Goal: Information Seeking & Learning: Check status

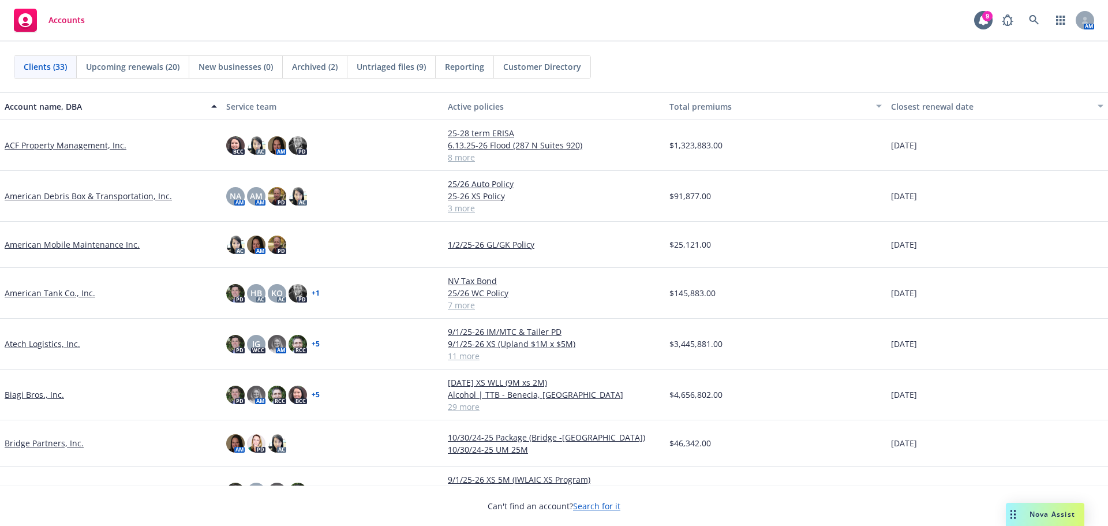
click at [33, 146] on link "ACF Property Management, Inc." at bounding box center [66, 145] width 122 height 12
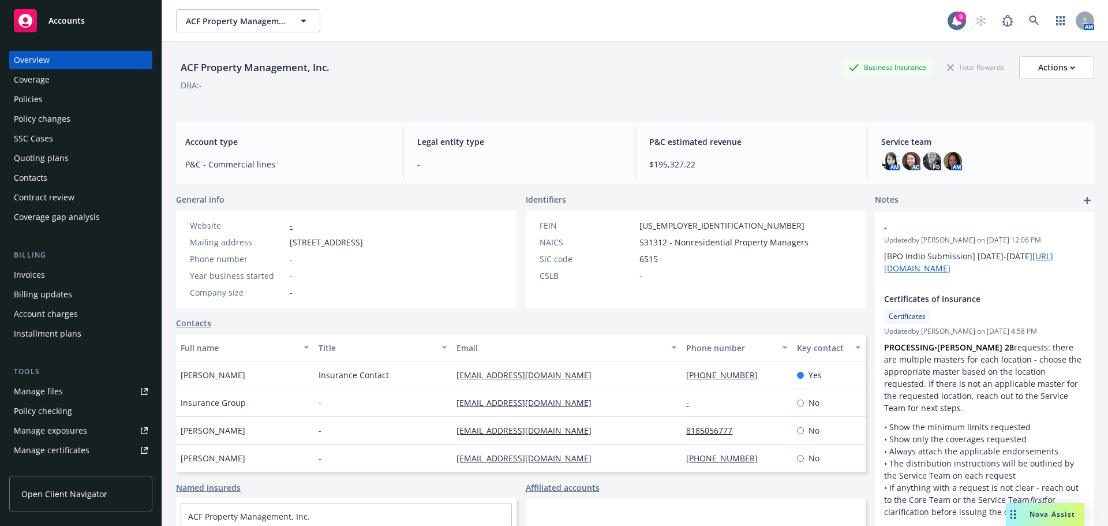
click at [40, 330] on div "Installment plans" at bounding box center [48, 333] width 68 height 18
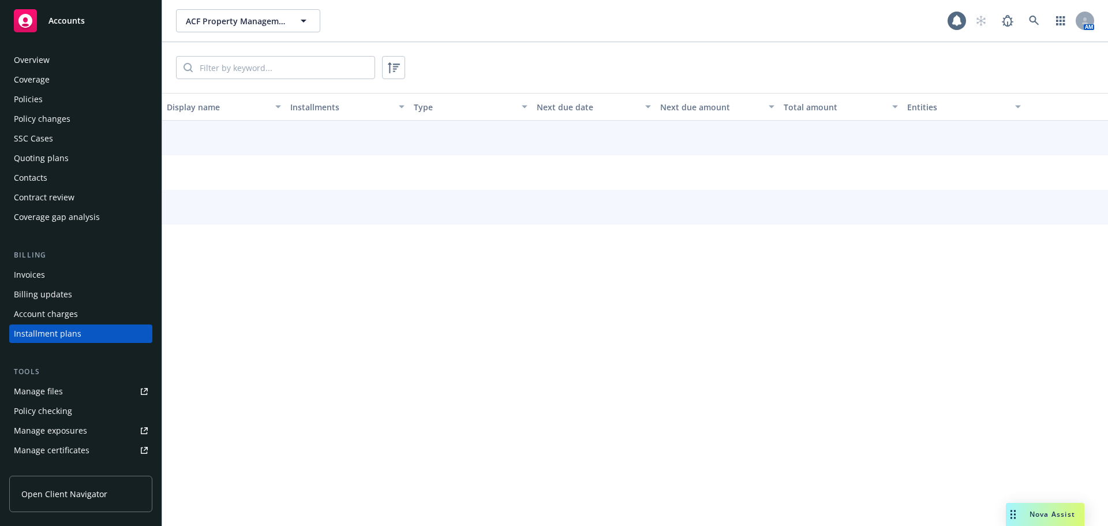
scroll to position [53, 0]
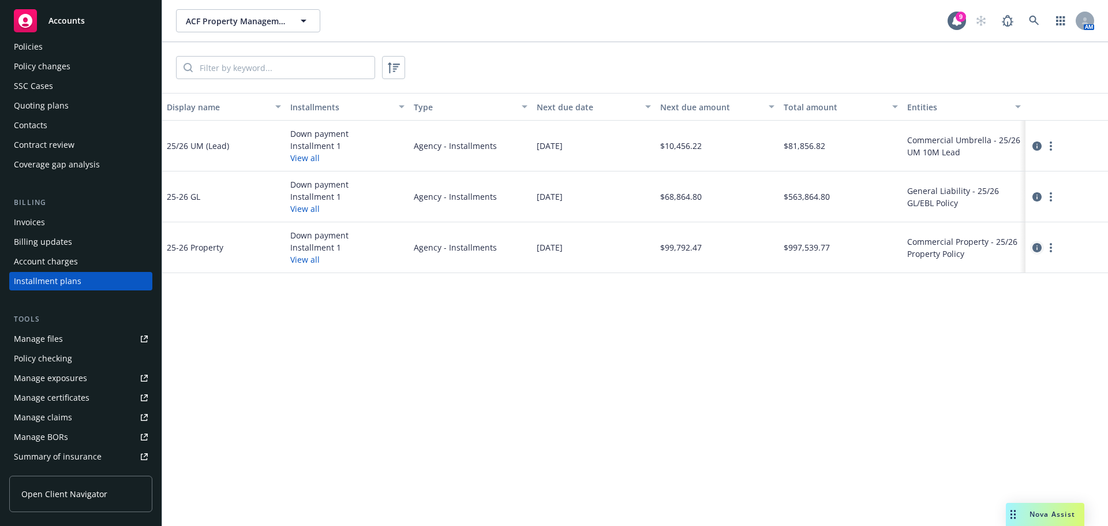
click at [1037, 246] on icon "circleInformation" at bounding box center [1037, 247] width 9 height 9
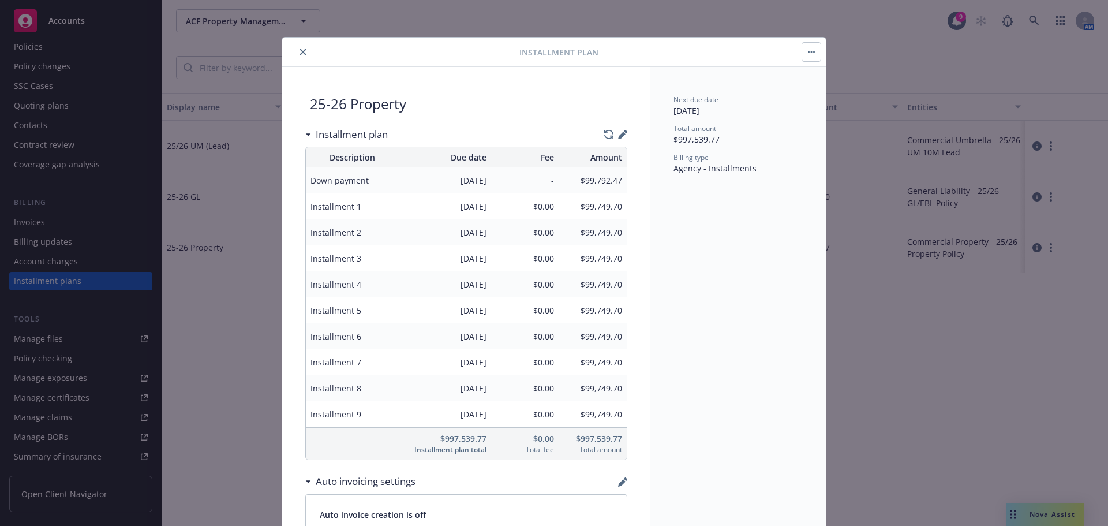
click at [296, 55] on button "close" at bounding box center [303, 52] width 14 height 14
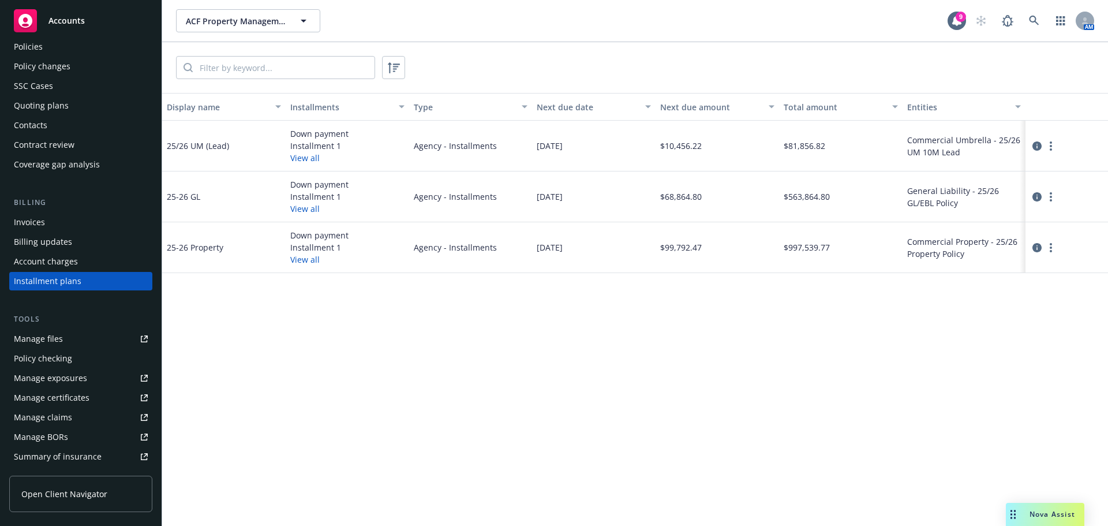
click at [36, 229] on div "Invoices" at bounding box center [29, 222] width 31 height 18
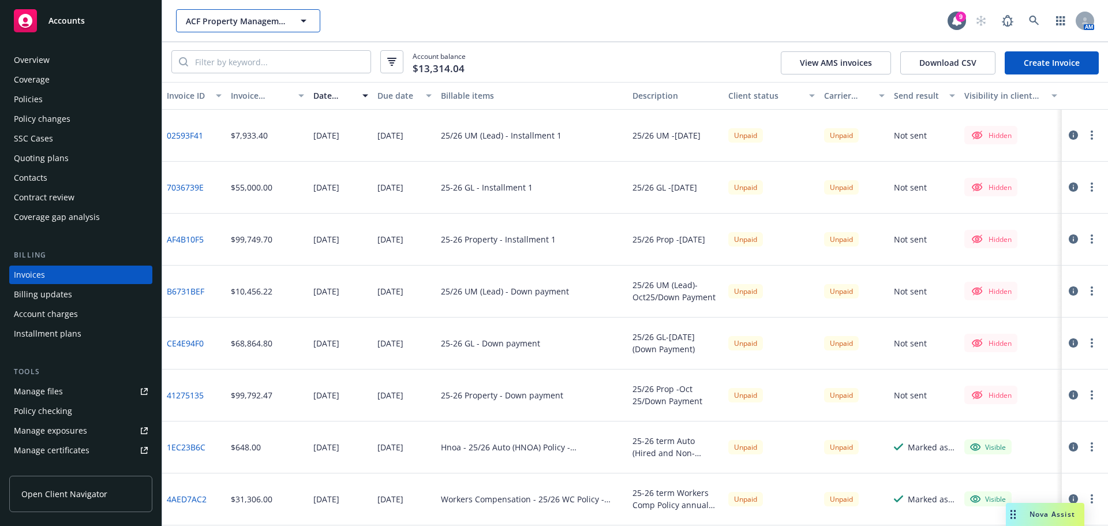
click at [218, 27] on span "ACF Property Management, Inc." at bounding box center [236, 21] width 100 height 12
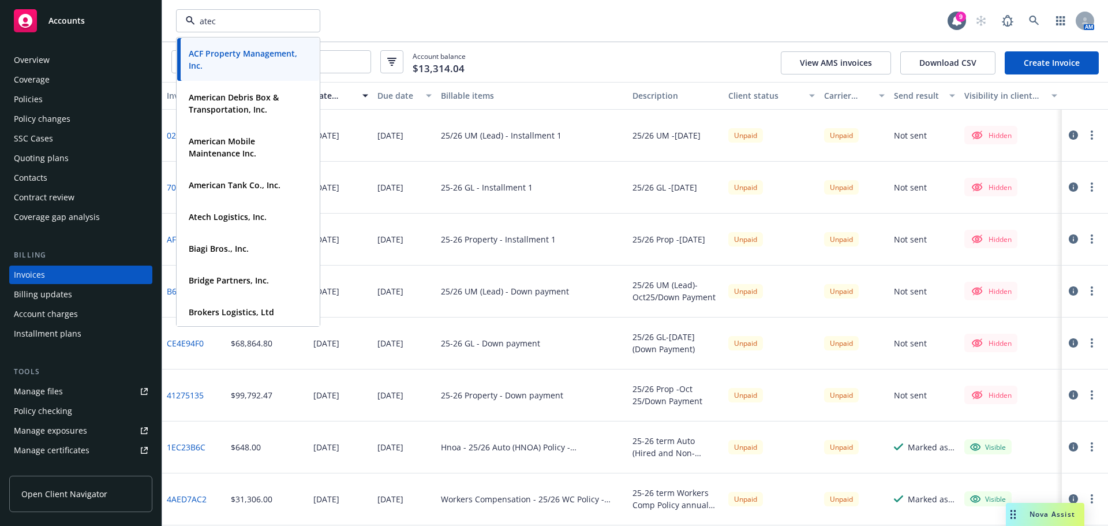
type input "atech"
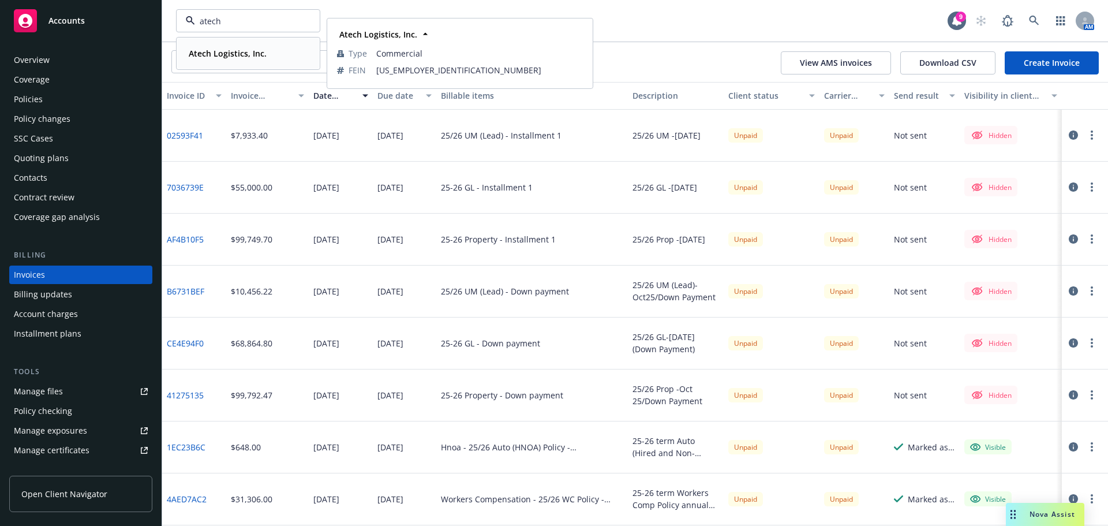
click at [227, 48] on strong "Atech Logistics, Inc." at bounding box center [228, 53] width 78 height 11
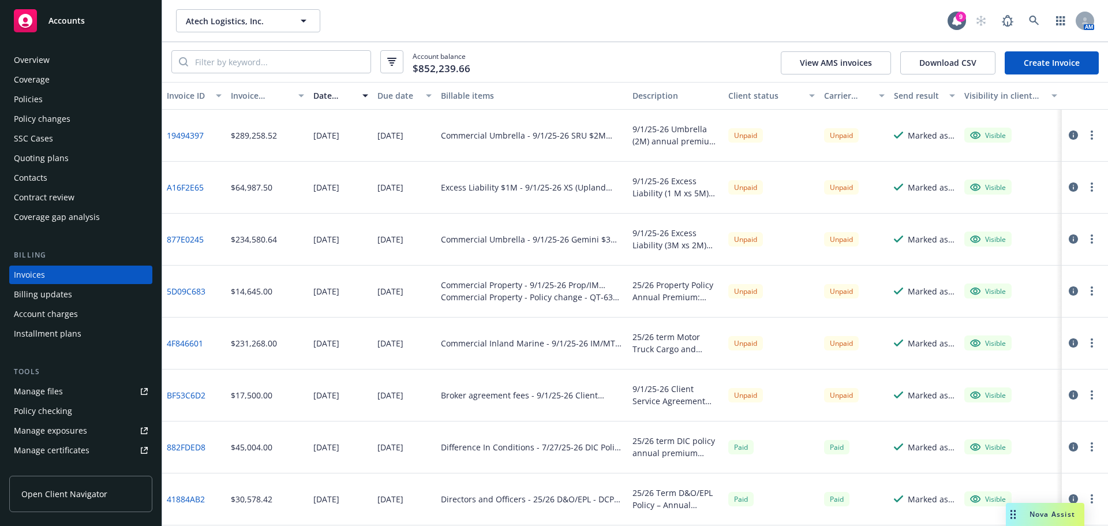
scroll to position [115, 0]
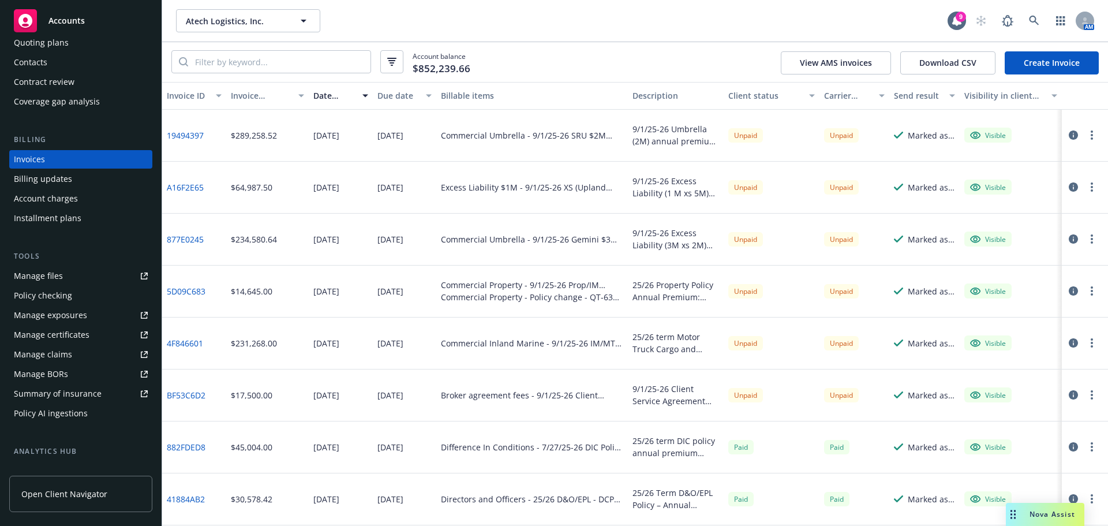
click at [59, 334] on div "Manage certificates" at bounding box center [52, 335] width 76 height 18
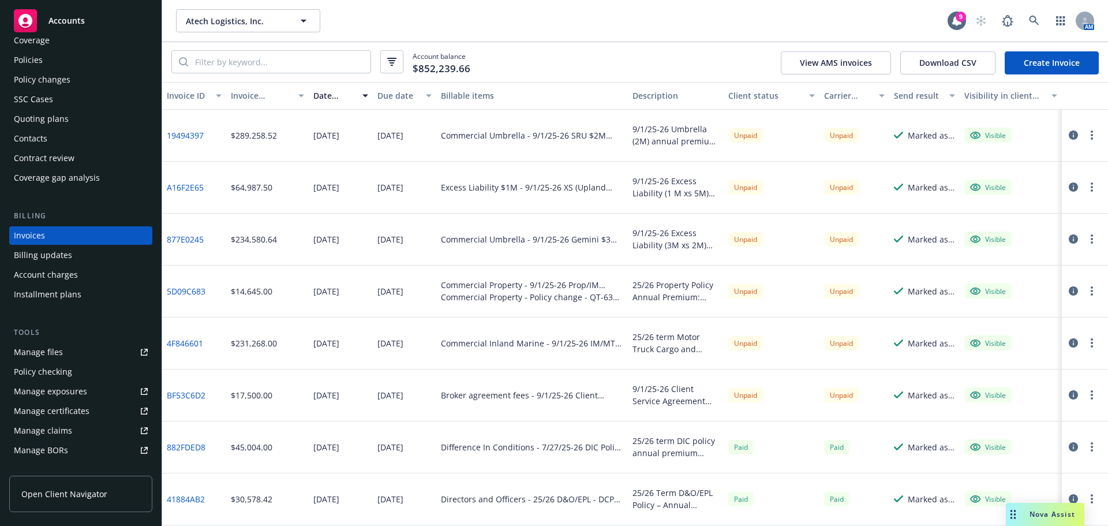
scroll to position [0, 0]
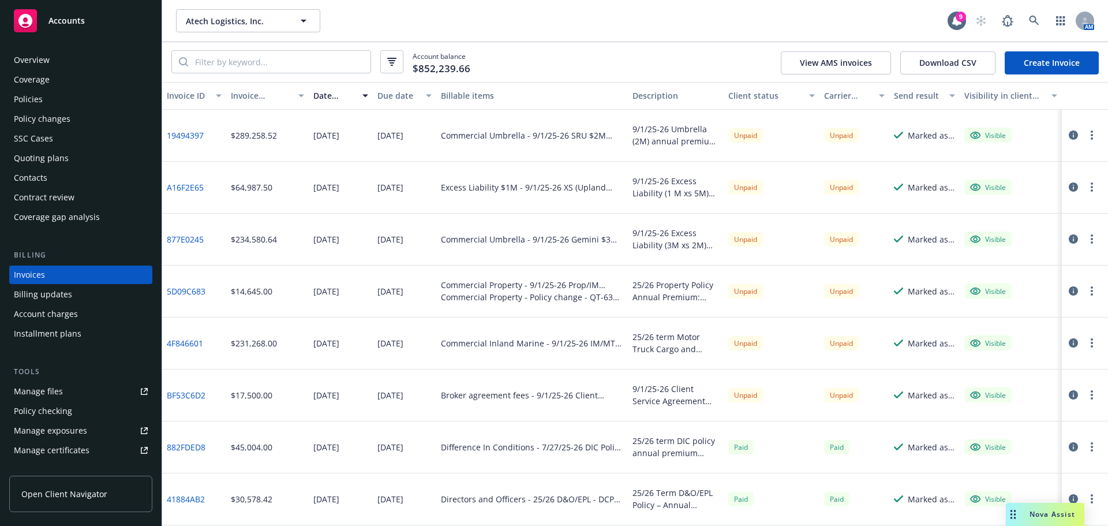
click at [50, 93] on div "Policies" at bounding box center [81, 99] width 134 height 18
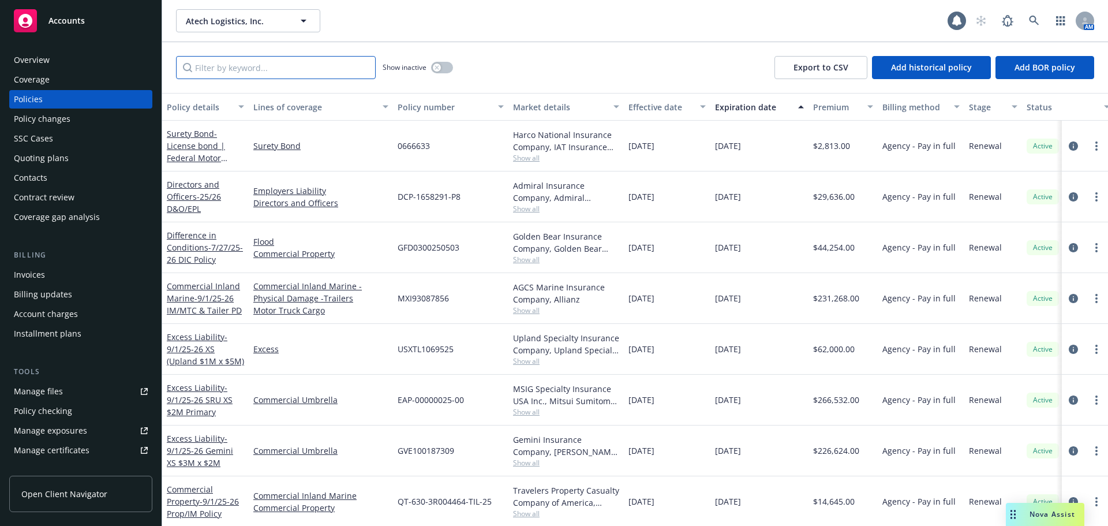
click at [221, 73] on input "Filter by keyword..." at bounding box center [276, 67] width 200 height 23
click at [1070, 297] on link "circleInformation" at bounding box center [1074, 298] width 14 height 14
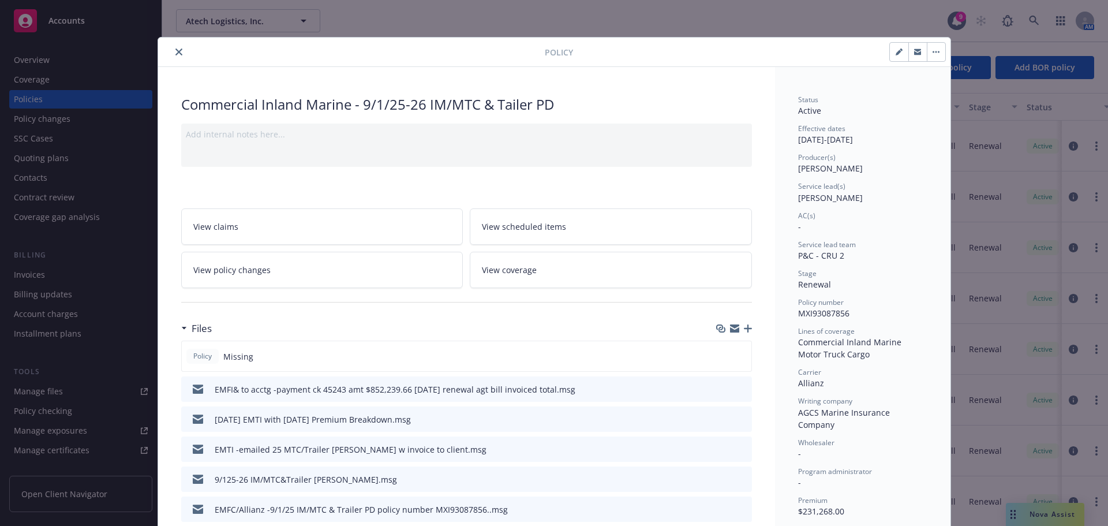
click at [175, 51] on icon "close" at bounding box center [178, 51] width 7 height 7
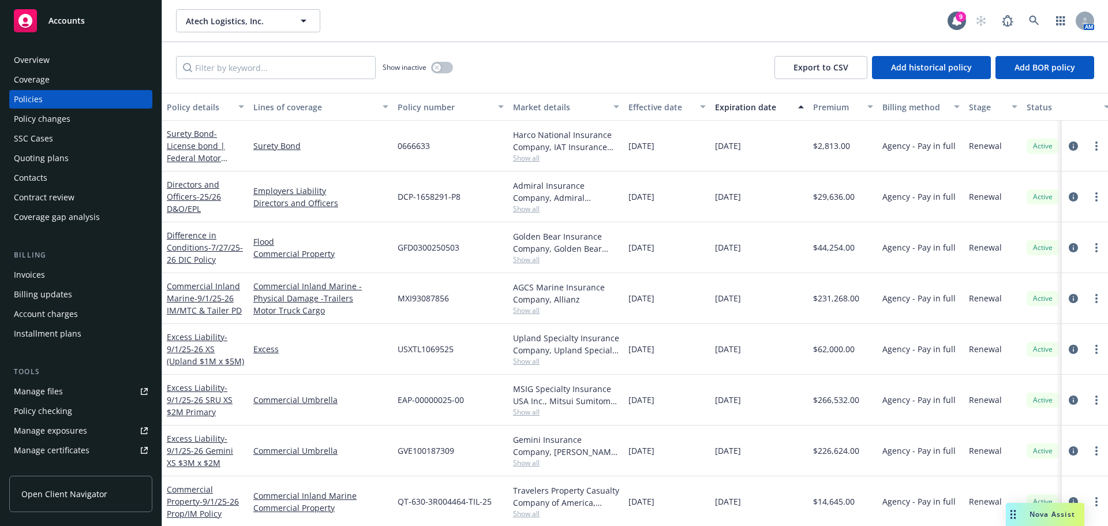
click at [42, 155] on div "Quoting plans" at bounding box center [41, 158] width 55 height 18
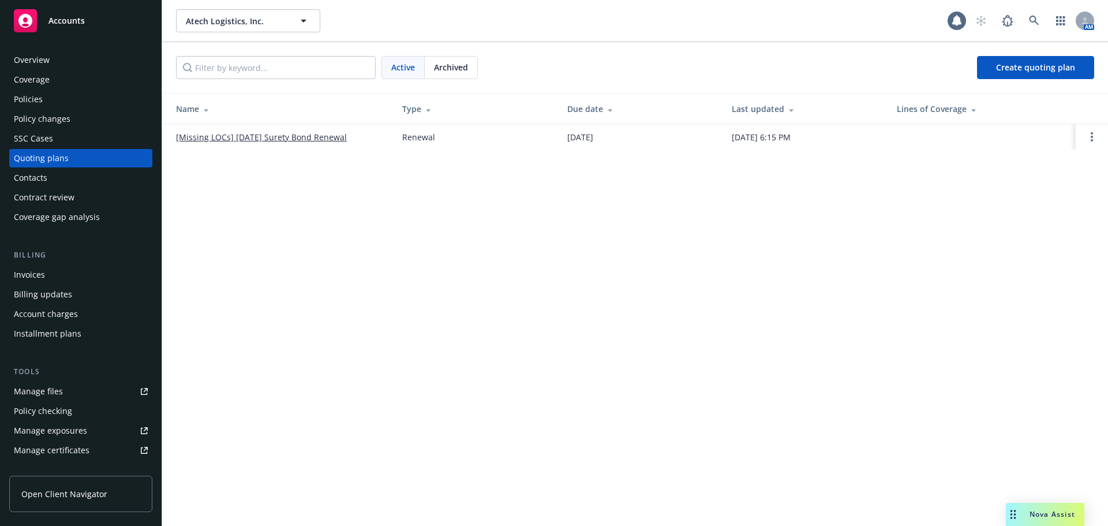
click at [464, 68] on span "Archived" at bounding box center [451, 67] width 34 height 12
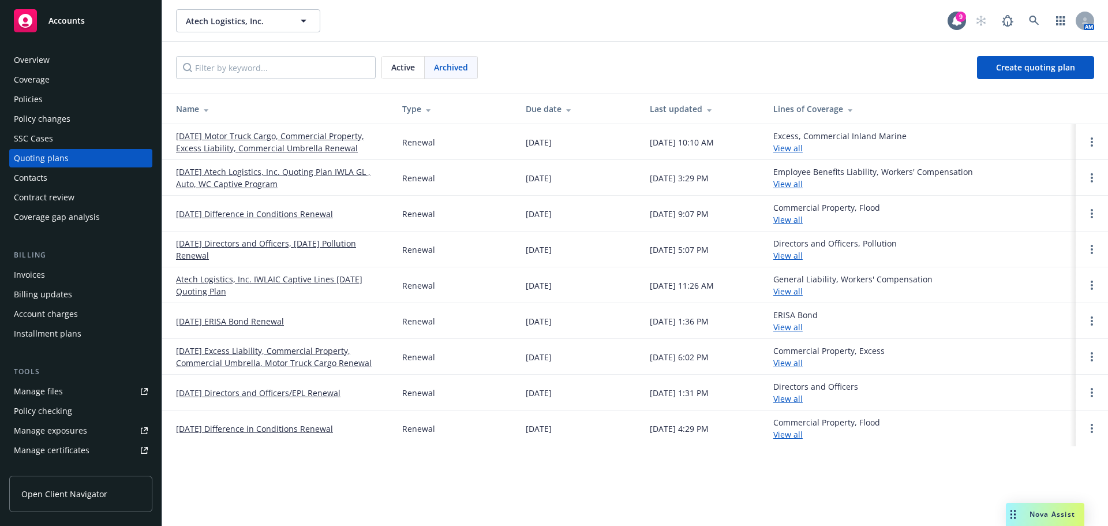
click at [289, 137] on link "09/01/25 Motor Truck Cargo, Commercial Property, Excess Liability, Commercial U…" at bounding box center [280, 142] width 208 height 24
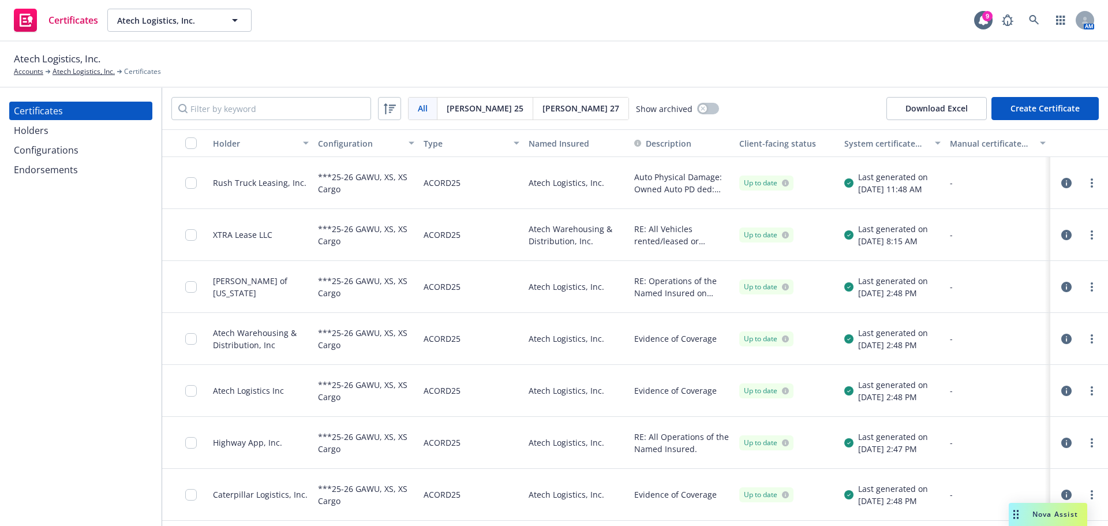
click at [47, 135] on div "Holders" at bounding box center [31, 130] width 35 height 18
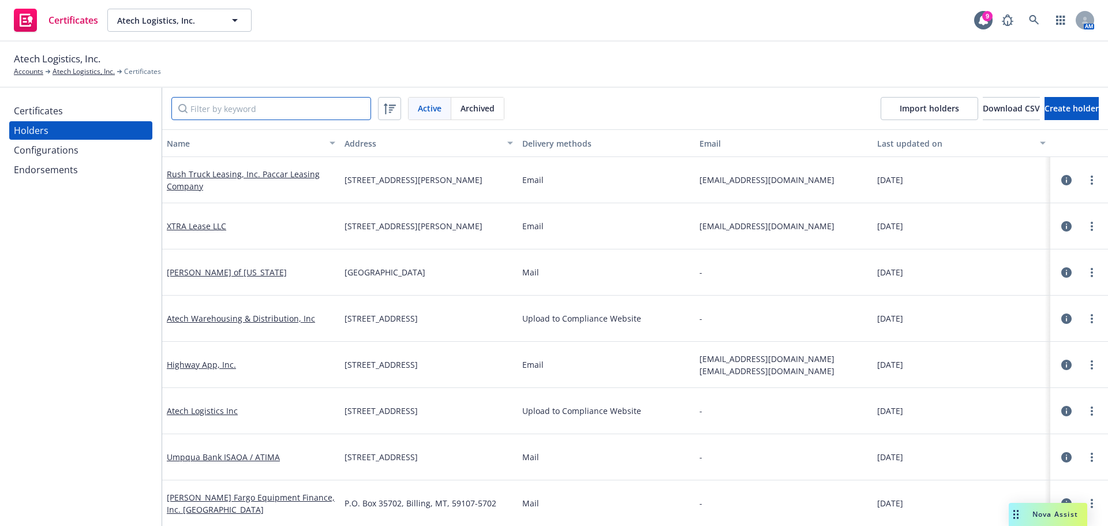
click at [244, 111] on input "Filter by keyword" at bounding box center [271, 108] width 200 height 23
click at [334, 110] on input "Filter by keyword" at bounding box center [271, 108] width 200 height 23
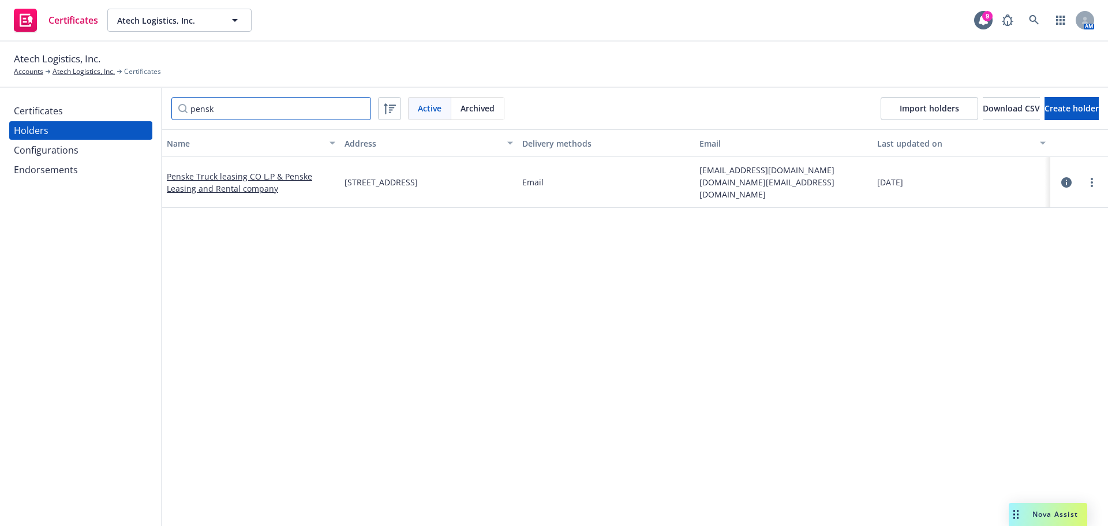
type input "pensk"
click at [66, 75] on link "Atech Logistics, Inc." at bounding box center [84, 71] width 62 height 10
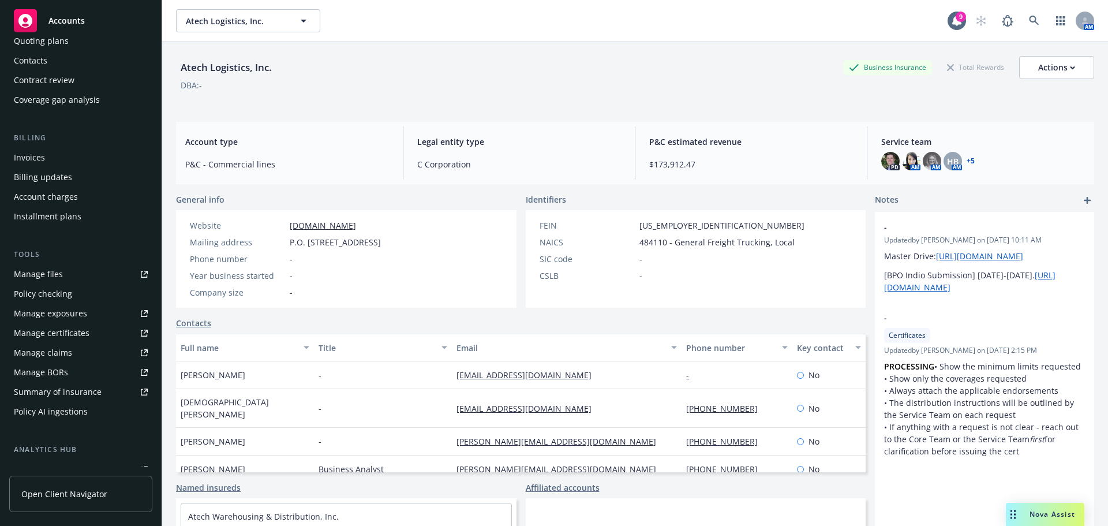
scroll to position [92, 0]
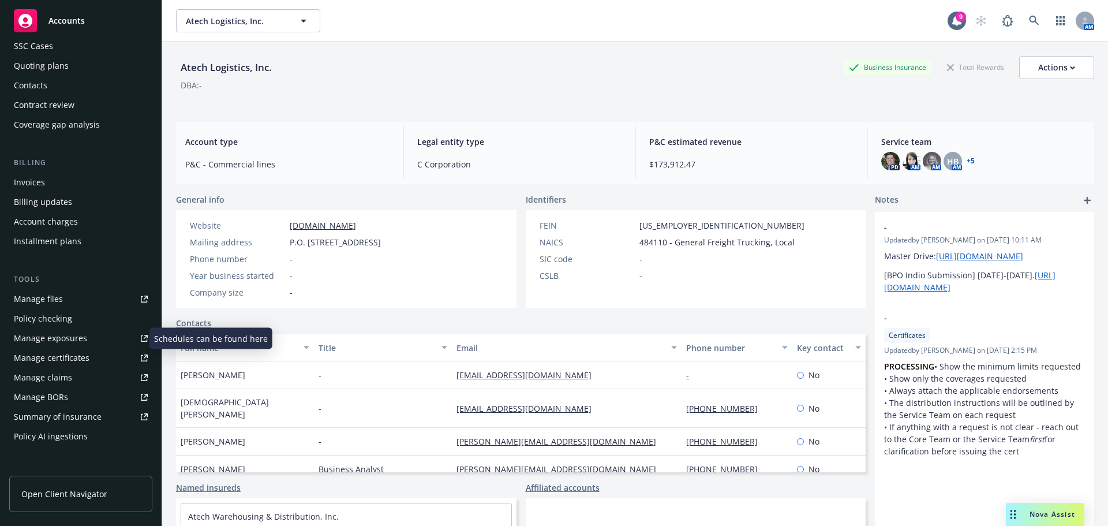
click at [57, 336] on div "Manage exposures" at bounding box center [50, 338] width 73 height 18
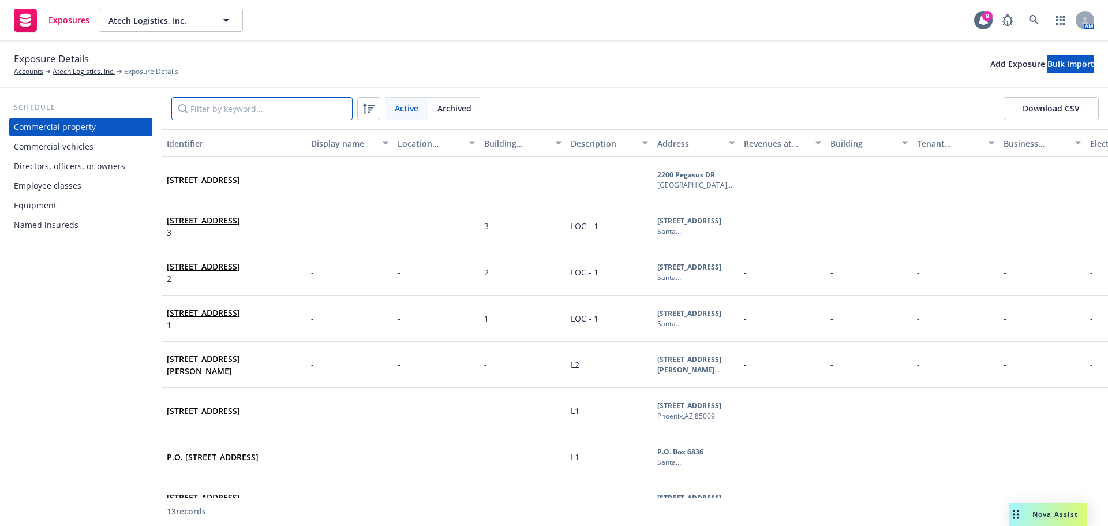
click at [240, 109] on input "Filter by keyword..." at bounding box center [261, 108] width 181 height 23
click at [84, 144] on div "Commercial vehicles" at bounding box center [54, 146] width 80 height 18
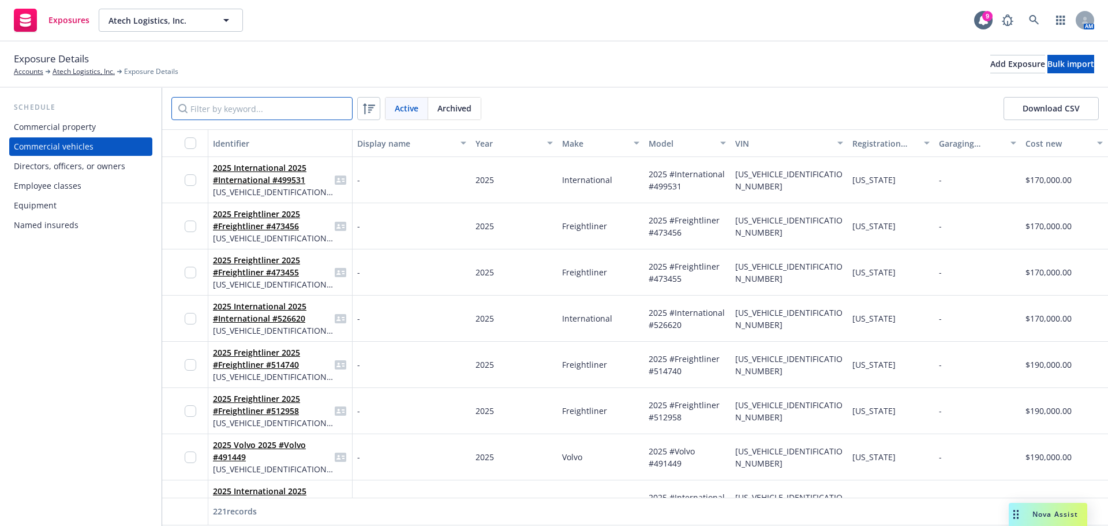
click at [291, 115] on input "Filter by keyword..." at bounding box center [261, 108] width 181 height 23
paste input "1UYFS2482S5300310"
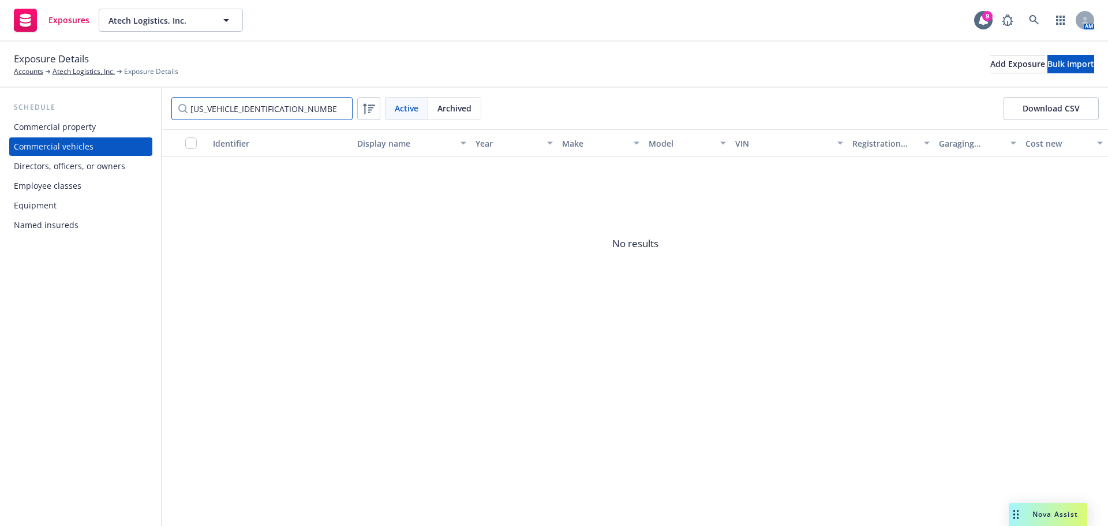
type input "1UYFS2482S5300310"
click at [71, 73] on link "Atech Logistics, Inc." at bounding box center [84, 71] width 62 height 10
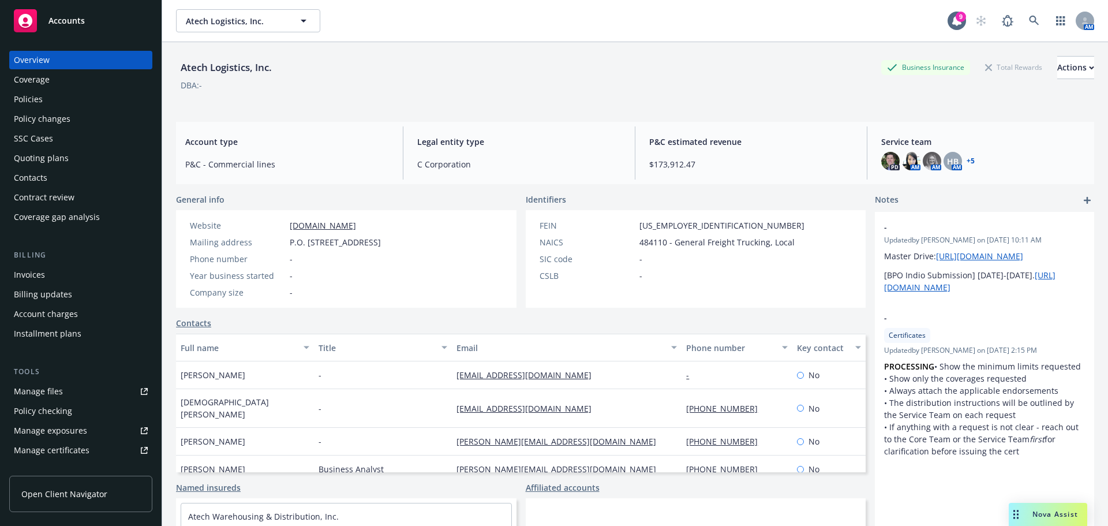
click at [33, 103] on div "Policies" at bounding box center [28, 99] width 29 height 18
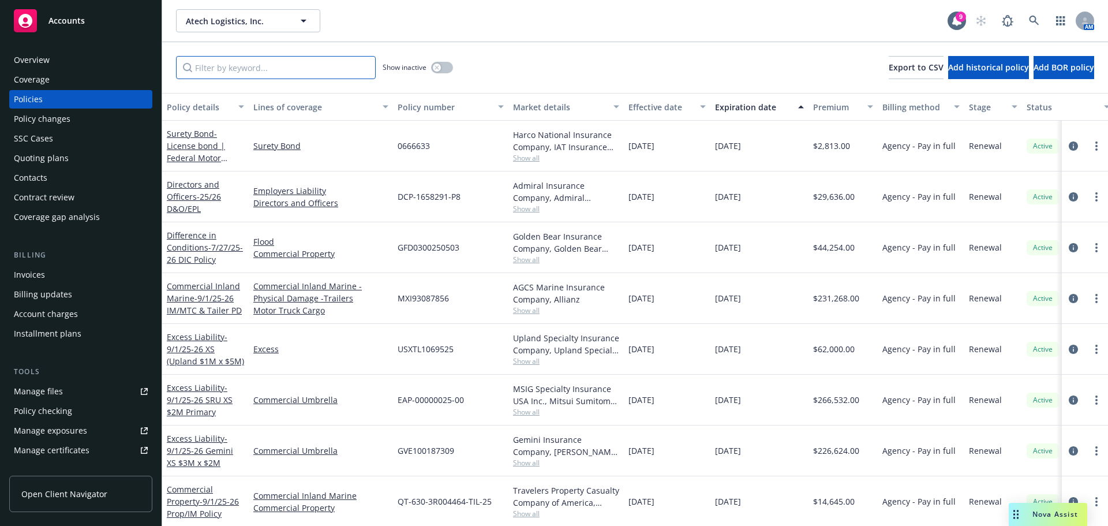
click at [285, 69] on input "Filter by keyword..." at bounding box center [276, 67] width 200 height 23
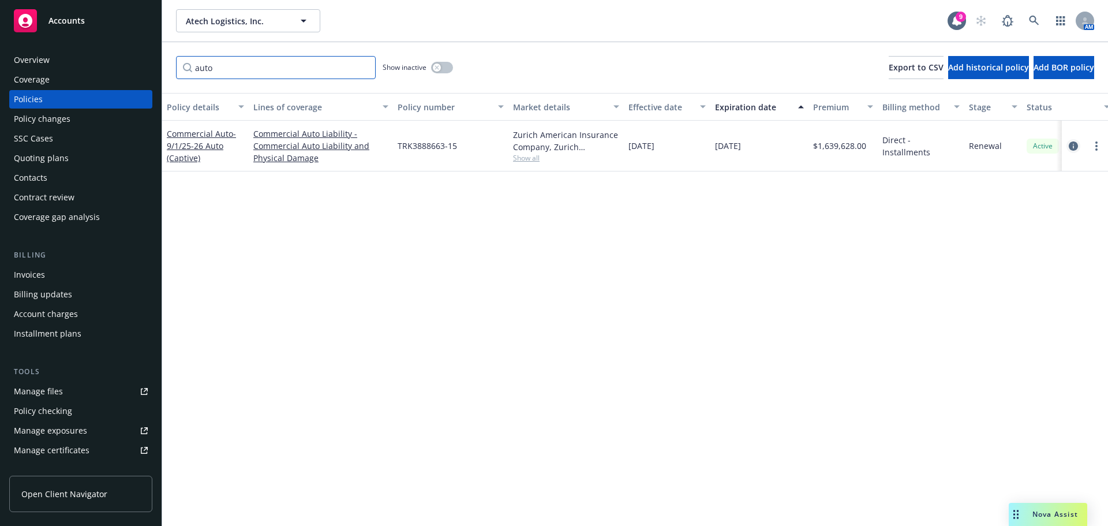
type input "auto"
click at [1078, 145] on link "circleInformation" at bounding box center [1074, 146] width 14 height 14
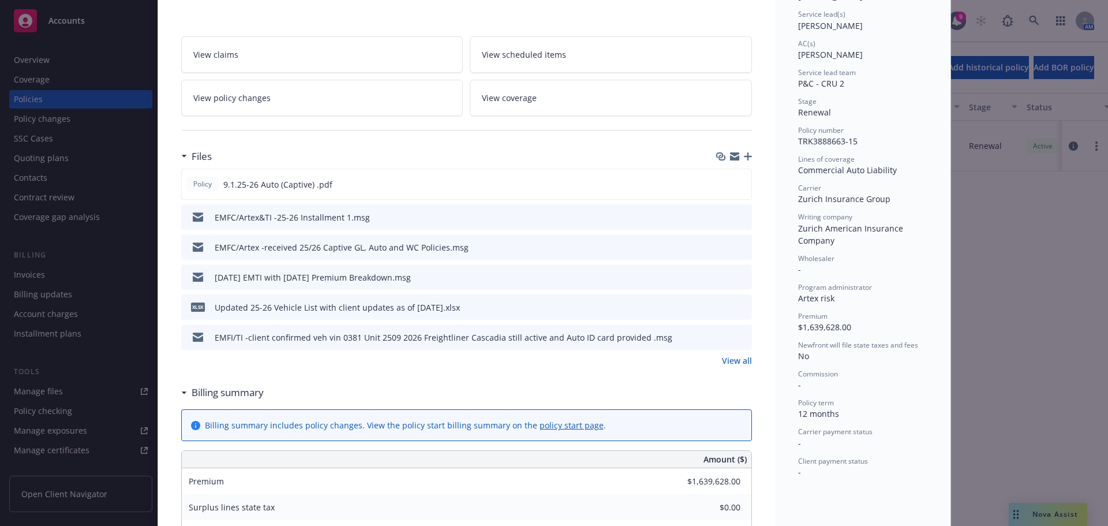
scroll to position [173, 0]
click at [736, 308] on icon "preview file" at bounding box center [741, 305] width 10 height 8
click at [1023, 345] on div "Policy Commercial Auto - 9/1/25-26 Auto (Captive) Add internal notes here... Vi…" at bounding box center [554, 263] width 1108 height 526
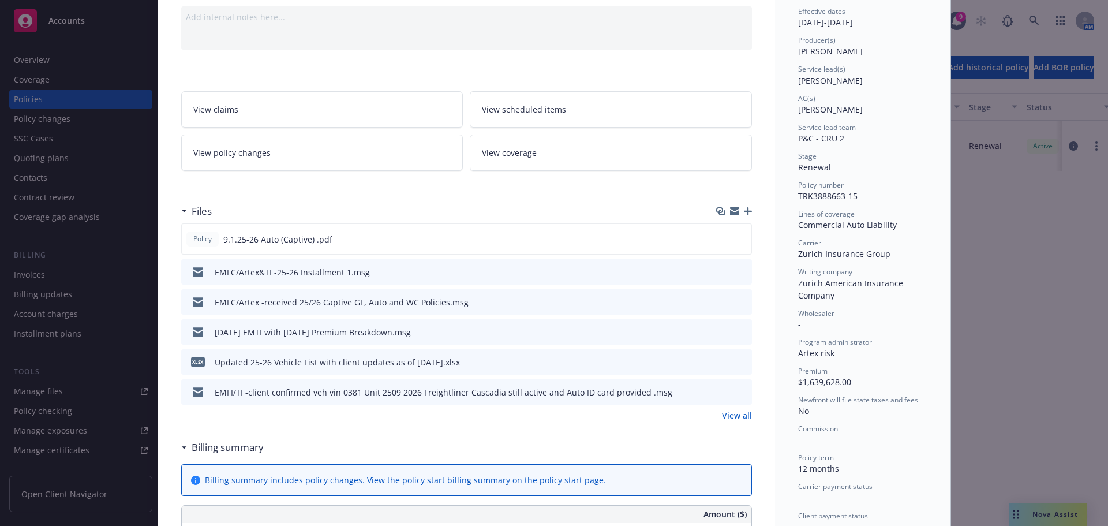
scroll to position [0, 0]
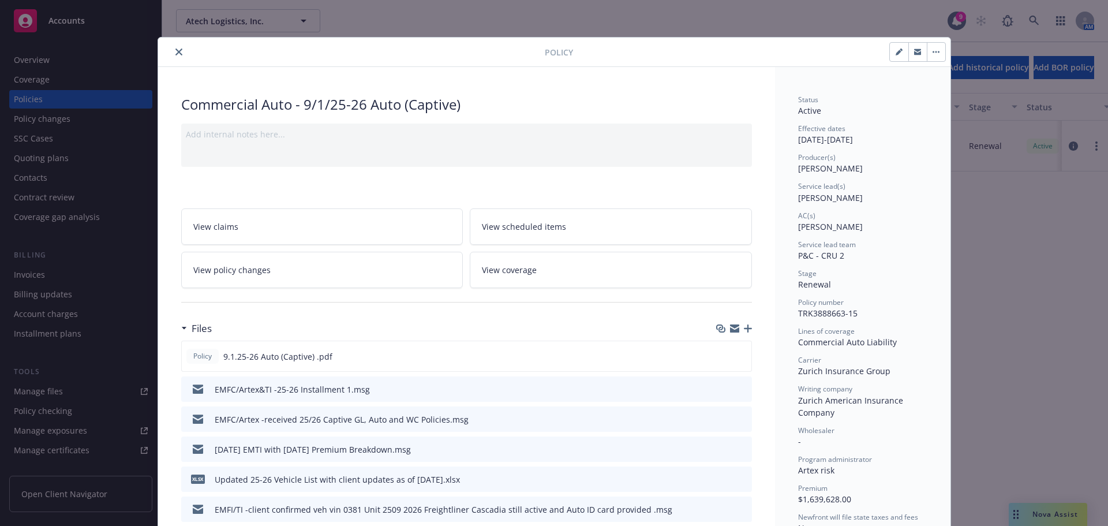
click at [175, 48] on button "close" at bounding box center [179, 52] width 14 height 14
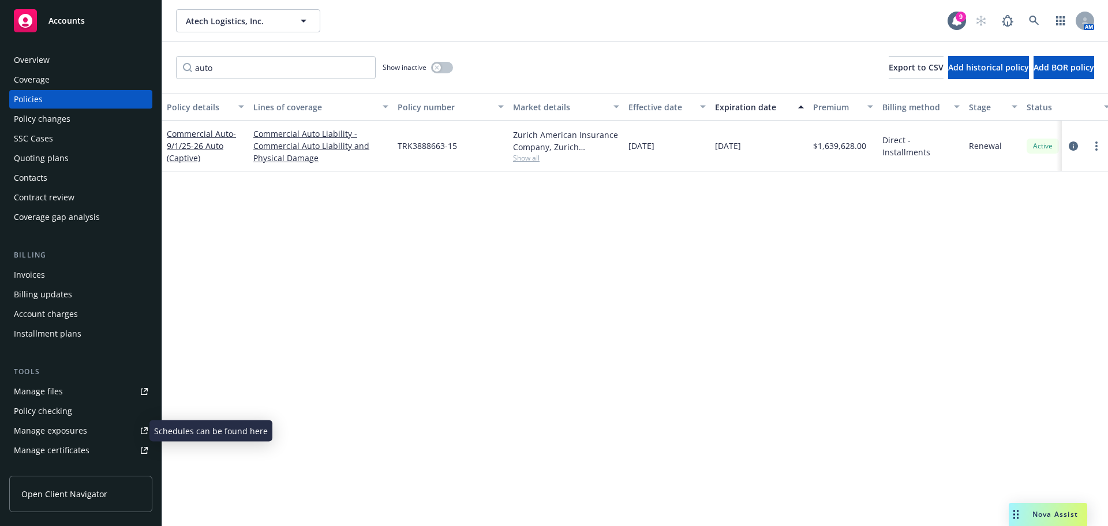
click at [81, 428] on div "Manage exposures" at bounding box center [50, 430] width 73 height 18
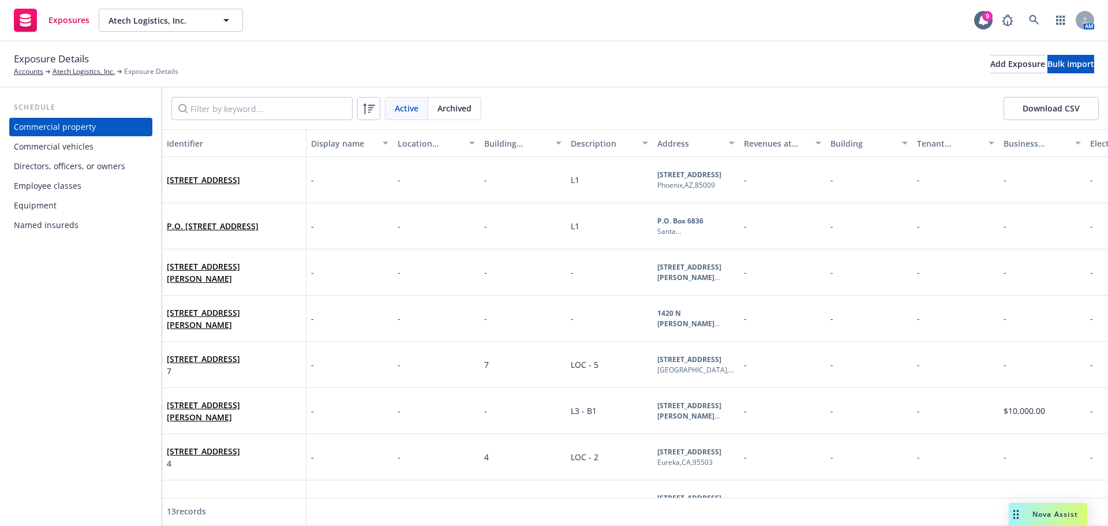
scroll to position [268, 0]
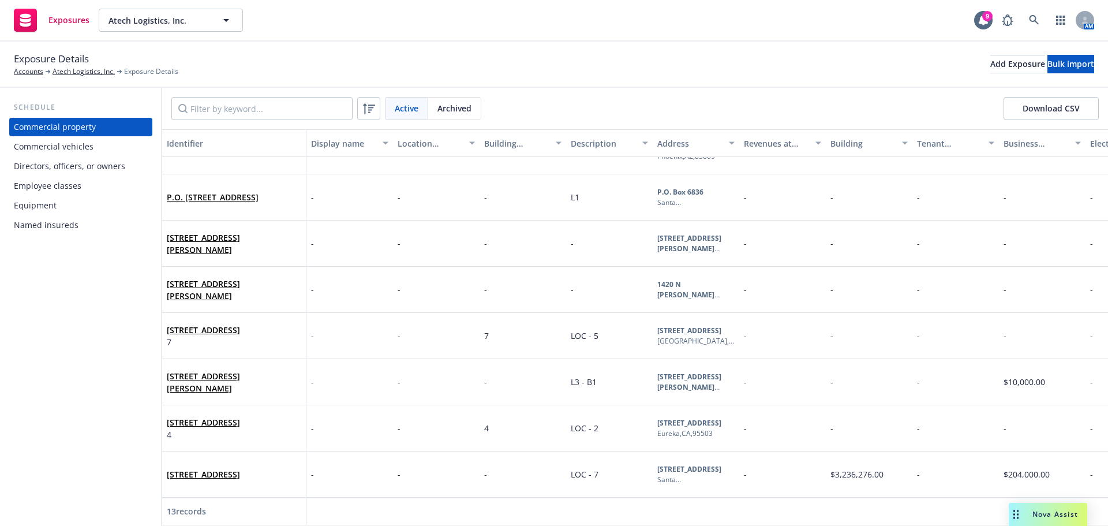
click at [61, 150] on div "Commercial vehicles" at bounding box center [54, 146] width 80 height 18
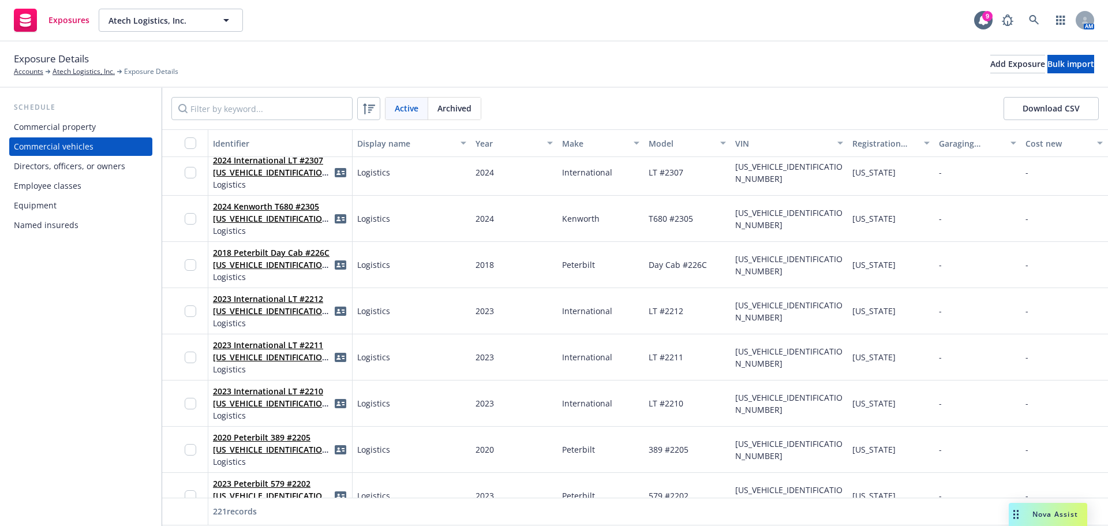
scroll to position [8583, 0]
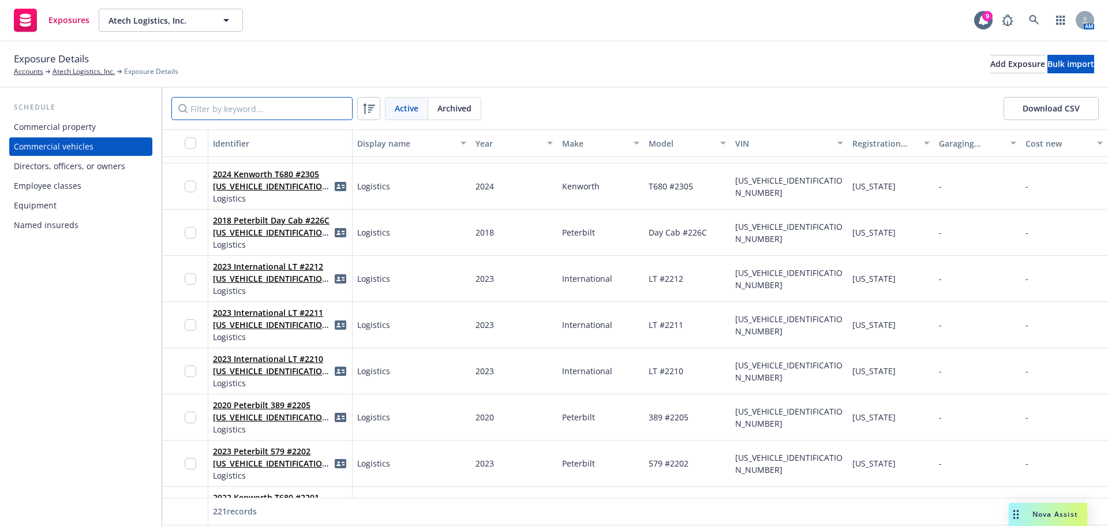
click at [256, 106] on input "Filter by keyword..." at bounding box center [261, 108] width 181 height 23
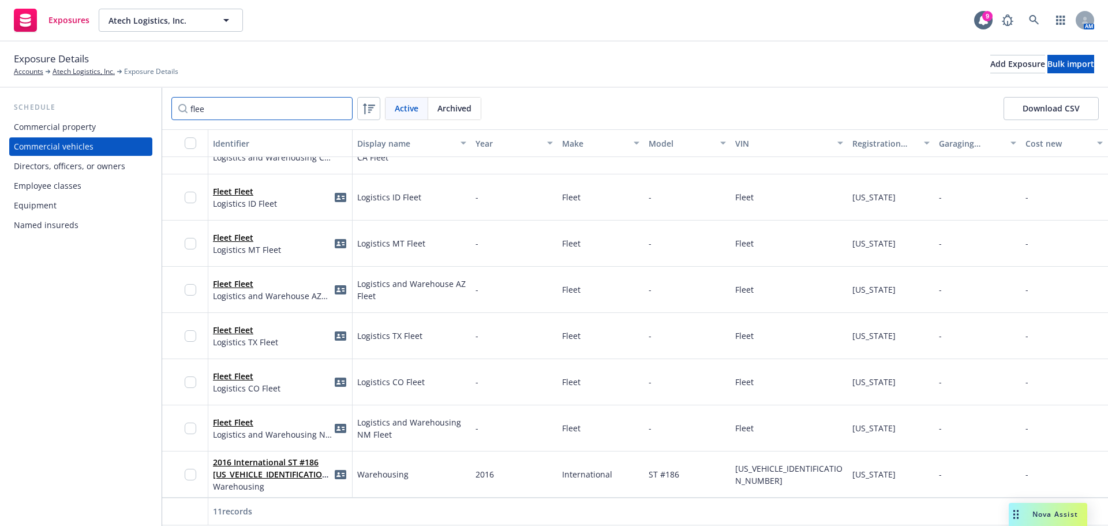
type input "fleet"
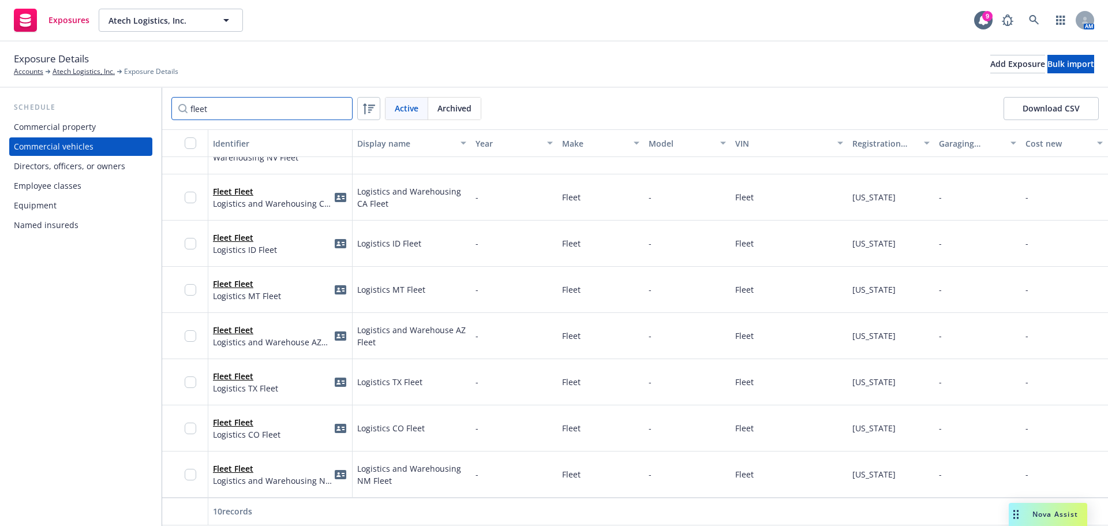
scroll to position [130, 0]
click at [339, 109] on input "fleet" at bounding box center [261, 108] width 181 height 23
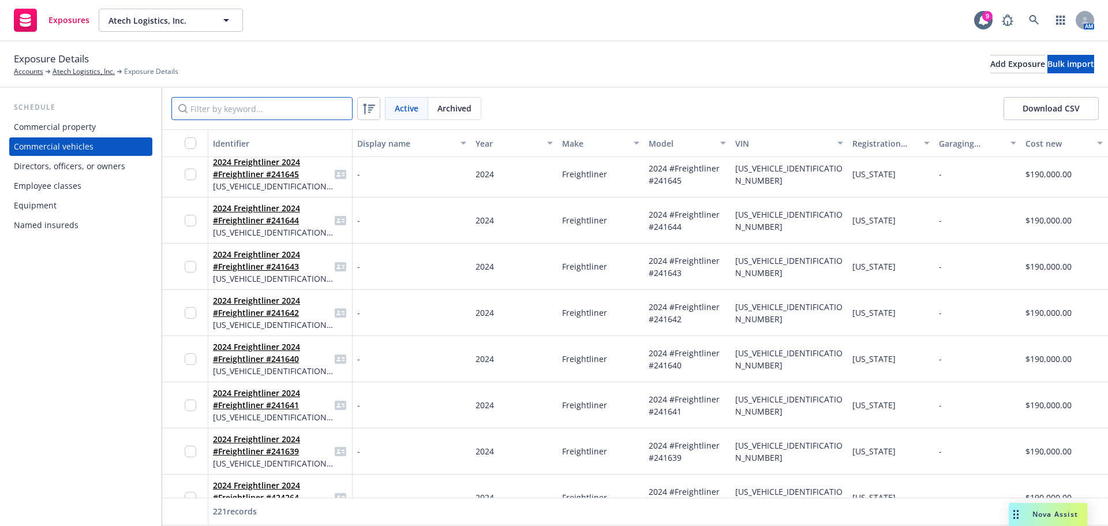
scroll to position [592, 0]
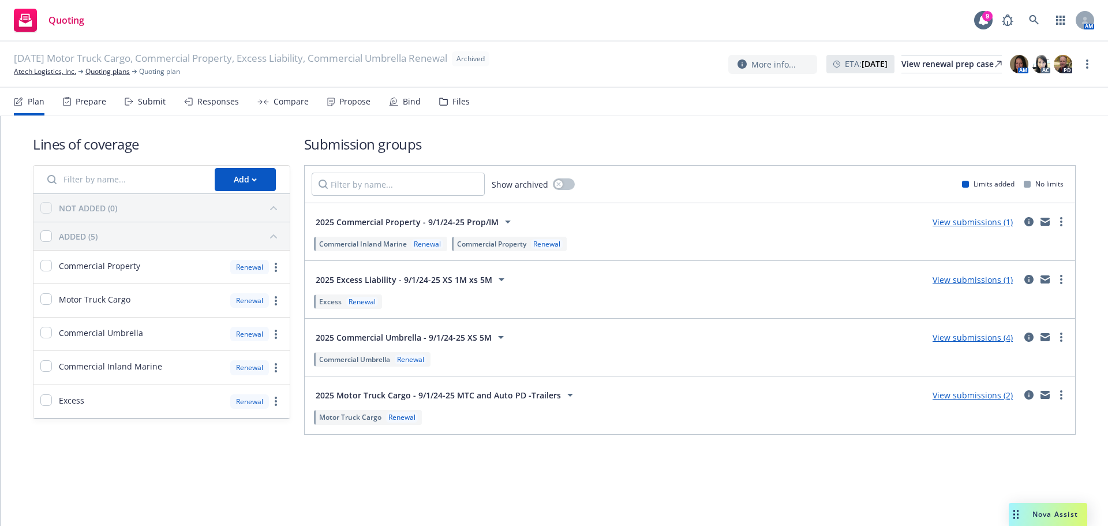
click at [964, 393] on link "View submissions (2)" at bounding box center [973, 395] width 80 height 11
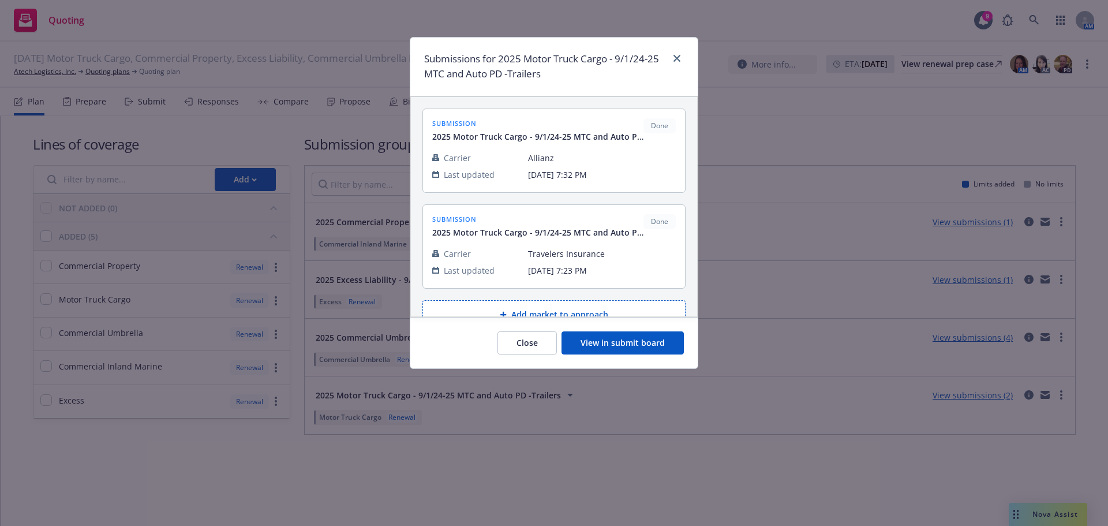
click at [606, 351] on button "View in submit board" at bounding box center [623, 342] width 122 height 23
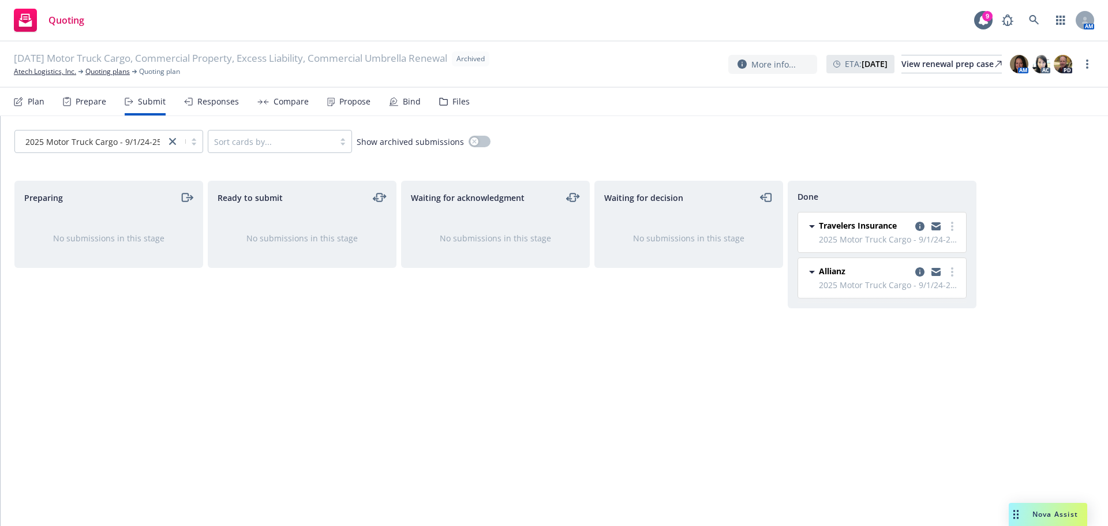
click at [459, 107] on div "Files" at bounding box center [454, 102] width 31 height 28
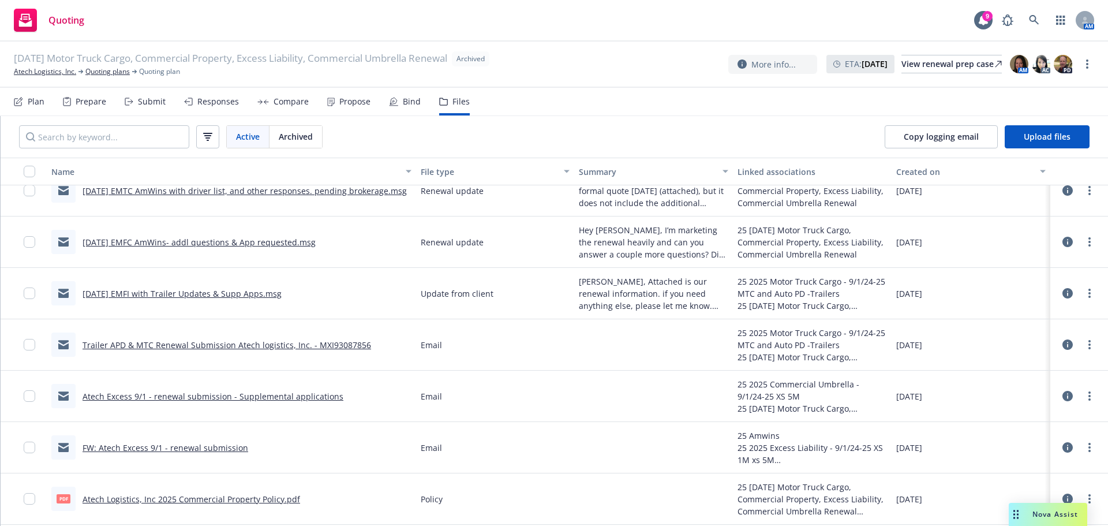
scroll to position [1616, 0]
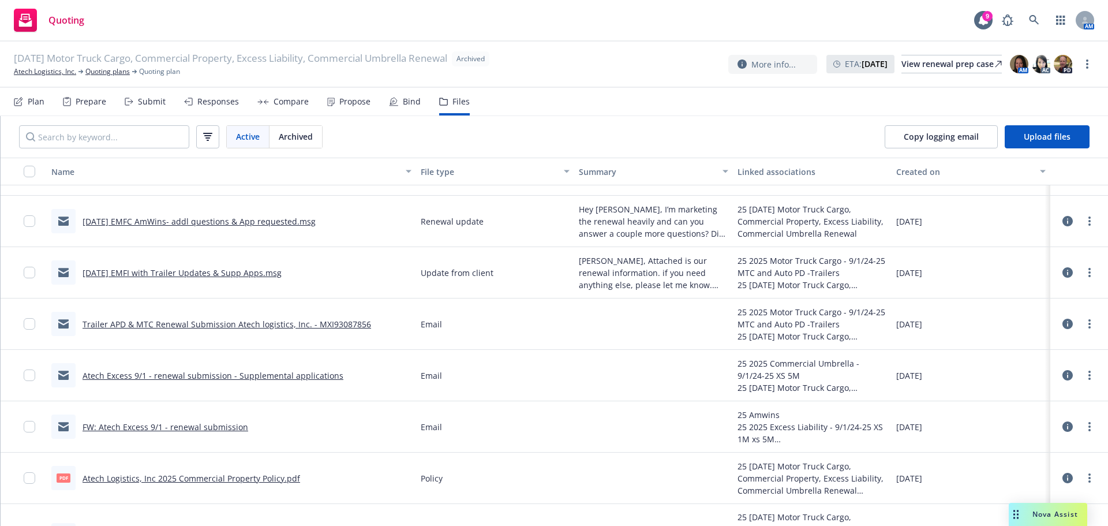
click at [249, 271] on link "[DATE] EMFI with Trailer Updates & Supp Apps.msg" at bounding box center [182, 272] width 199 height 11
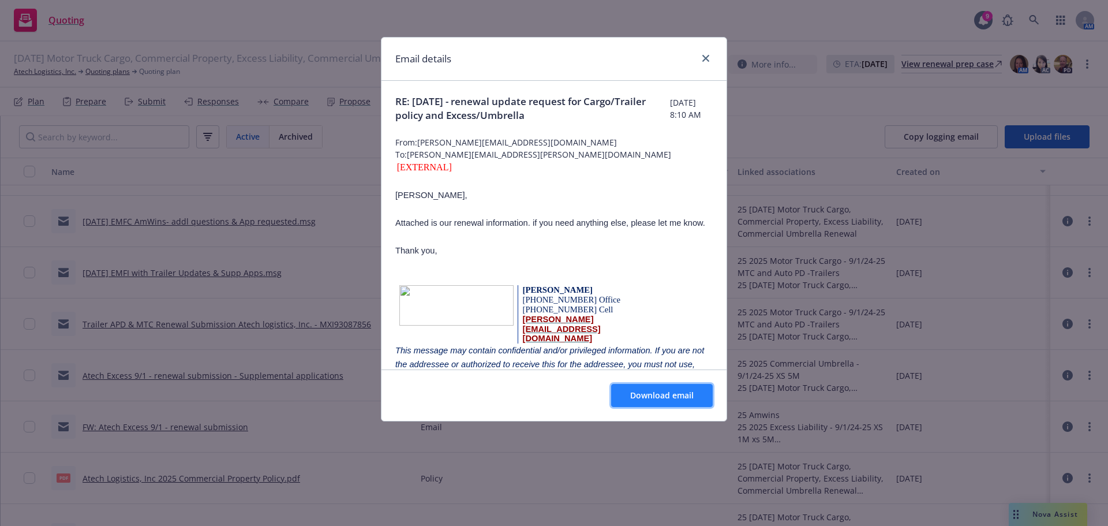
click at [656, 395] on span "Download email" at bounding box center [661, 395] width 63 height 11
drag, startPoint x: 705, startPoint y: 59, endPoint x: 386, endPoint y: 67, distance: 319.3
click at [705, 59] on icon "close" at bounding box center [705, 58] width 7 height 7
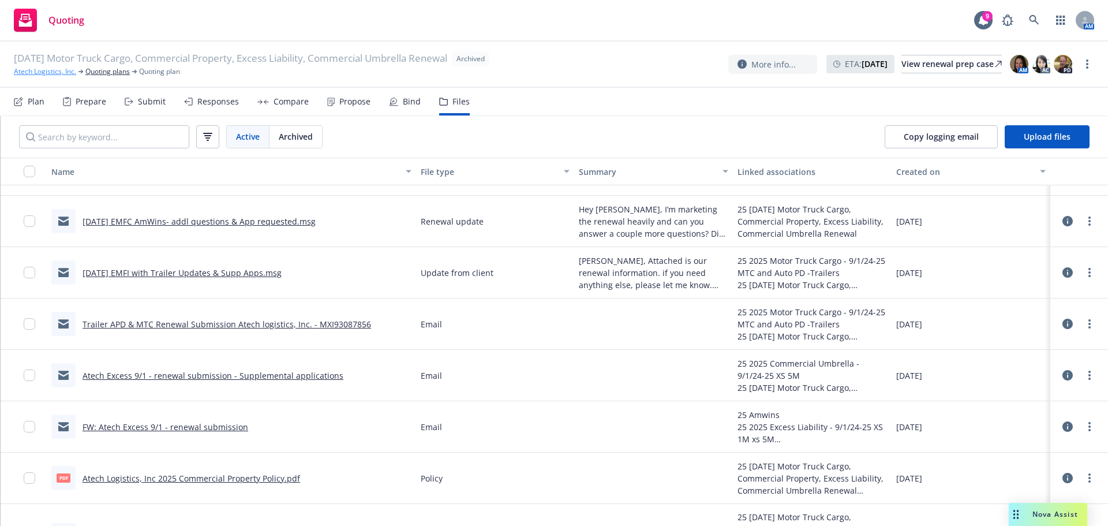
click at [42, 74] on link "Atech Logistics, Inc." at bounding box center [45, 71] width 62 height 10
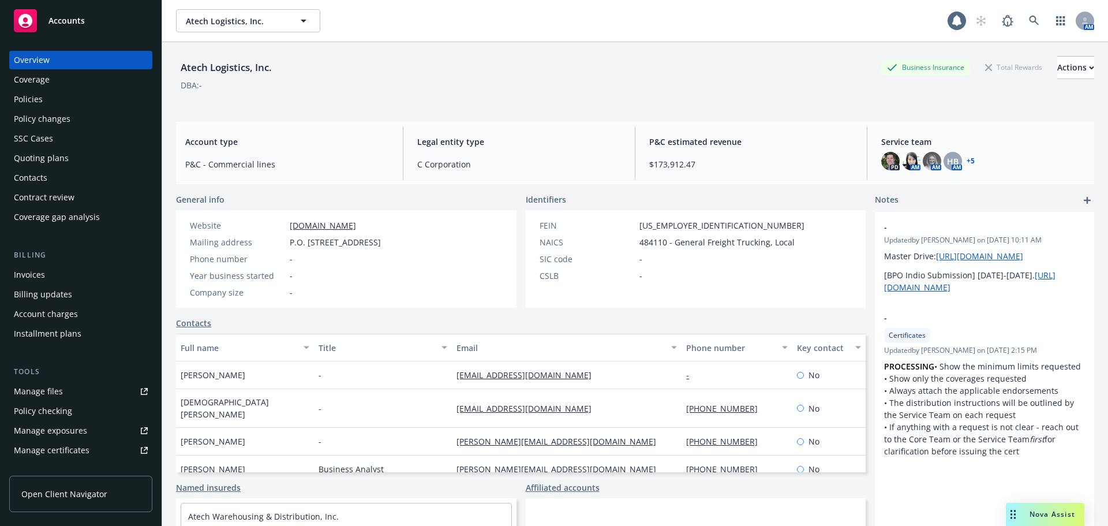
click at [35, 100] on div "Policies" at bounding box center [28, 99] width 29 height 18
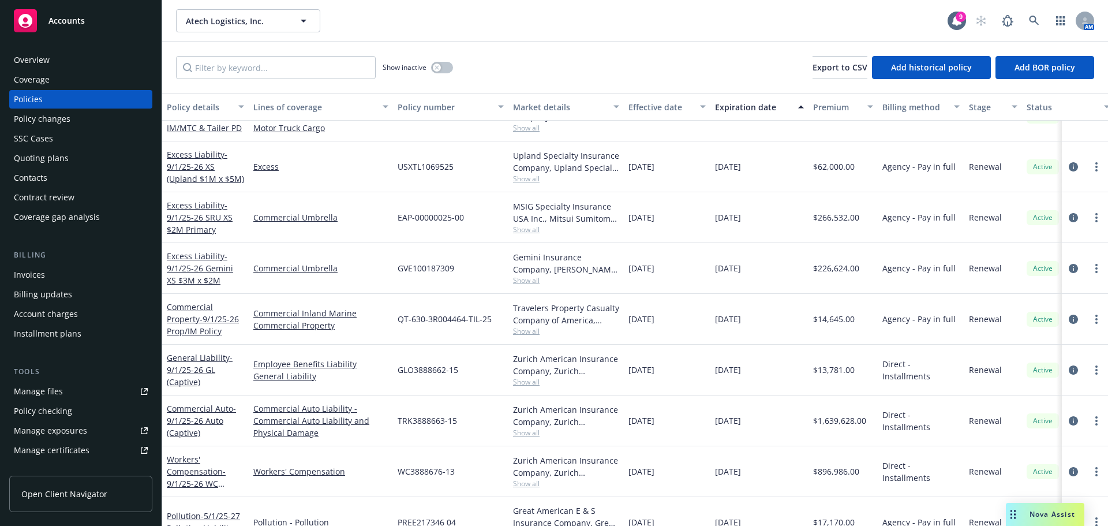
scroll to position [231, 0]
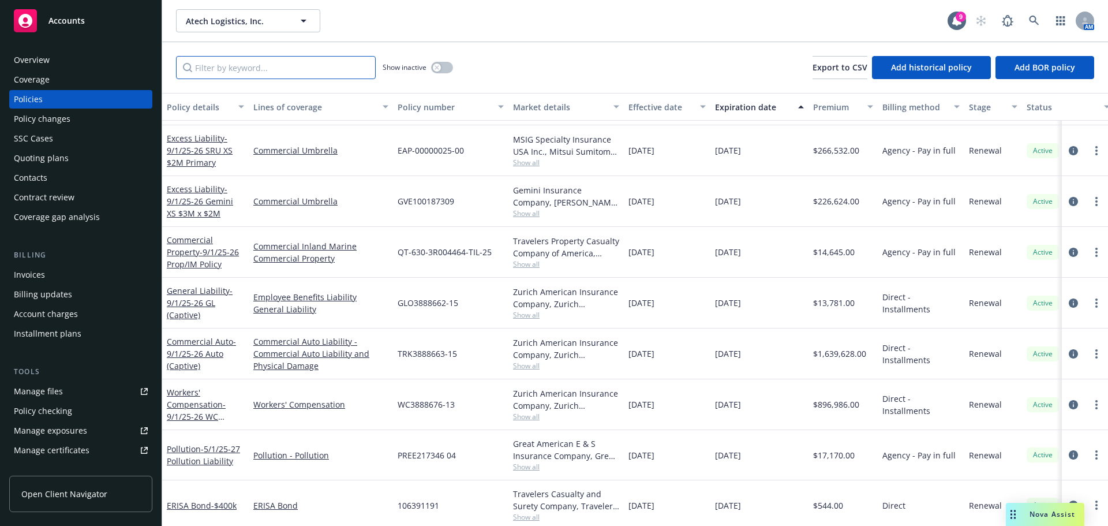
click at [263, 68] on input "Filter by keyword..." at bounding box center [276, 67] width 200 height 23
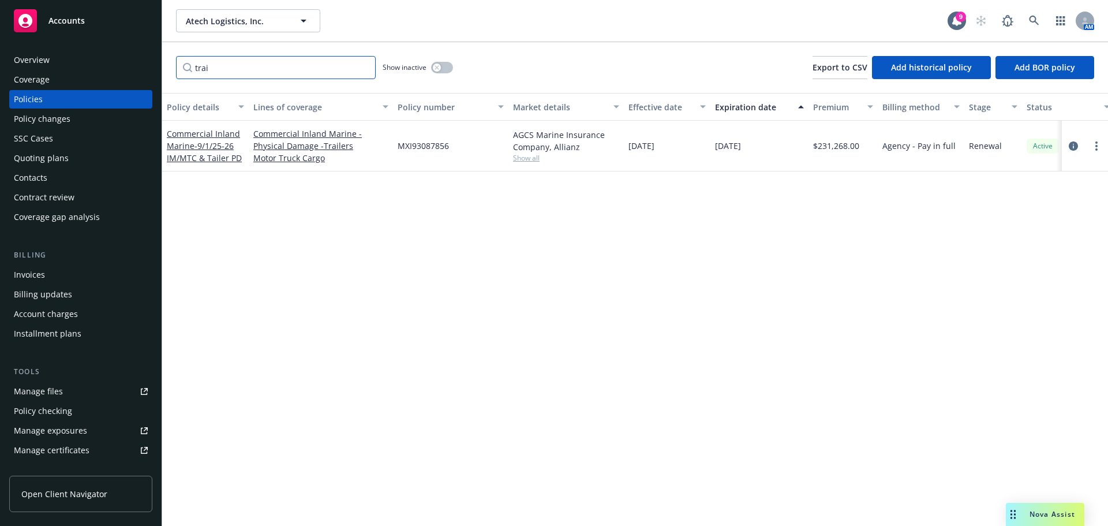
scroll to position [0, 0]
type input "trai"
click at [1069, 145] on link "circleInformation" at bounding box center [1074, 146] width 14 height 14
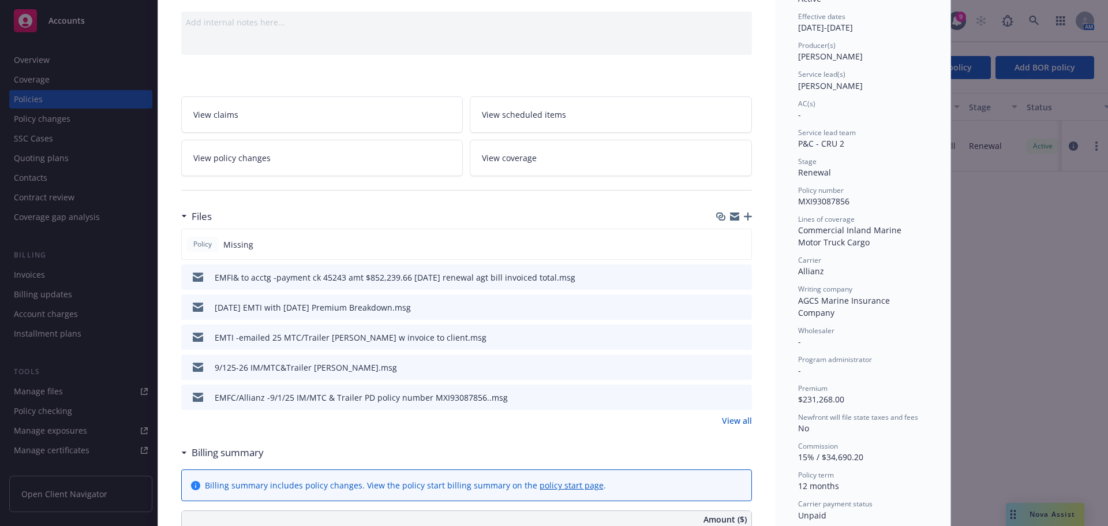
scroll to position [115, 0]
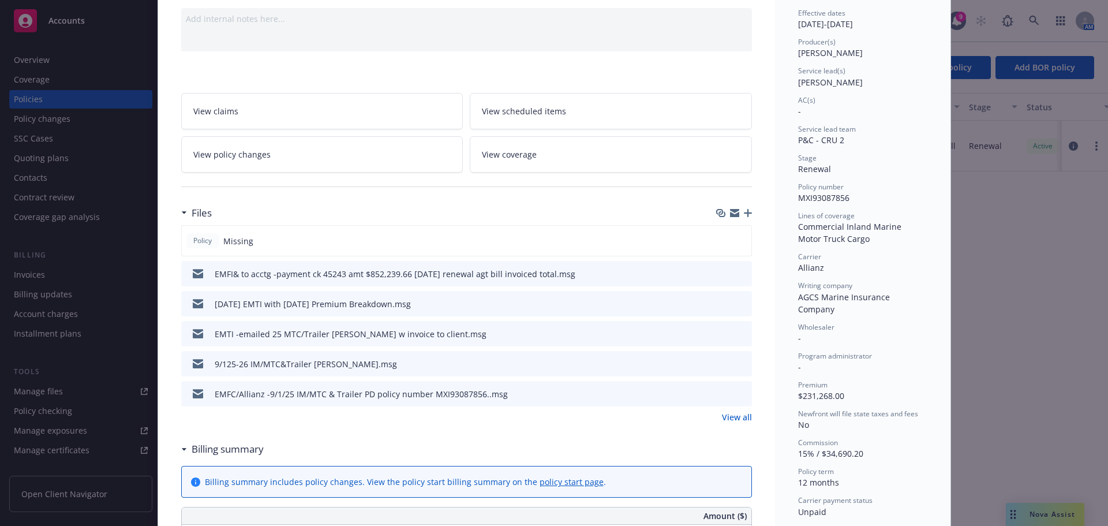
click at [732, 361] on div at bounding box center [733, 364] width 29 height 12
click at [737, 363] on icon "preview file" at bounding box center [741, 363] width 10 height 8
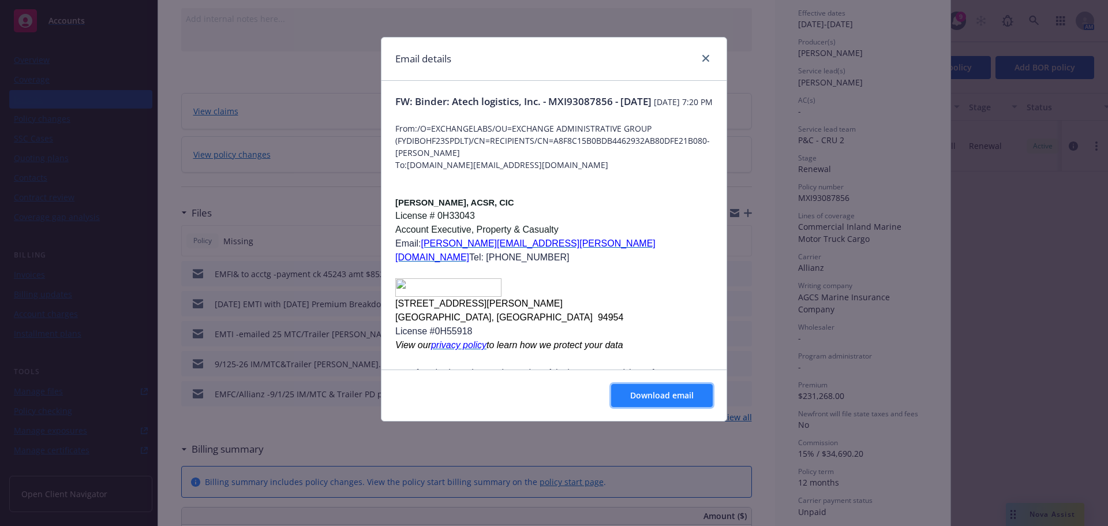
click at [653, 401] on button "Download email" at bounding box center [662, 395] width 102 height 23
click at [652, 399] on span "Download email" at bounding box center [661, 395] width 63 height 11
click at [705, 58] on icon "close" at bounding box center [705, 58] width 7 height 7
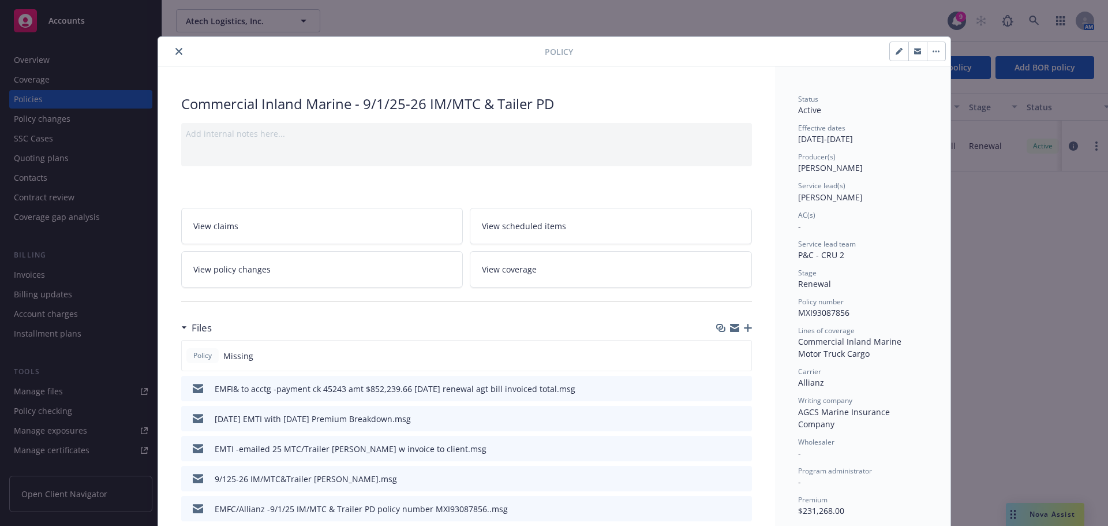
scroll to position [0, 0]
click at [175, 48] on icon "close" at bounding box center [178, 51] width 7 height 7
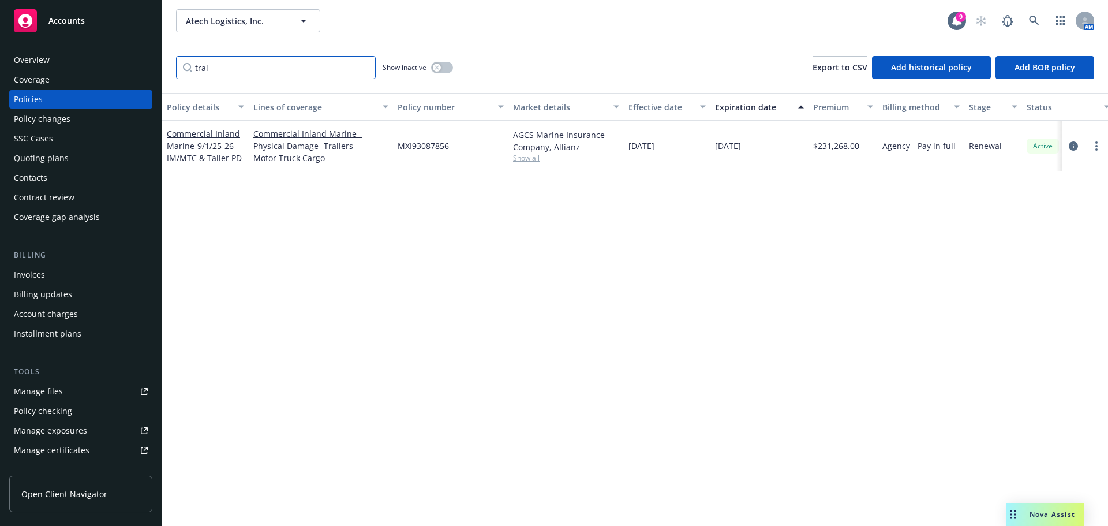
drag, startPoint x: 223, startPoint y: 69, endPoint x: 152, endPoint y: 76, distance: 71.3
click at [152, 76] on div "Accounts Overview Coverage Policies Policy changes SSC Cases Quoting plans Cont…" at bounding box center [554, 263] width 1108 height 526
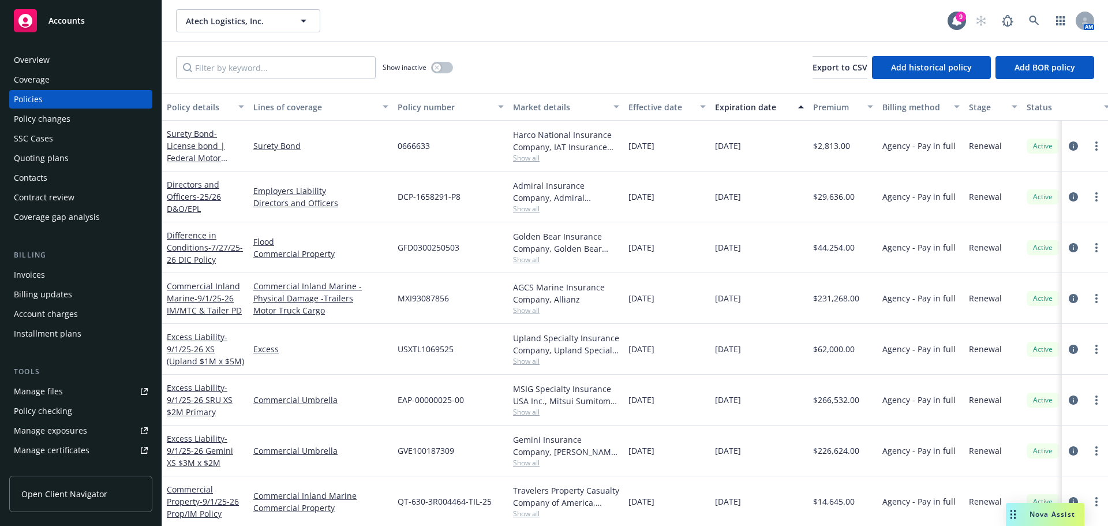
click at [35, 162] on div "Quoting plans" at bounding box center [41, 158] width 55 height 18
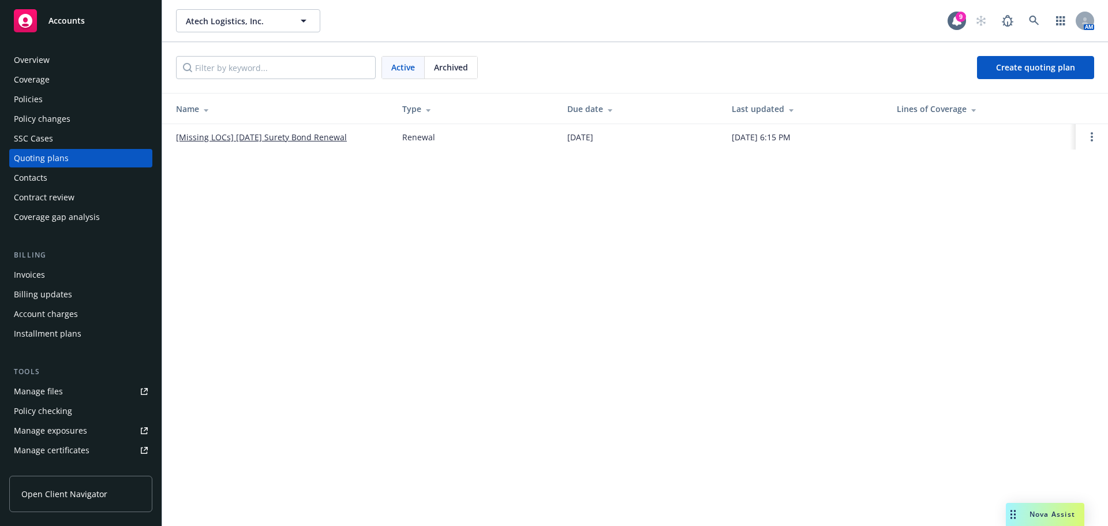
click at [458, 66] on span "Archived" at bounding box center [451, 67] width 34 height 12
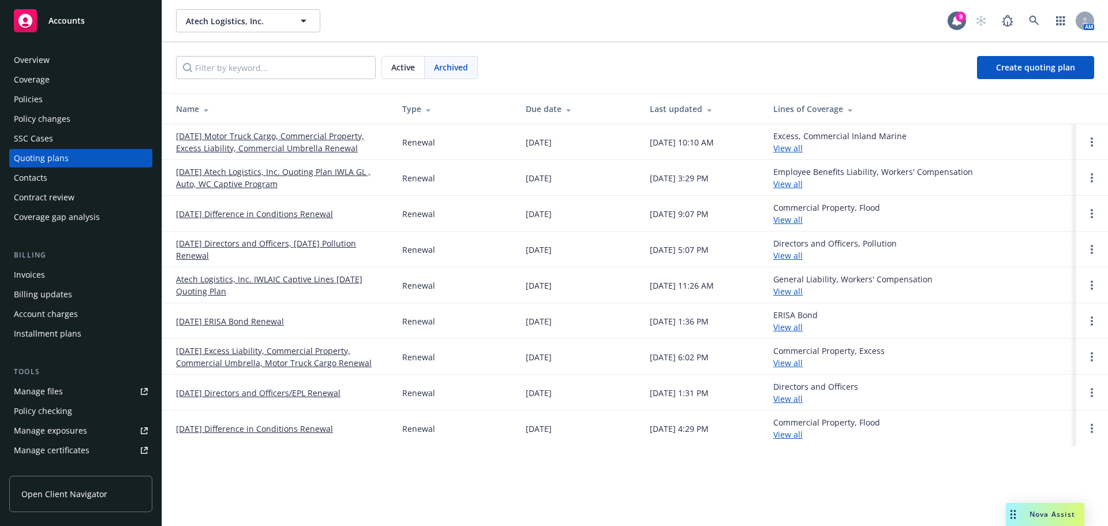
click at [295, 149] on link "09/01/25 Motor Truck Cargo, Commercial Property, Excess Liability, Commercial U…" at bounding box center [280, 142] width 208 height 24
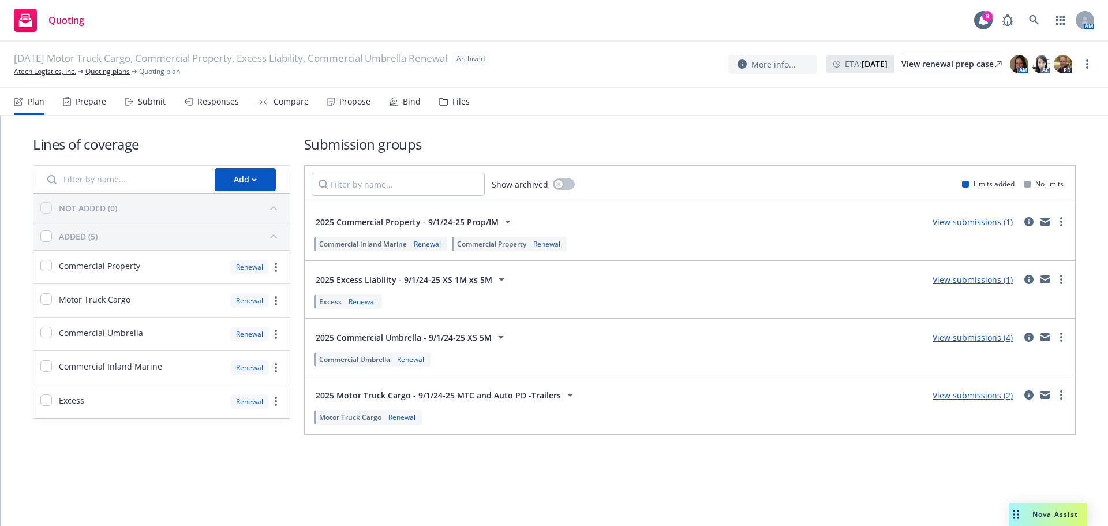
click at [458, 103] on div "Files" at bounding box center [461, 101] width 17 height 9
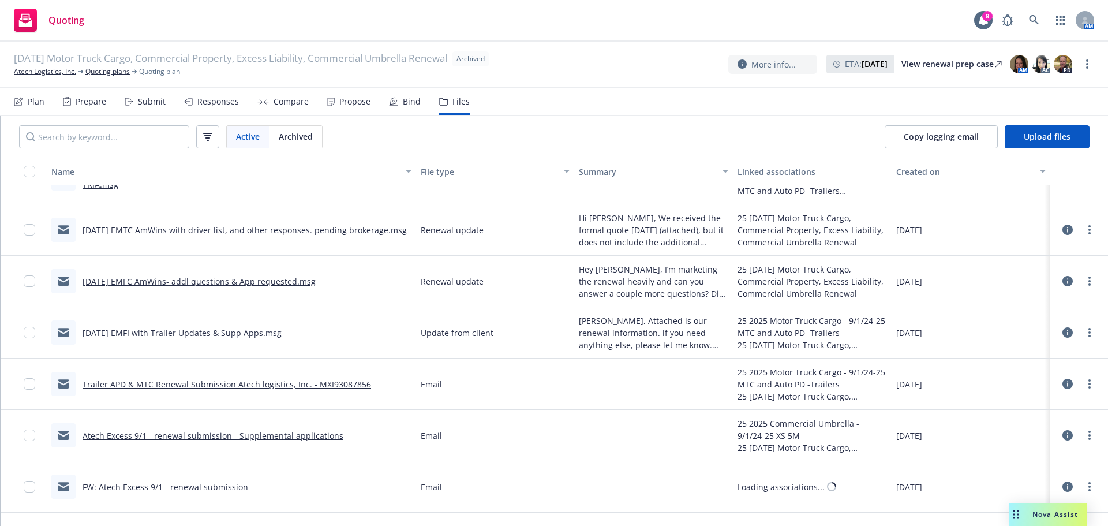
scroll to position [1559, 0]
click at [241, 329] on link "7-29-25 EMFI with Trailer Updates & Supp Apps.msg" at bounding box center [182, 331] width 199 height 11
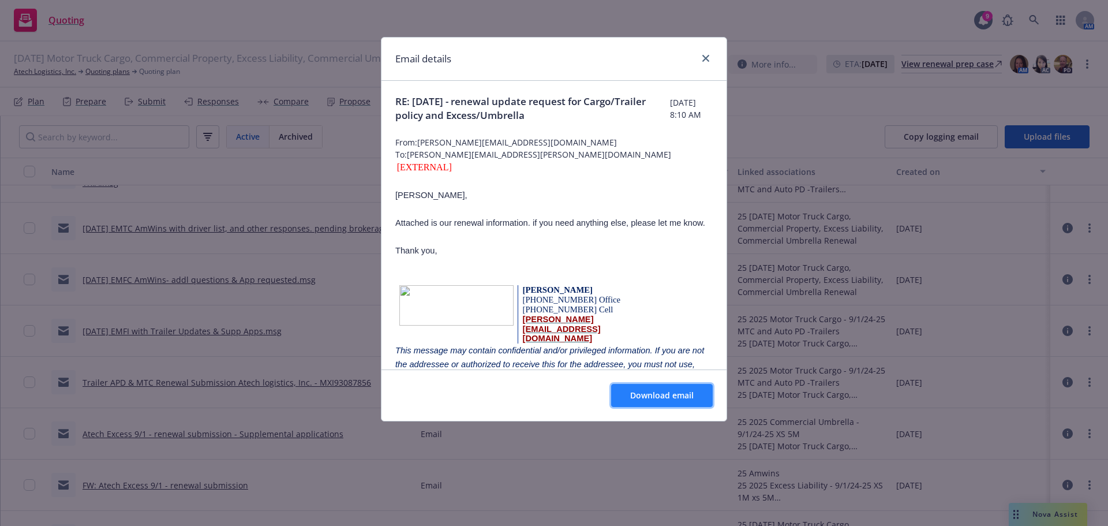
click at [649, 397] on span "Download email" at bounding box center [661, 395] width 63 height 11
drag, startPoint x: 710, startPoint y: 62, endPoint x: 536, endPoint y: 370, distance: 353.6
click at [710, 62] on link "close" at bounding box center [706, 58] width 14 height 14
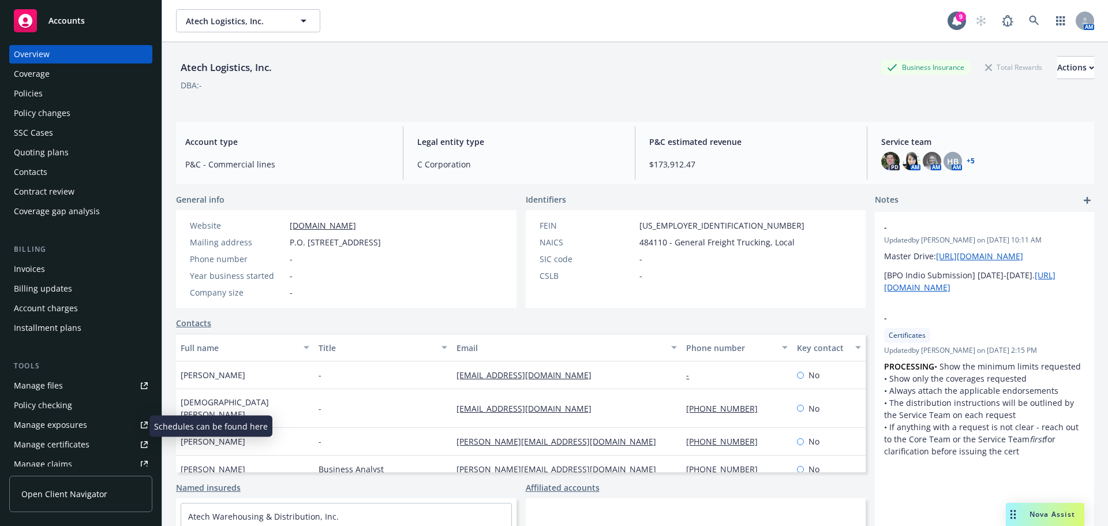
scroll to position [5, 0]
click at [44, 93] on div "Policies" at bounding box center [81, 94] width 134 height 18
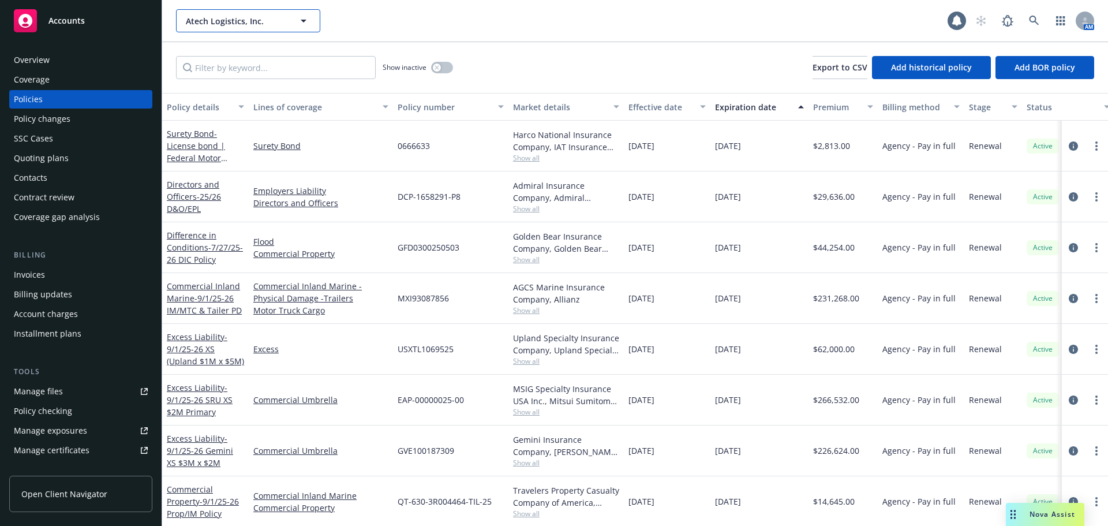
click at [210, 29] on button "Atech Logistics, Inc." at bounding box center [248, 20] width 144 height 23
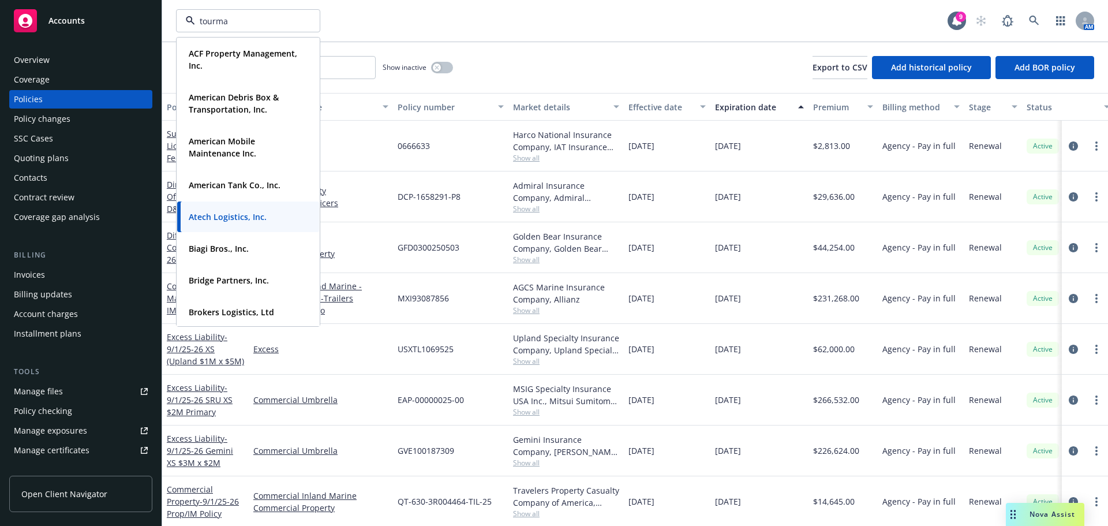
type input "tourmal"
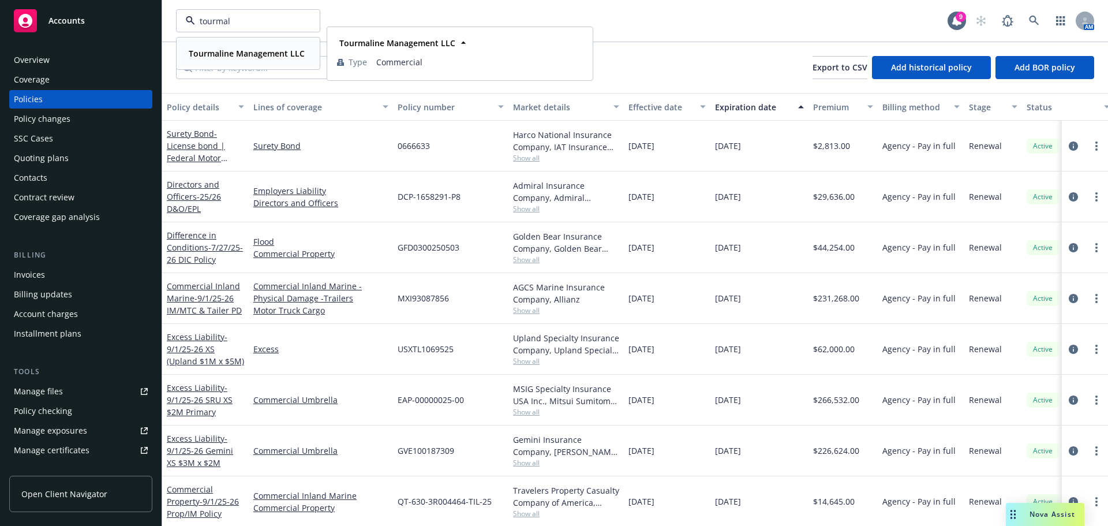
click at [225, 51] on strong "Tourmaline Management LLC" at bounding box center [247, 53] width 116 height 11
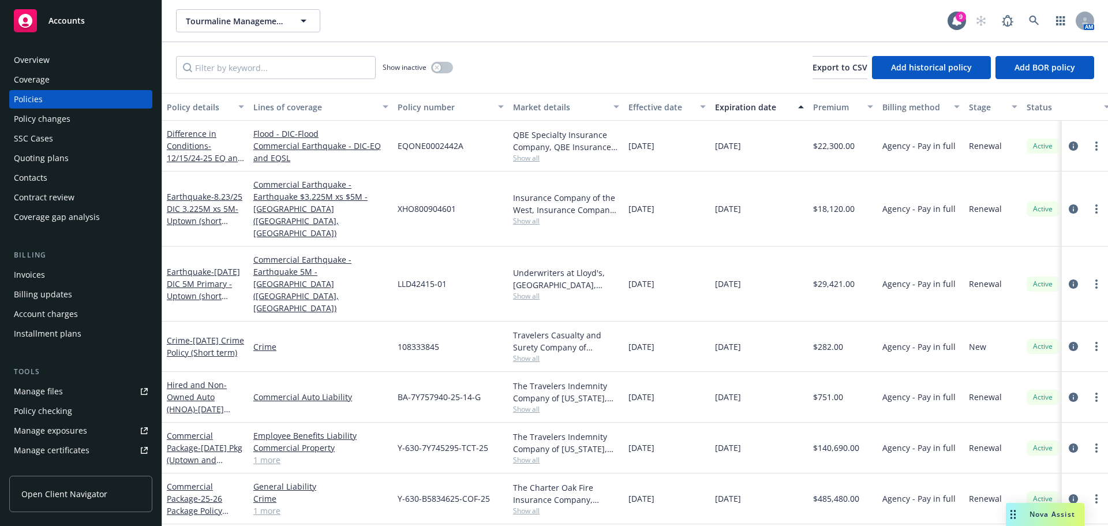
click at [33, 275] on div "Invoices" at bounding box center [29, 275] width 31 height 18
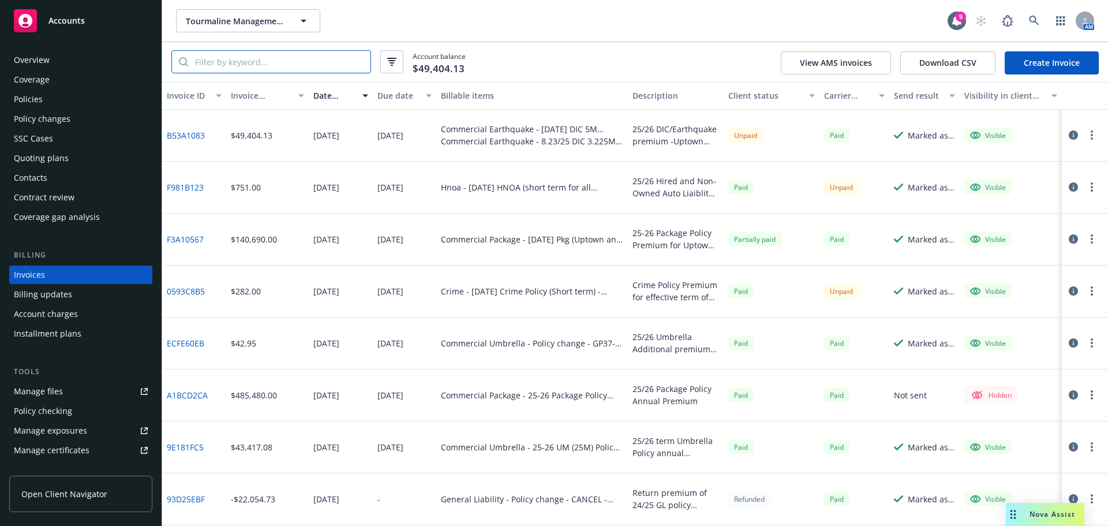
click at [234, 67] on input "search" at bounding box center [279, 62] width 182 height 22
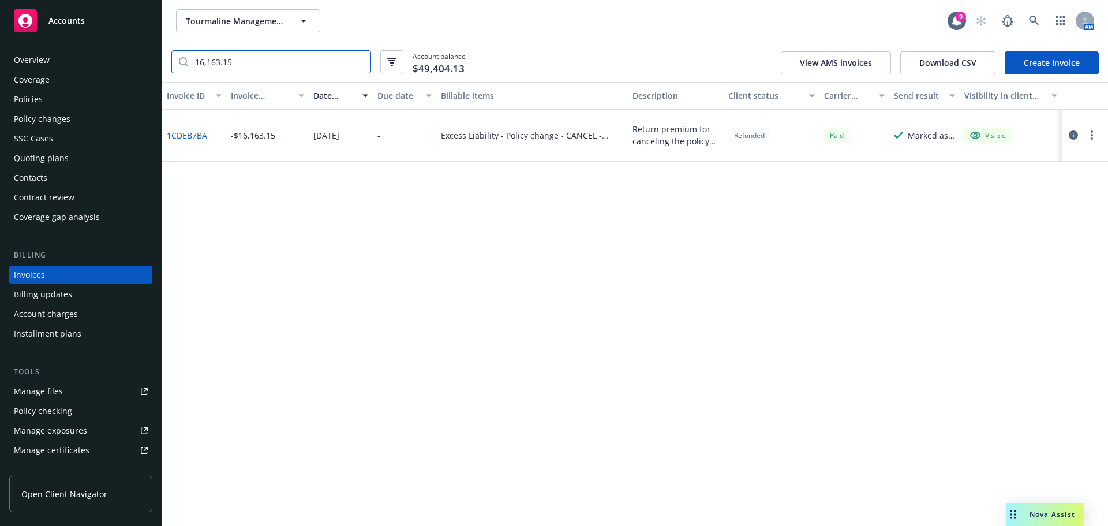
type input "16,163.15"
click at [1072, 137] on icon "button" at bounding box center [1073, 134] width 9 height 9
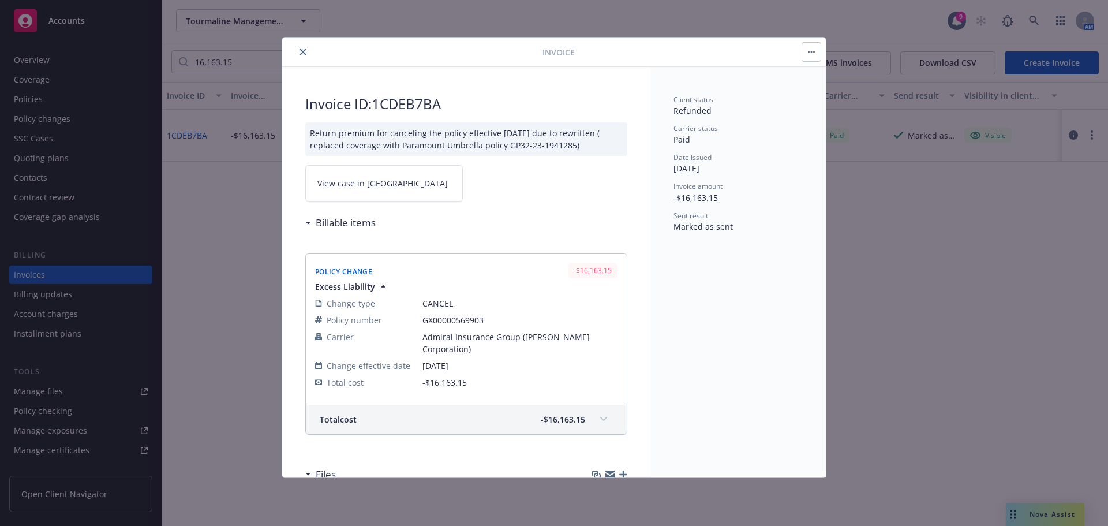
scroll to position [109, 0]
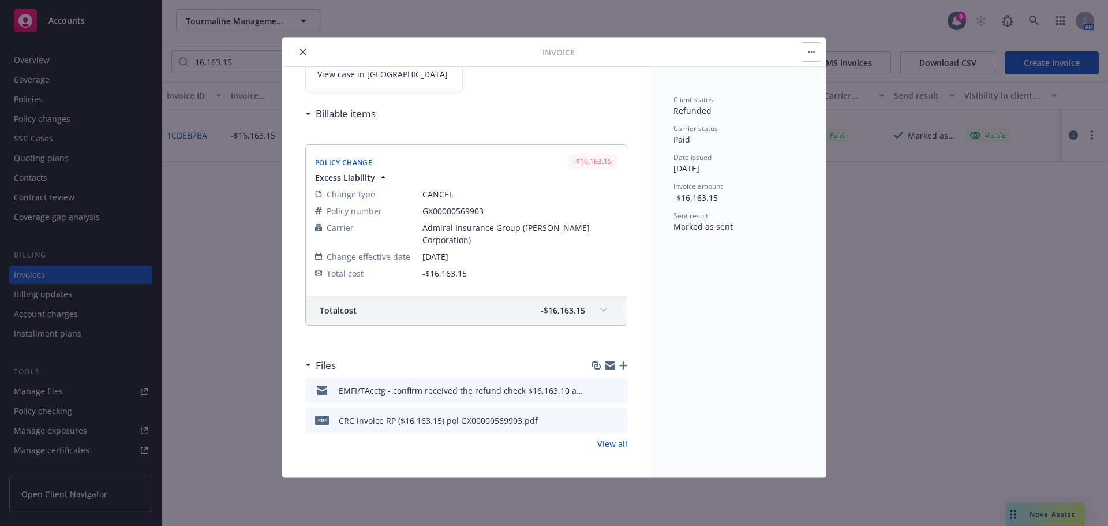
click at [611, 391] on icon "preview file" at bounding box center [616, 390] width 10 height 8
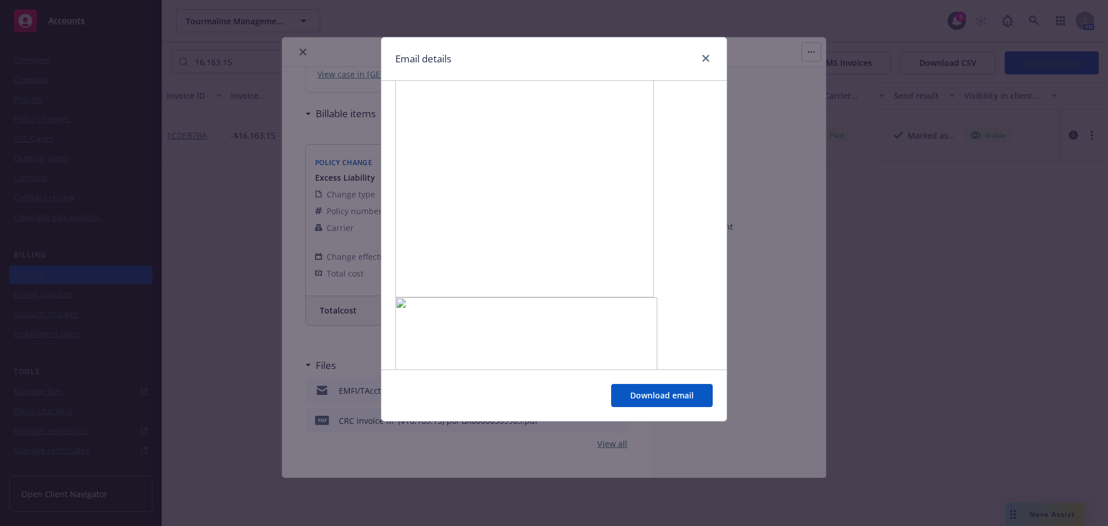
scroll to position [459, 0]
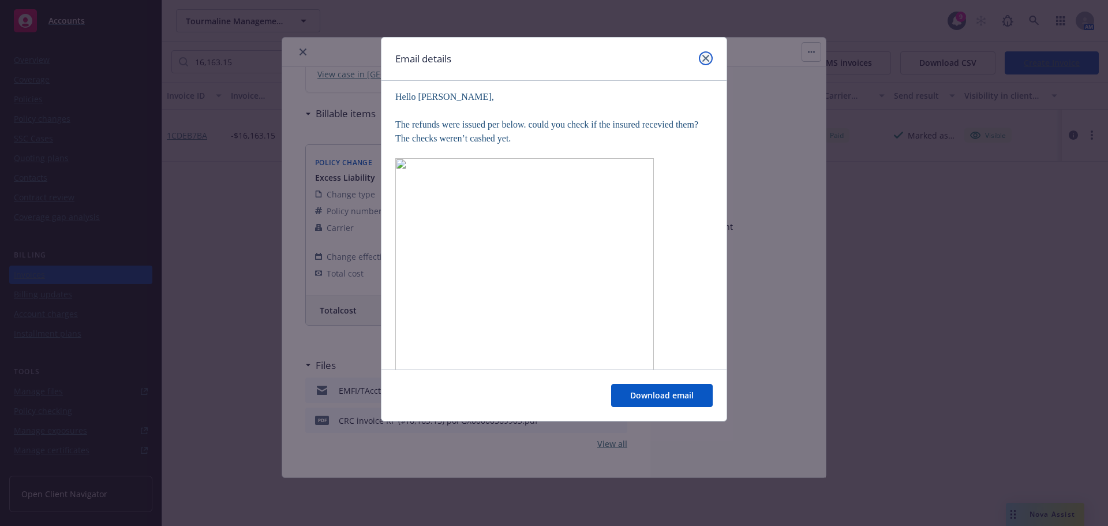
click at [701, 59] on link "close" at bounding box center [706, 58] width 14 height 14
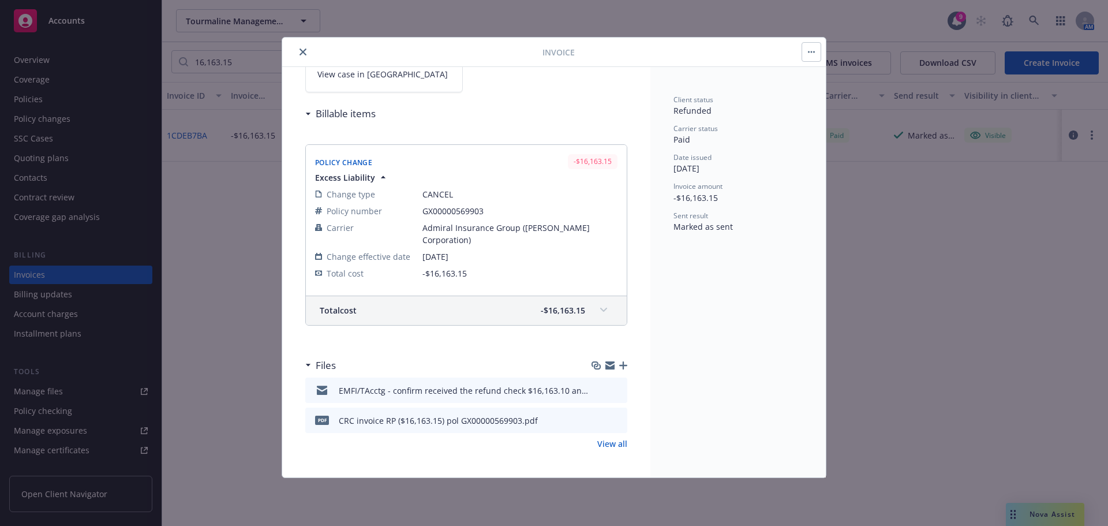
click at [307, 48] on button "close" at bounding box center [303, 52] width 14 height 14
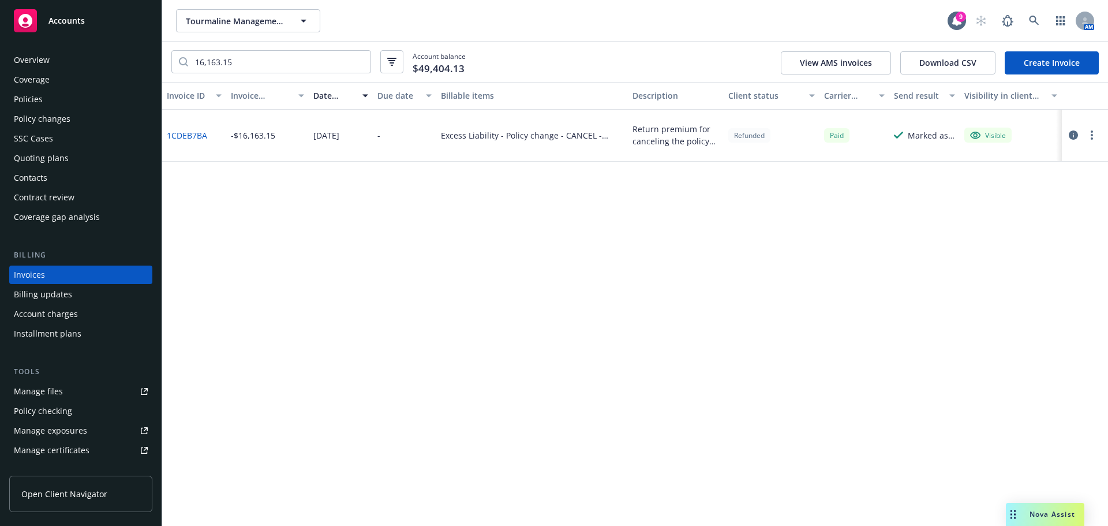
click at [1072, 135] on icon "button" at bounding box center [1073, 134] width 9 height 9
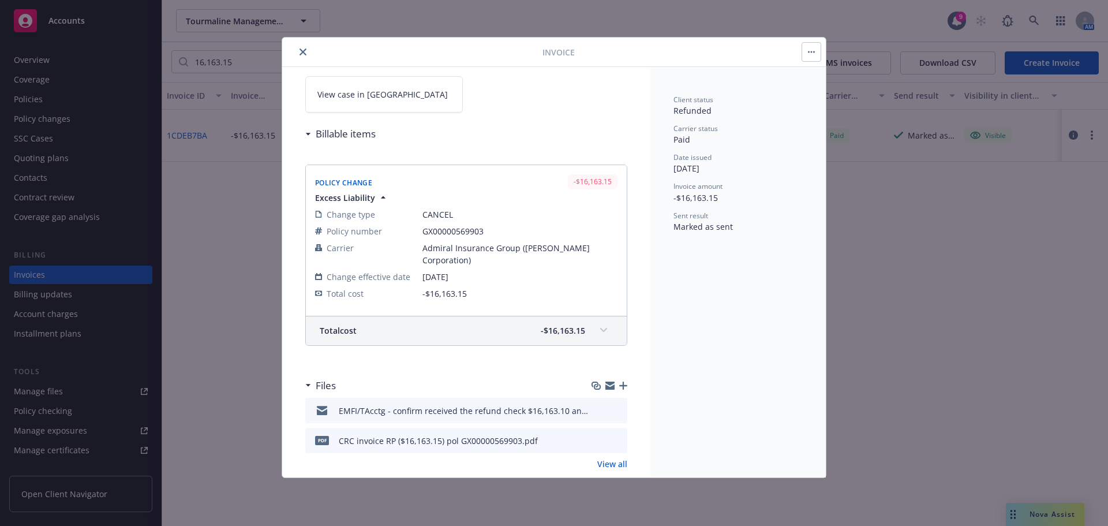
scroll to position [100, 0]
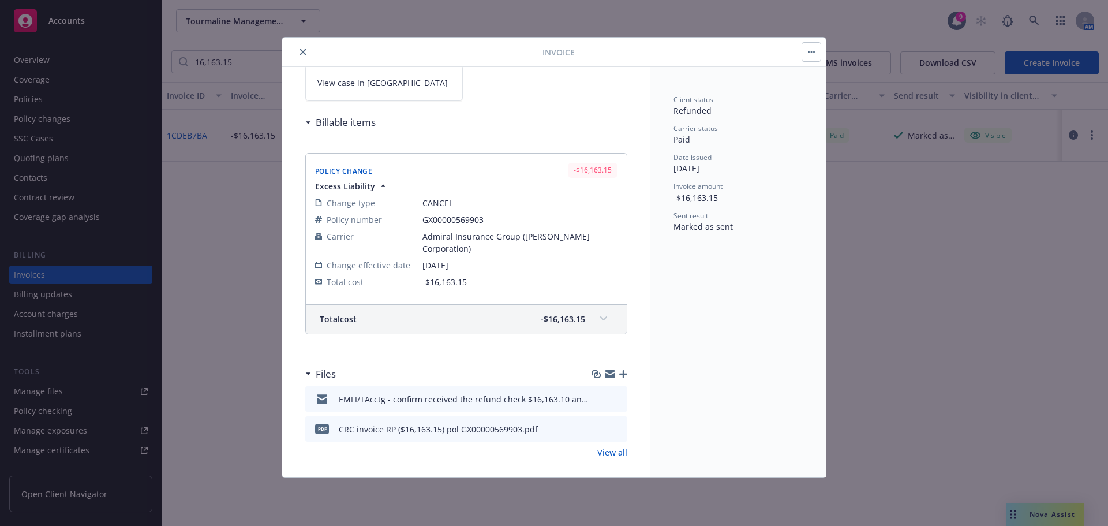
click at [307, 122] on icon at bounding box center [308, 122] width 6 height 3
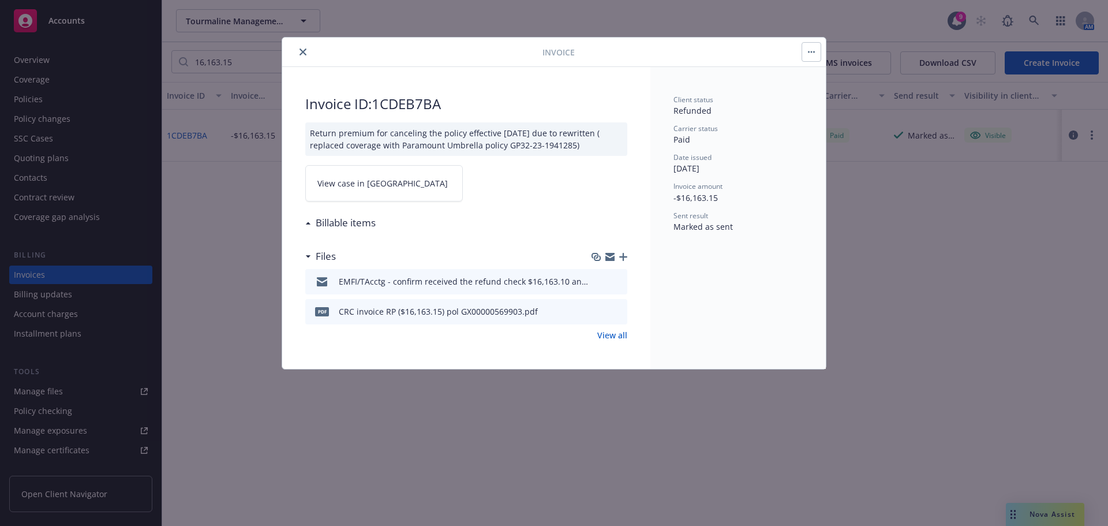
click at [307, 122] on div "Return premium for canceling the policy effective [DATE] due to rewritten ( rep…" at bounding box center [466, 138] width 322 height 33
click at [309, 222] on icon at bounding box center [308, 223] width 6 height 3
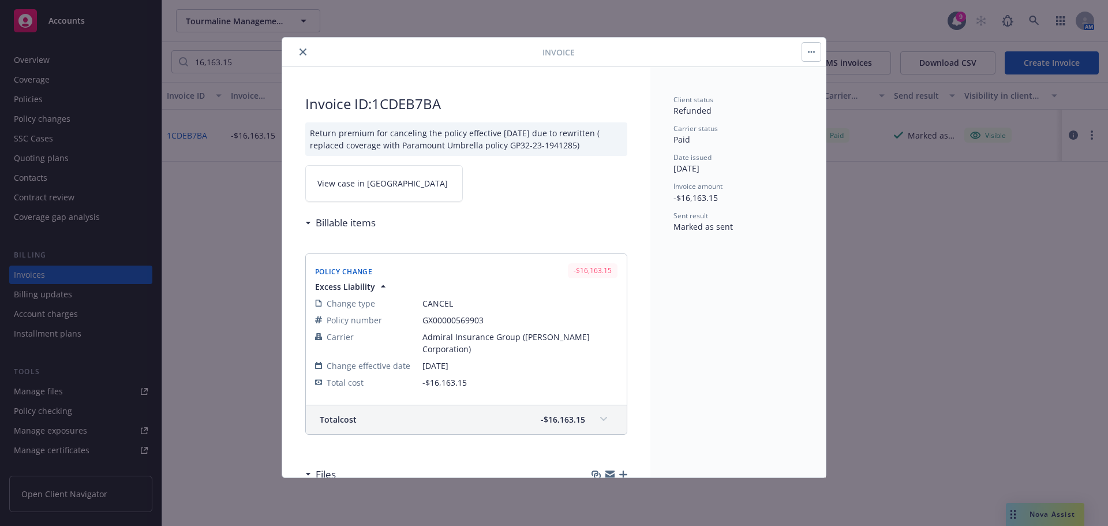
scroll to position [109, 0]
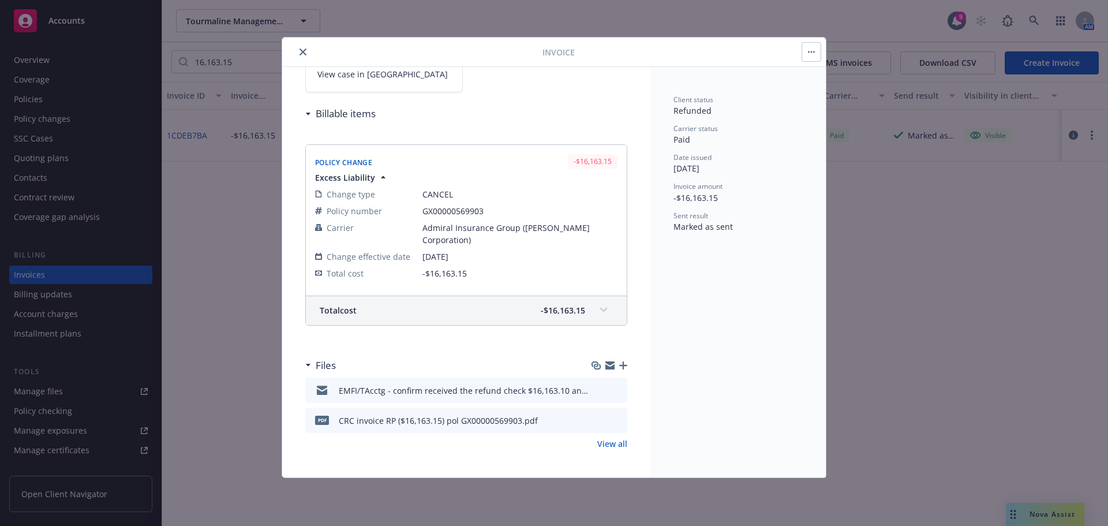
click at [304, 49] on icon "close" at bounding box center [303, 51] width 7 height 7
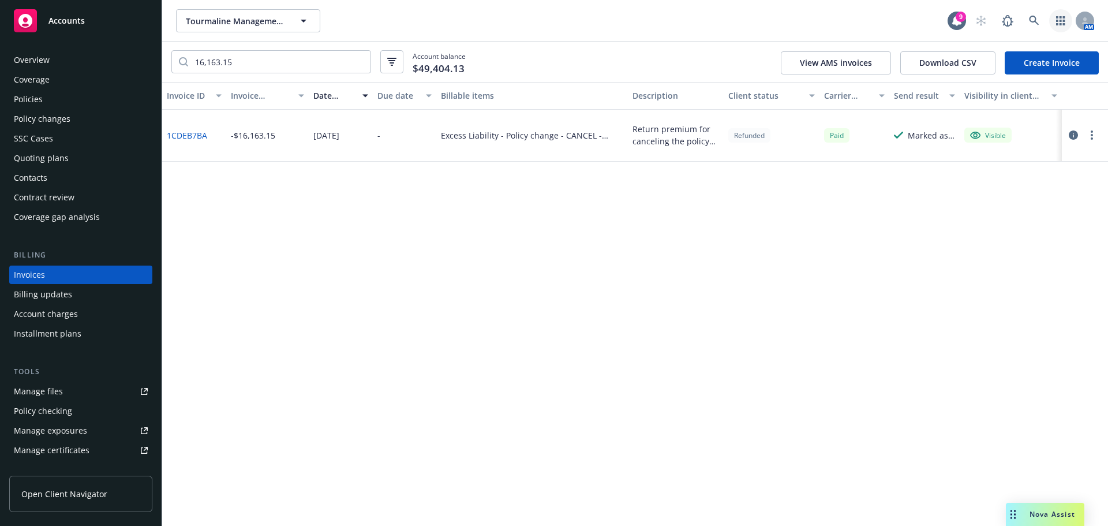
click at [1063, 25] on icon "button" at bounding box center [1060, 20] width 9 height 9
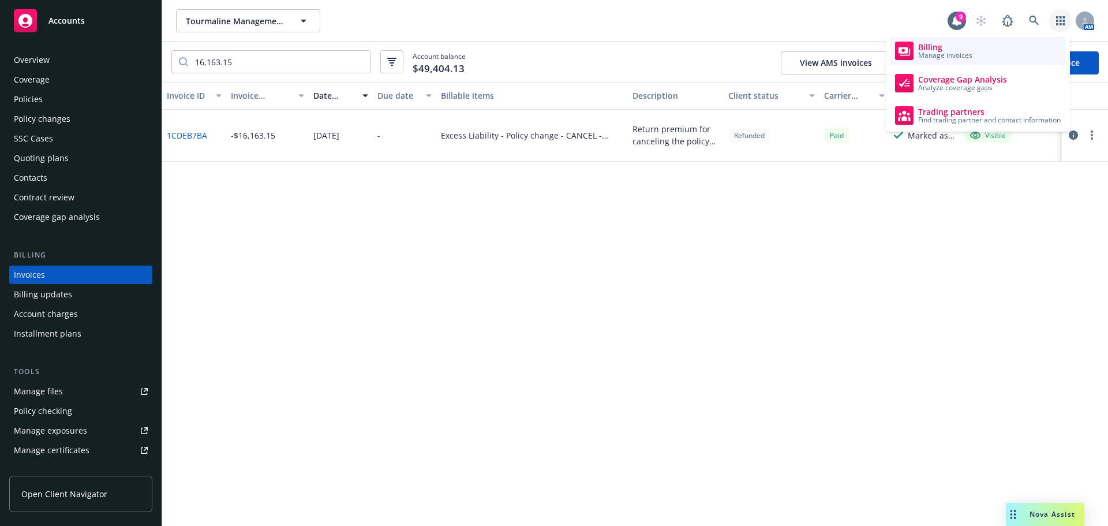
click at [958, 48] on span "Billing" at bounding box center [945, 47] width 54 height 9
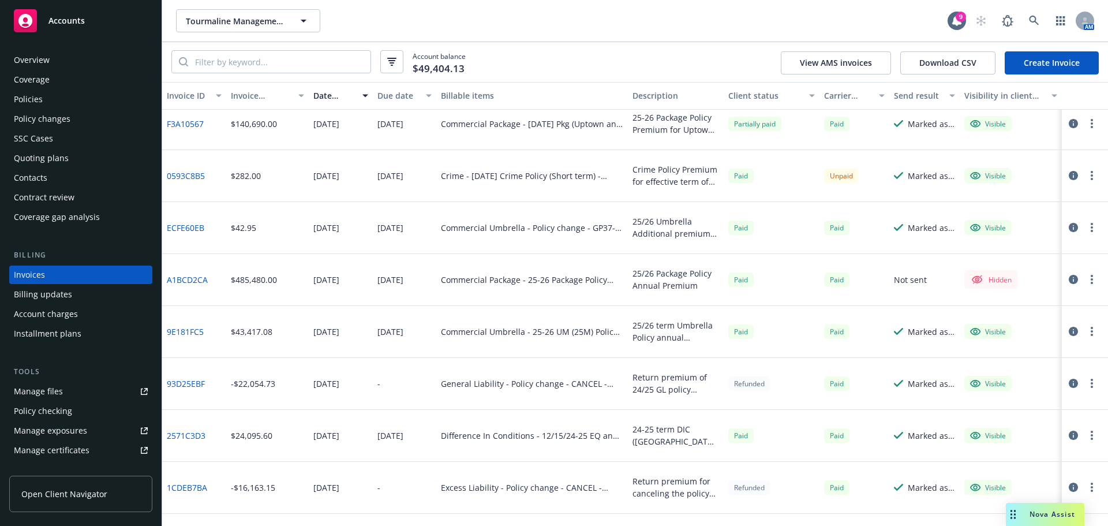
scroll to position [173, 0]
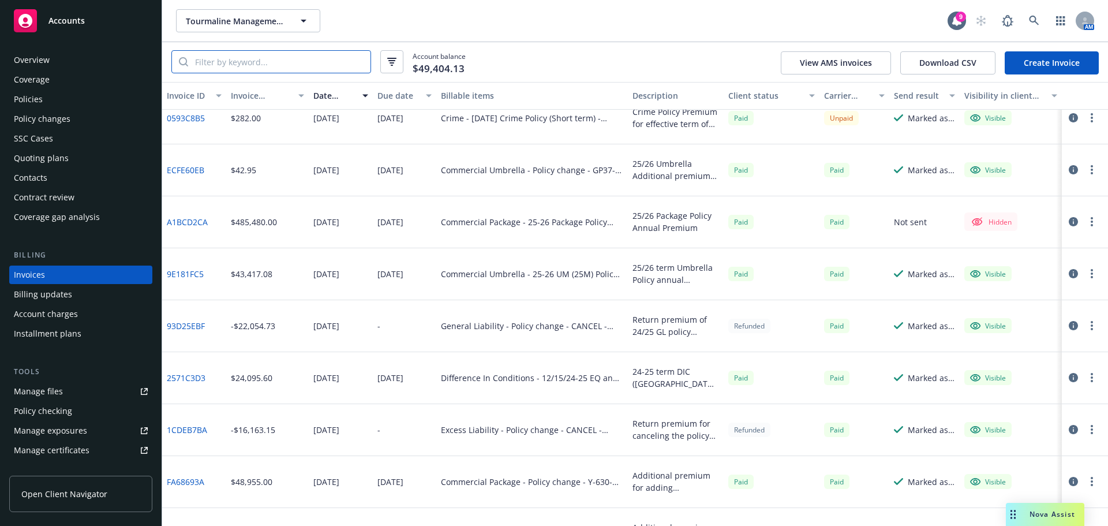
click at [216, 65] on input "search" at bounding box center [279, 62] width 182 height 22
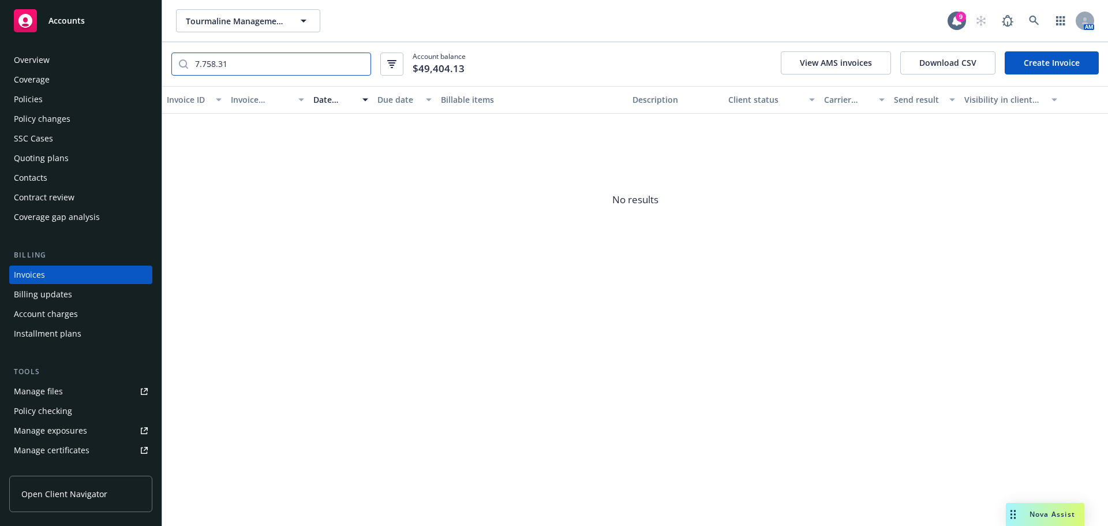
drag, startPoint x: 229, startPoint y: 62, endPoint x: 190, endPoint y: 62, distance: 38.7
click at [190, 62] on input "7.758.31" at bounding box center [279, 64] width 182 height 22
drag, startPoint x: 238, startPoint y: 66, endPoint x: 152, endPoint y: 66, distance: 86.0
click at [152, 66] on div "Accounts Overview Coverage Policies Policy changes SSC Cases Quoting plans Cont…" at bounding box center [554, 263] width 1108 height 526
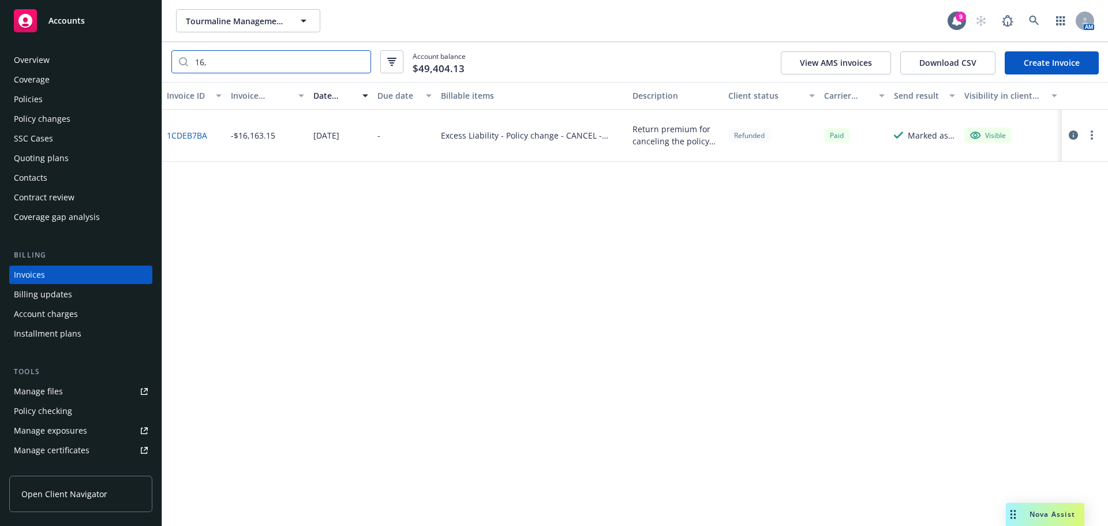
type input "16,"
click at [1069, 135] on icon "button" at bounding box center [1073, 134] width 9 height 9
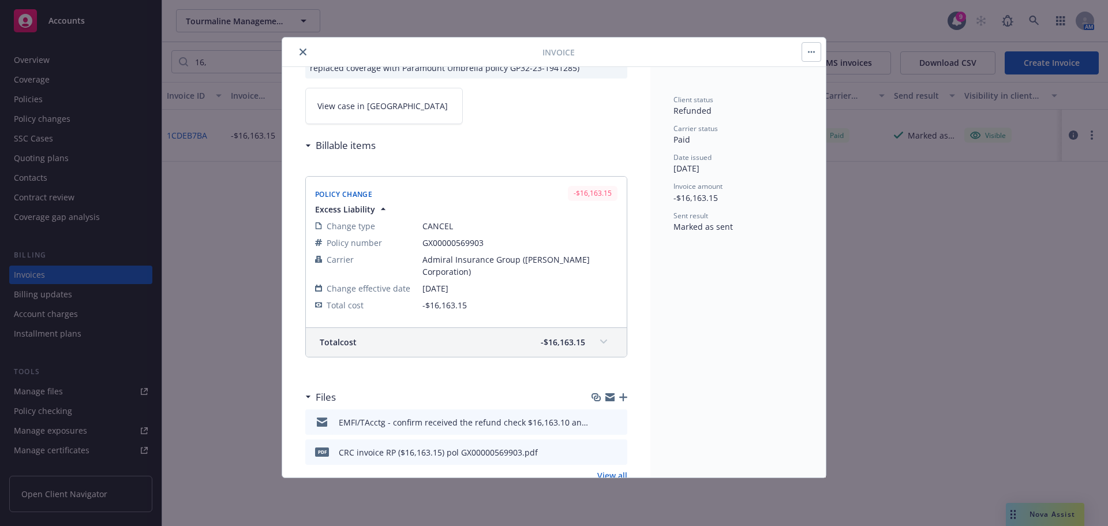
scroll to position [88, 0]
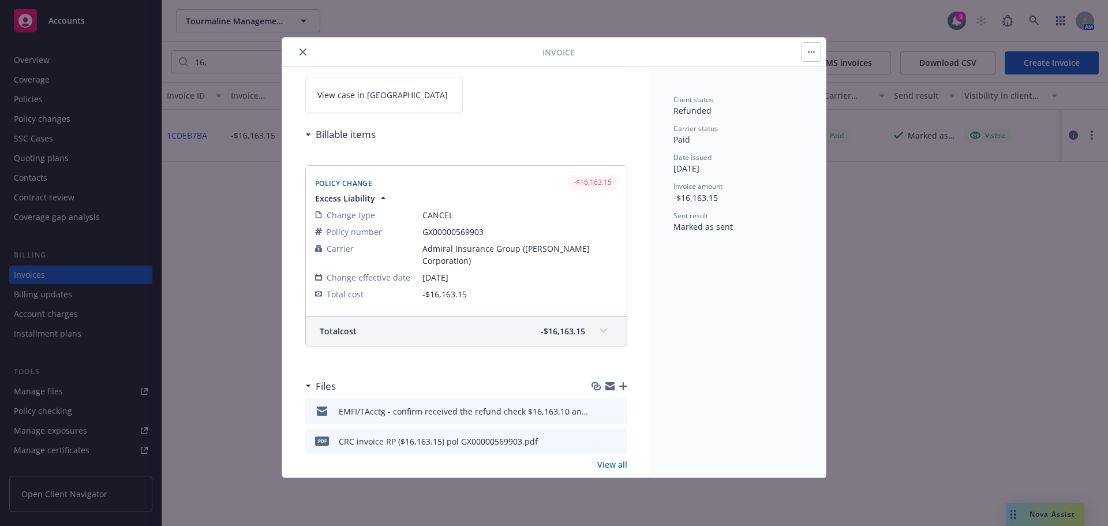
click at [619, 384] on icon "button" at bounding box center [623, 386] width 8 height 8
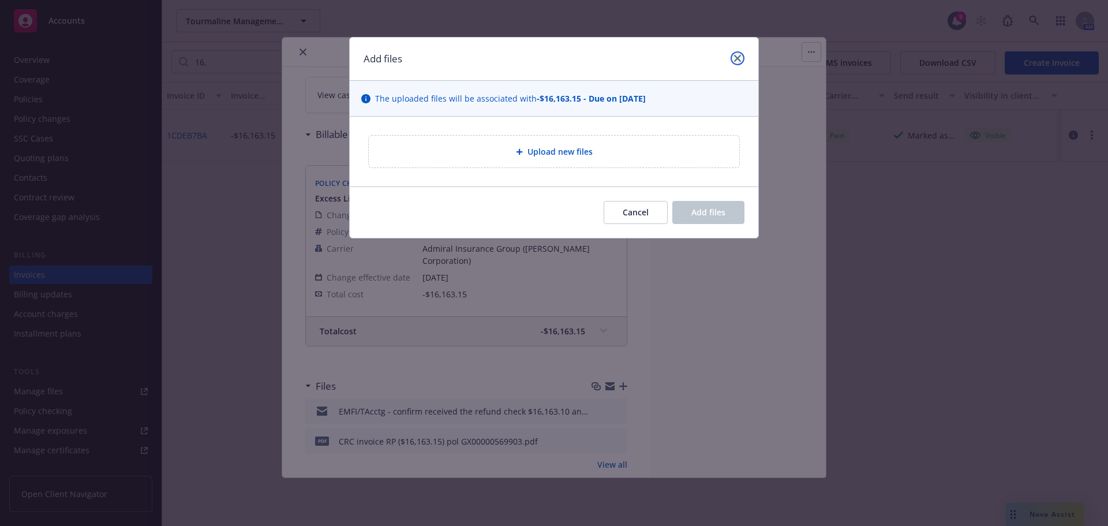
click at [739, 64] on link "close" at bounding box center [738, 58] width 14 height 14
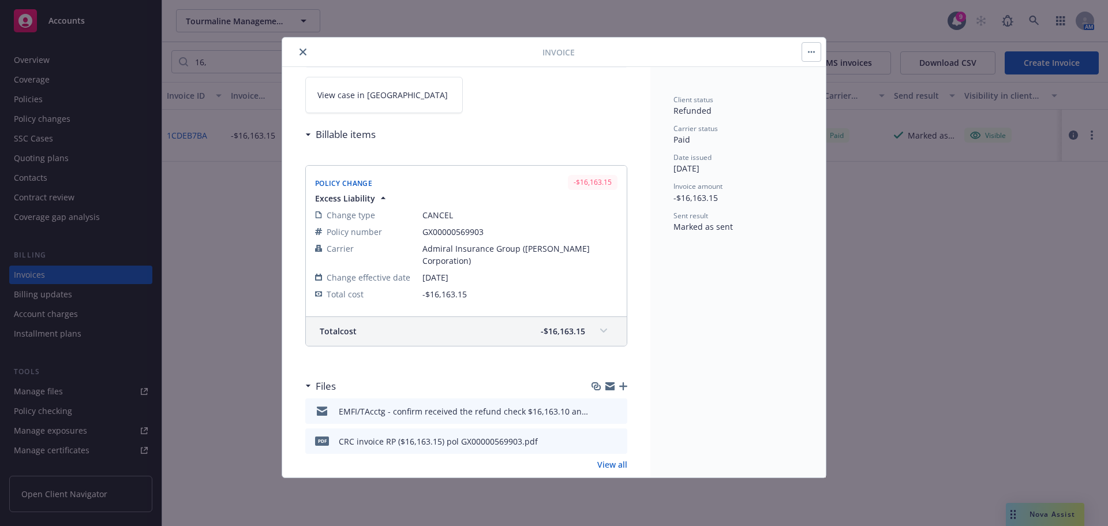
click at [612, 439] on icon "preview file" at bounding box center [616, 440] width 10 height 8
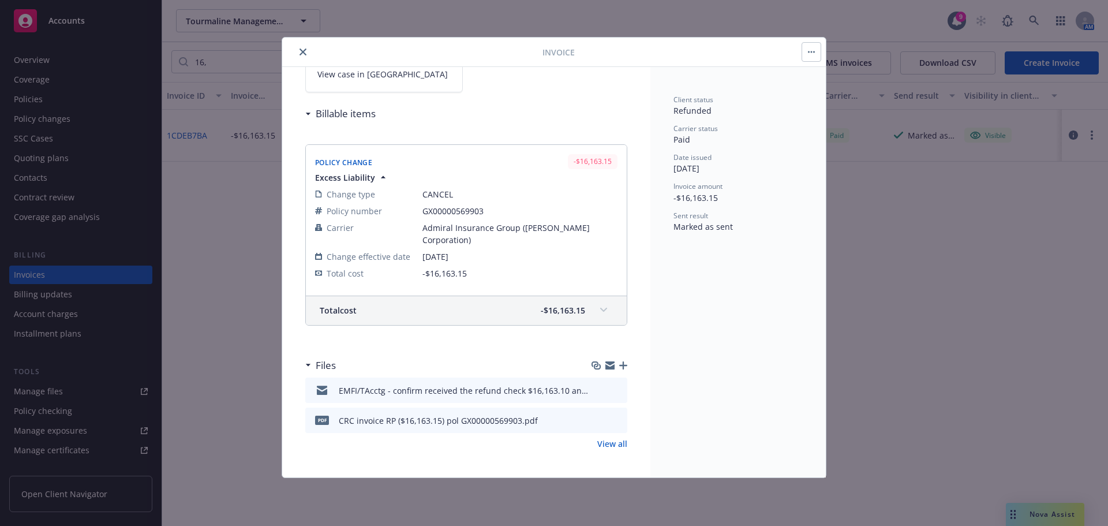
click at [595, 313] on span at bounding box center [604, 310] width 18 height 18
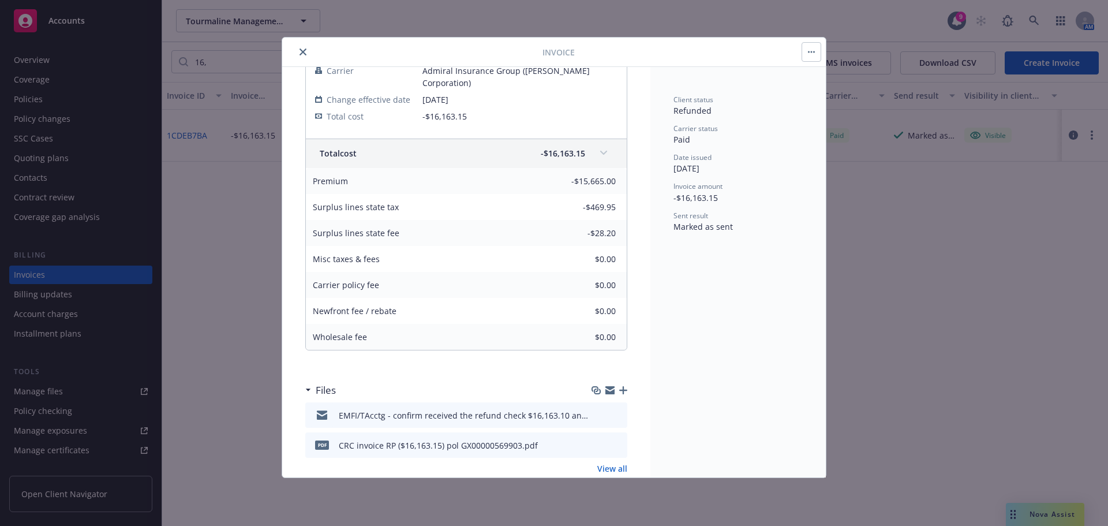
scroll to position [291, 0]
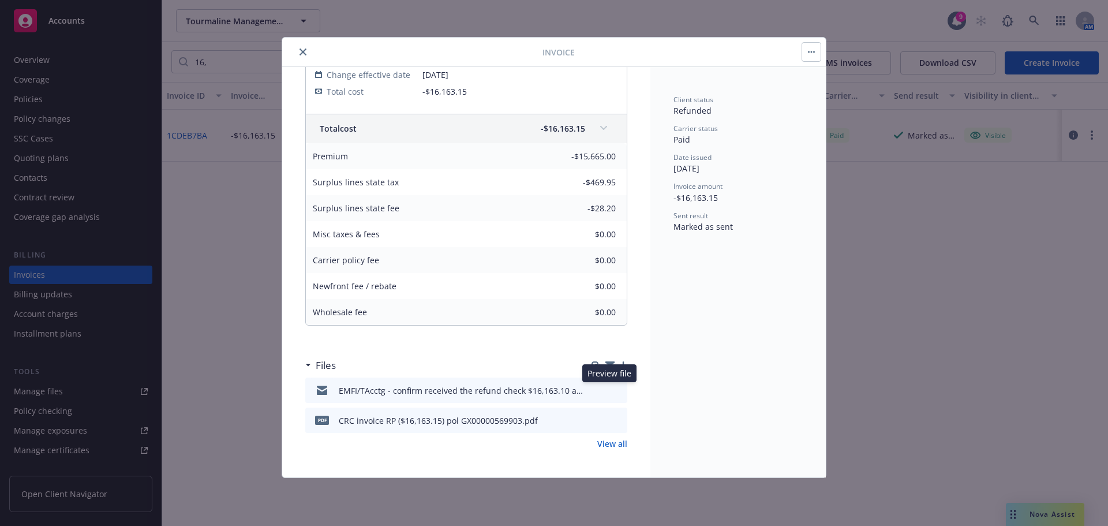
click at [611, 391] on icon "preview file" at bounding box center [616, 390] width 10 height 8
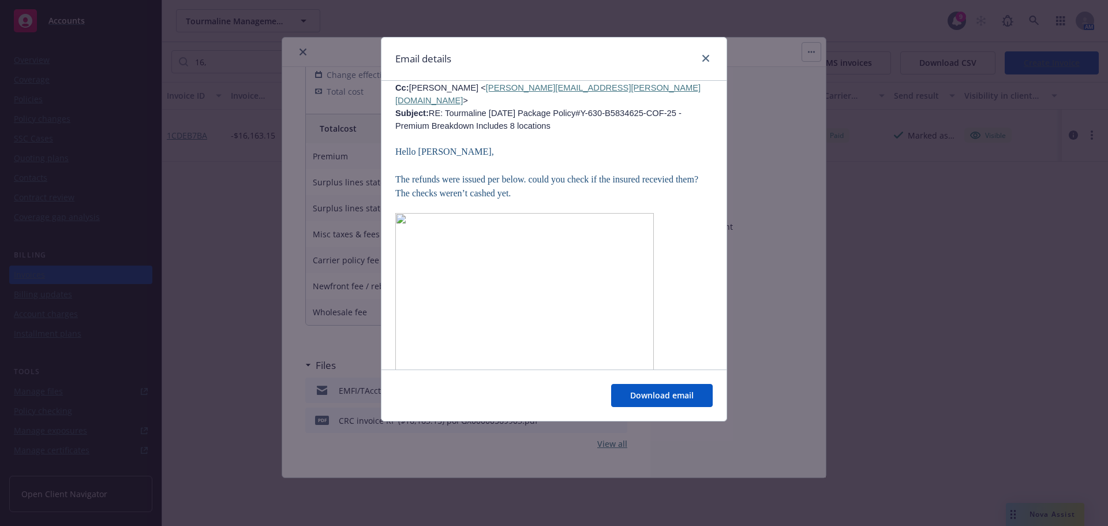
scroll to position [520, 0]
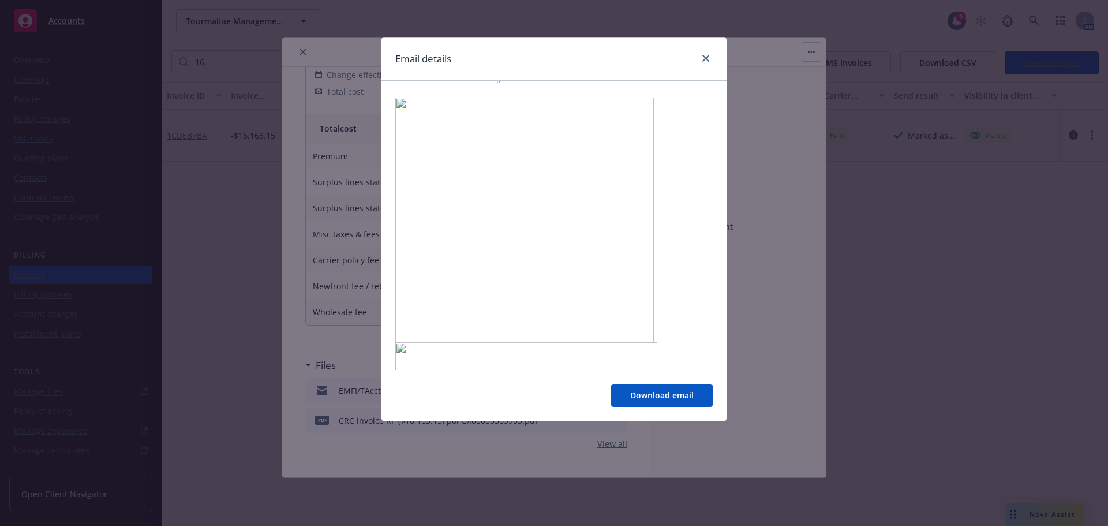
click at [509, 163] on img at bounding box center [524, 220] width 259 height 245
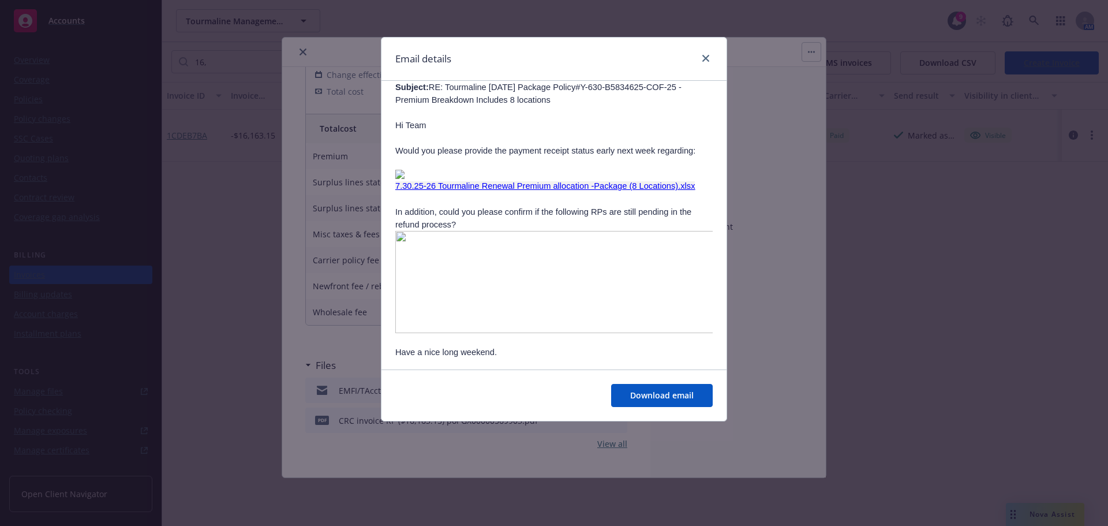
scroll to position [1328, 0]
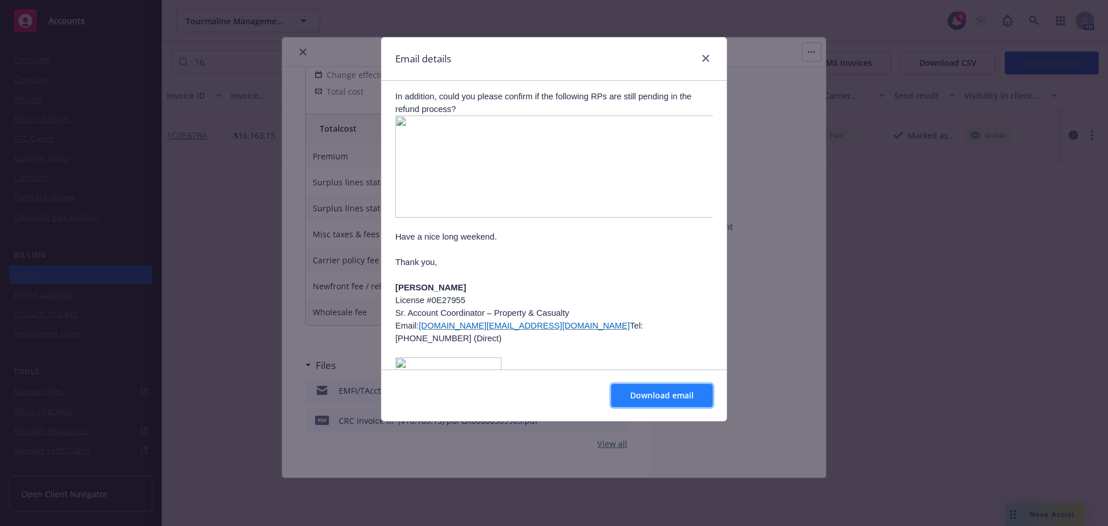
click at [655, 391] on span "Download email" at bounding box center [661, 395] width 63 height 11
click at [708, 59] on icon "close" at bounding box center [705, 58] width 7 height 7
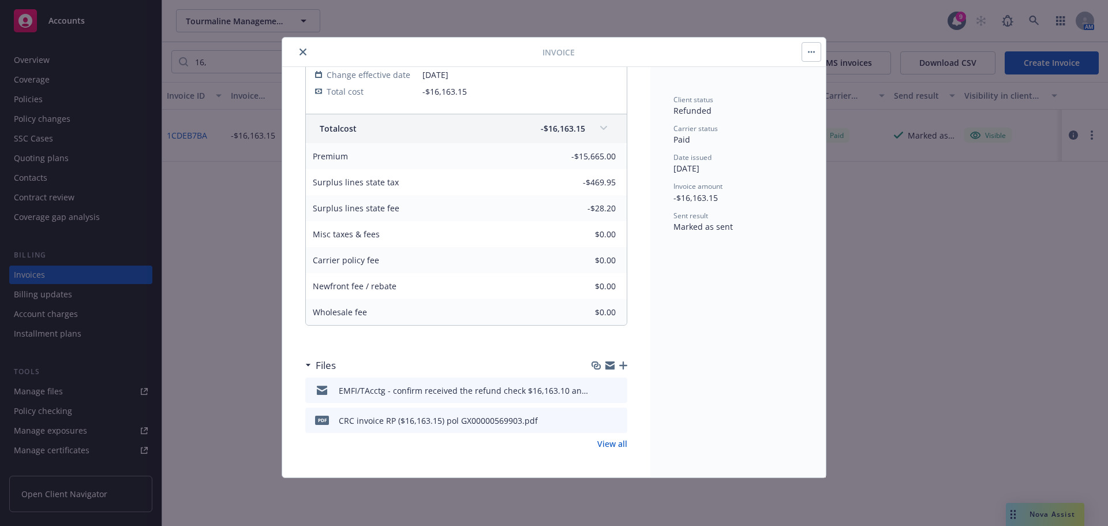
click at [297, 54] on button "close" at bounding box center [303, 52] width 14 height 14
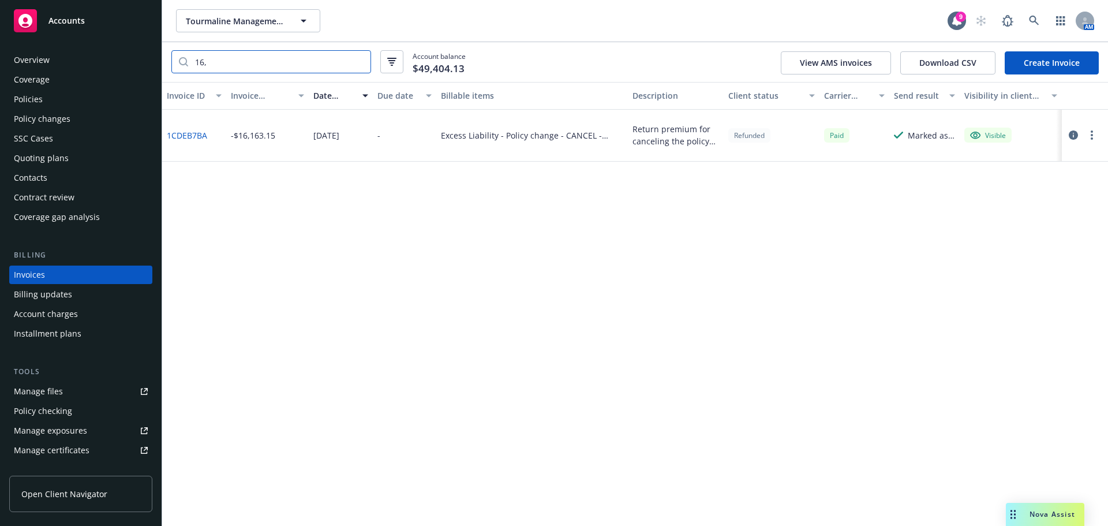
drag, startPoint x: 224, startPoint y: 61, endPoint x: 180, endPoint y: 61, distance: 44.4
click at [180, 61] on div "16," at bounding box center [271, 61] width 200 height 23
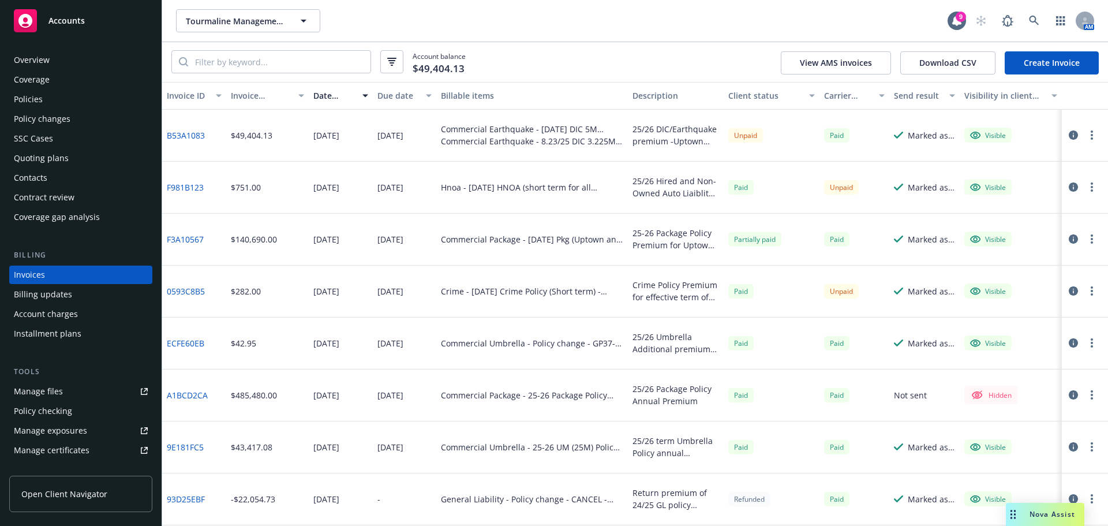
drag, startPoint x: 1049, startPoint y: 519, endPoint x: 1042, endPoint y: 519, distance: 7.5
click at [1049, 519] on span "Nova Assist" at bounding box center [1053, 514] width 46 height 10
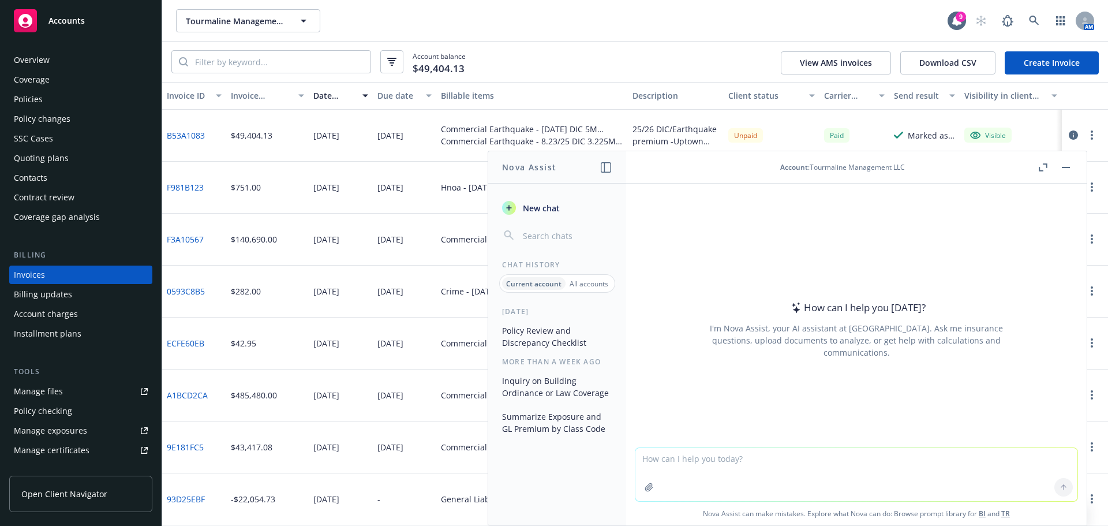
click at [797, 469] on textarea at bounding box center [857, 474] width 442 height 53
type textarea "c"
drag, startPoint x: 670, startPoint y: 455, endPoint x: 697, endPoint y: 459, distance: 27.5
click at [698, 459] on textarea "please [PERSON_NAME] how soon nomerly carrier" at bounding box center [857, 474] width 442 height 54
drag, startPoint x: 663, startPoint y: 459, endPoint x: 696, endPoint y: 461, distance: 32.4
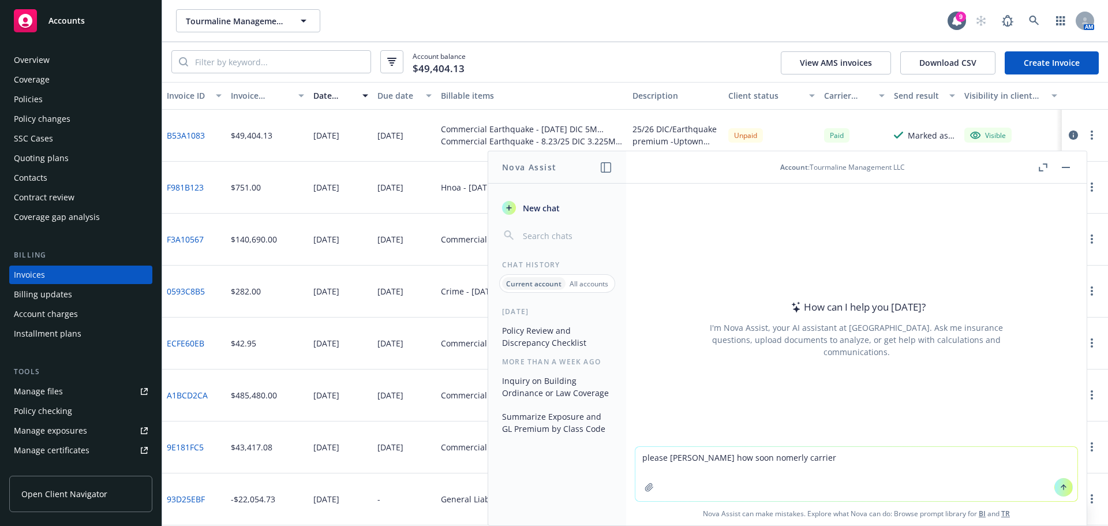
click at [696, 461] on textarea "please [PERSON_NAME] how soon nomerly carrier" at bounding box center [857, 474] width 442 height 54
drag, startPoint x: 757, startPoint y: 464, endPoint x: 678, endPoint y: 461, distance: 78.6
click at [679, 460] on textarea "please serach how soon nomerly carrier" at bounding box center [857, 474] width 442 height 54
drag, startPoint x: 752, startPoint y: 461, endPoint x: 713, endPoint y: 492, distance: 49.7
click at [713, 492] on textarea "please search how soon nomerly carrier" at bounding box center [857, 474] width 442 height 54
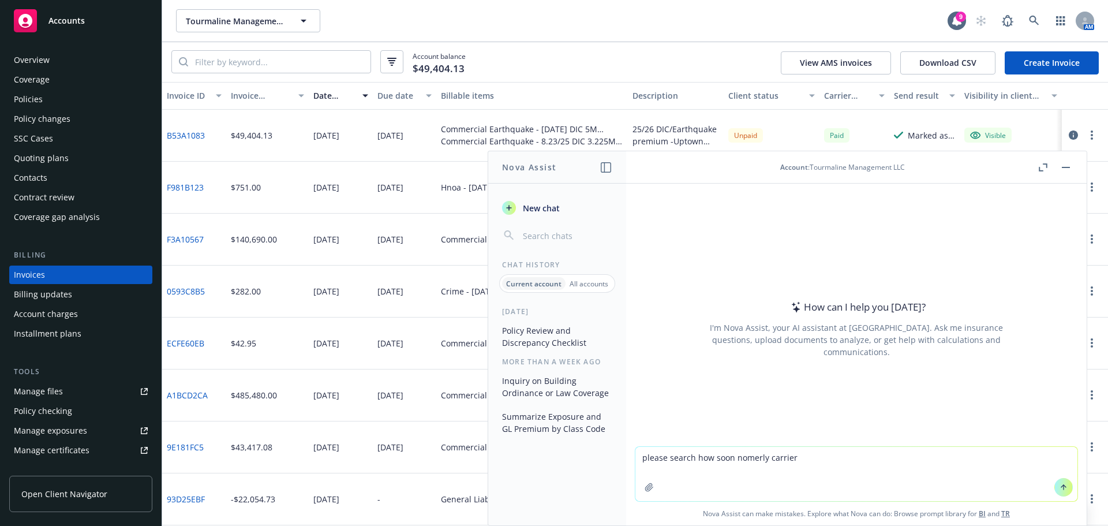
drag, startPoint x: 784, startPoint y: 463, endPoint x: 802, endPoint y: 465, distance: 18.0
click at [802, 465] on textarea "please search how soon nomerly carrier" at bounding box center [857, 474] width 442 height 54
click at [687, 457] on textarea "please search how soon for wholesale agent" at bounding box center [857, 474] width 442 height 54
click at [728, 458] on textarea "please search how soon for wholesale agent" at bounding box center [857, 474] width 442 height 54
click at [849, 455] on textarea "please search how soon for wholesale agent" at bounding box center [857, 474] width 442 height 54
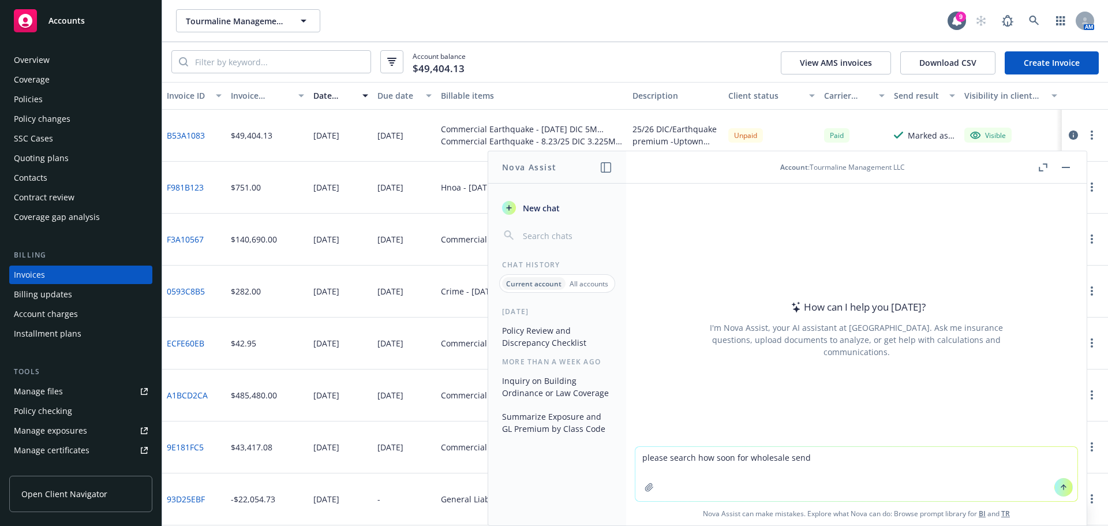
drag, startPoint x: 694, startPoint y: 460, endPoint x: 819, endPoint y: 466, distance: 124.8
click at [819, 466] on textarea "please search how soon for wholesale send" at bounding box center [857, 474] width 442 height 54
drag, startPoint x: 690, startPoint y: 457, endPoint x: 749, endPoint y: 462, distance: 59.7
click at [749, 462] on textarea "please search how many days we receive refund from a wholesale agency or" at bounding box center [857, 474] width 442 height 54
click at [795, 465] on textarea "please search what is average days we receive refund from a wholesale agency or" at bounding box center [857, 474] width 442 height 54
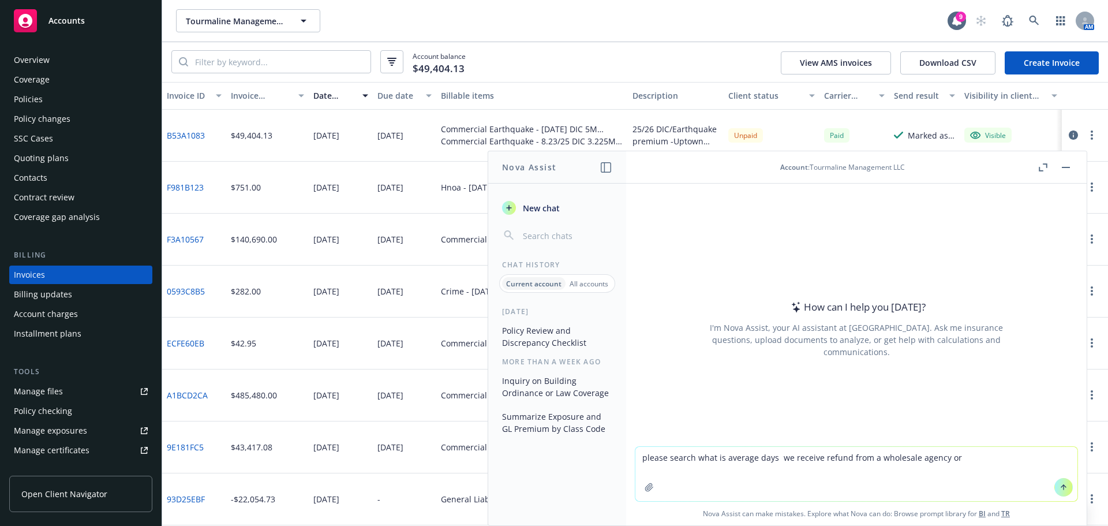
drag, startPoint x: 775, startPoint y: 458, endPoint x: 868, endPoint y: 465, distance: 93.7
click at [868, 465] on textarea "please search what is average days we receive refund from a wholesale agency or" at bounding box center [857, 474] width 442 height 54
click at [849, 475] on textarea "please search what is average days we receive refund from a wholesale agency or" at bounding box center [857, 474] width 442 height 54
drag, startPoint x: 951, startPoint y: 462, endPoint x: 639, endPoint y: 465, distance: 311.7
click at [639, 465] on textarea "please search what is average days we receive refund from a wholesale agency or" at bounding box center [857, 474] width 442 height 54
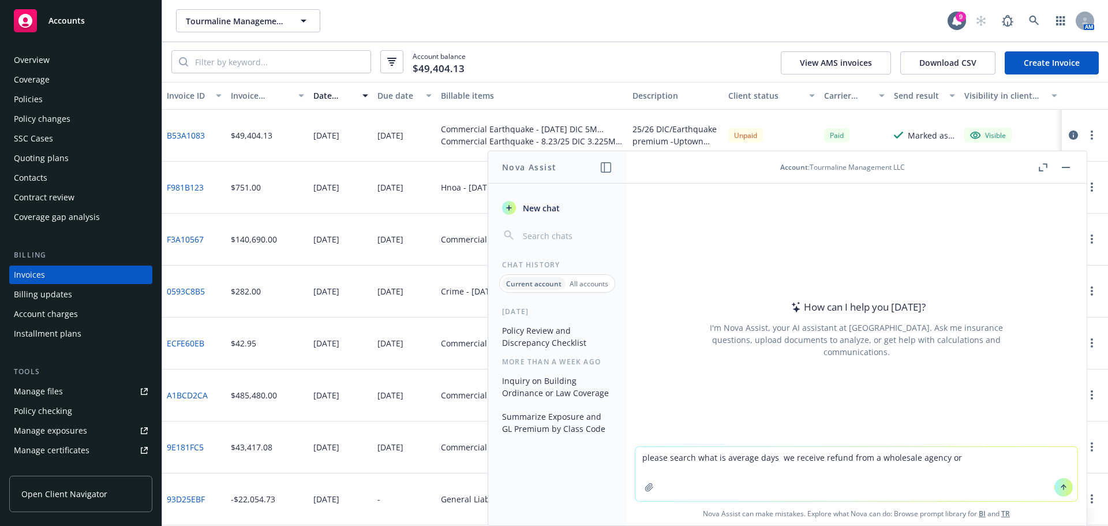
type textarea "please search what is average days we receive refund from a wholesale agency or"
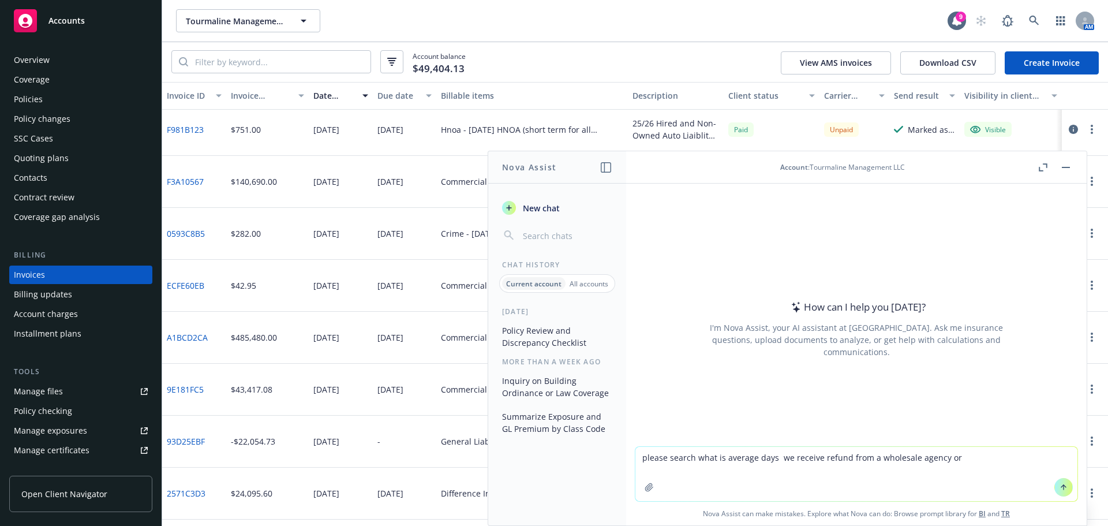
scroll to position [173, 0]
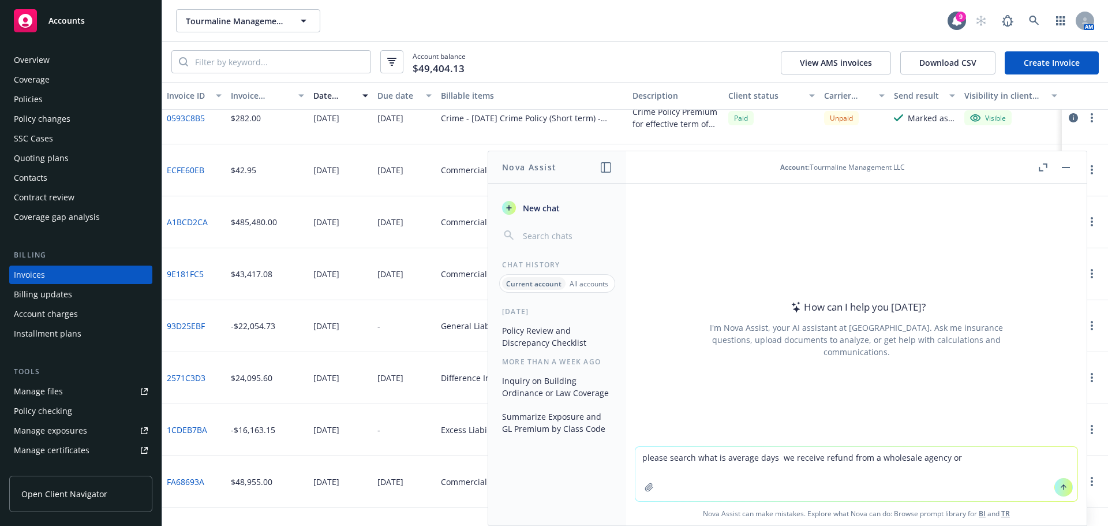
click at [189, 398] on div "2571C3D3" at bounding box center [194, 378] width 64 height 52
click at [189, 379] on link "2571C3D3" at bounding box center [186, 378] width 39 height 12
click at [1065, 170] on button "button" at bounding box center [1066, 167] width 14 height 14
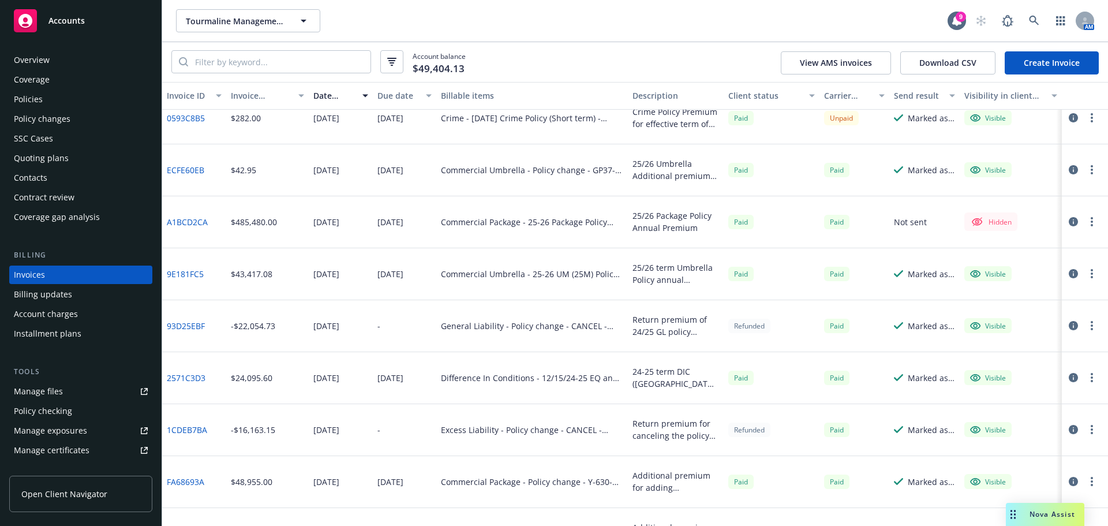
click at [1069, 323] on icon "button" at bounding box center [1073, 325] width 9 height 9
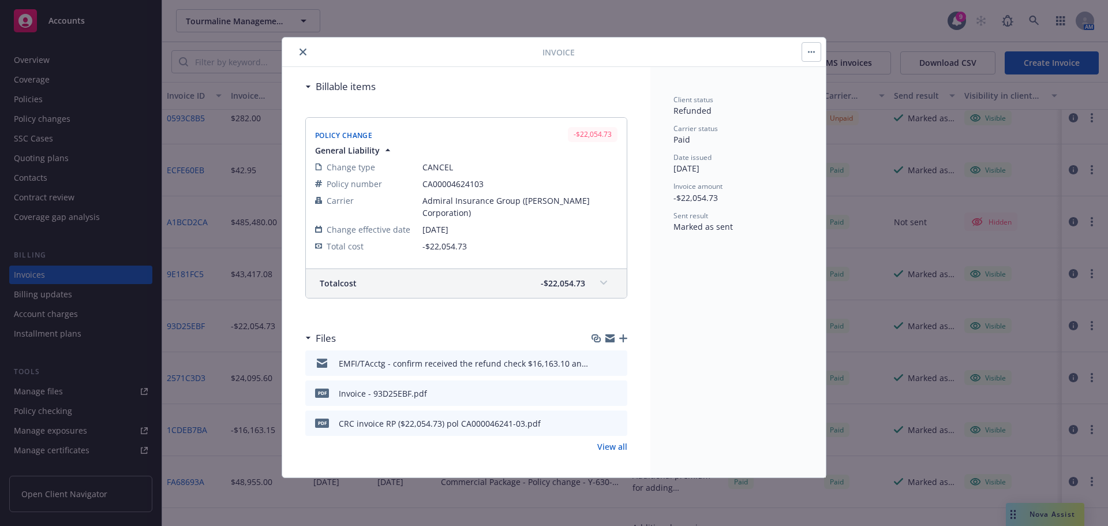
scroll to position [139, 0]
click at [611, 362] on icon "preview file" at bounding box center [616, 360] width 10 height 8
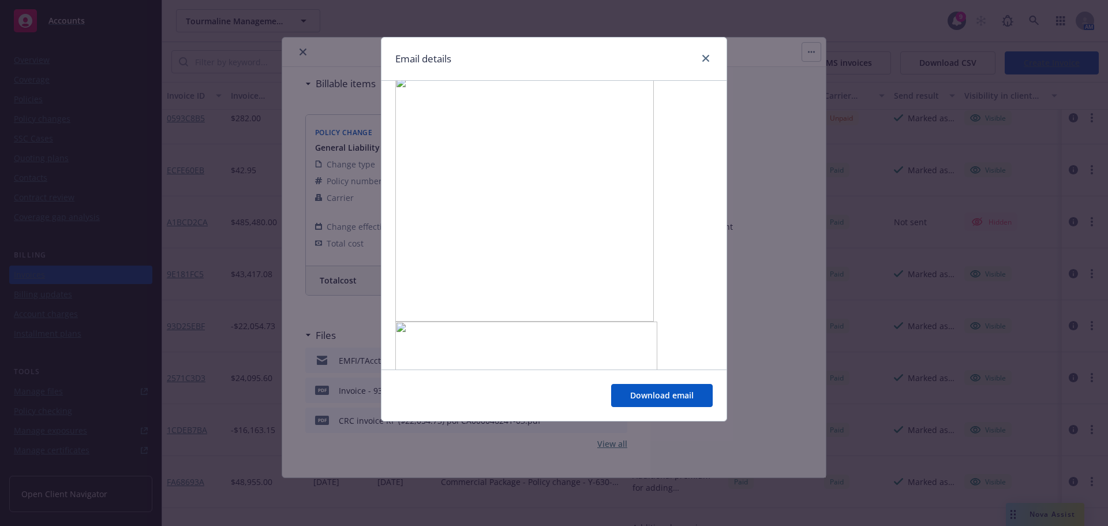
scroll to position [417, 0]
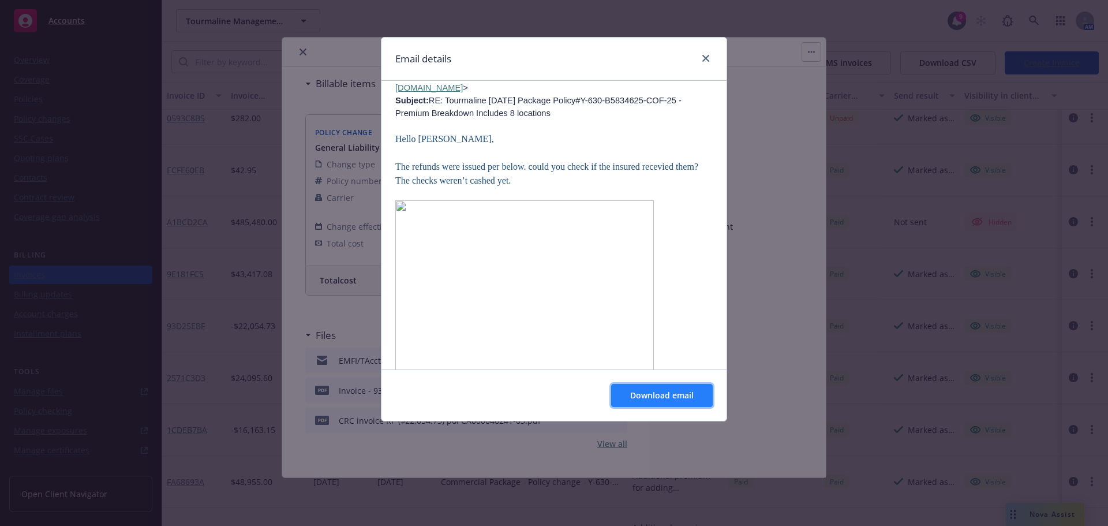
drag, startPoint x: 397, startPoint y: 183, endPoint x: 651, endPoint y: 391, distance: 328.5
click at [651, 391] on span "Download email" at bounding box center [661, 395] width 63 height 11
click at [302, 51] on div "Email details RE: Tourmaline [DATE] Package Policy#Y-630-B5834625-COF-25 - Prem…" at bounding box center [554, 263] width 1108 height 526
click at [708, 62] on link "close" at bounding box center [706, 58] width 14 height 14
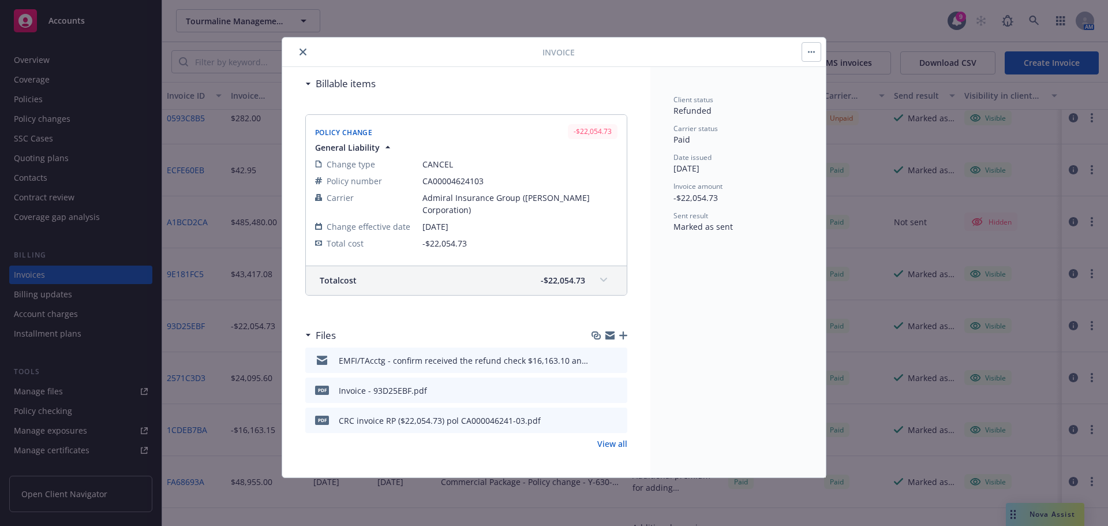
click at [299, 53] on button "close" at bounding box center [303, 52] width 14 height 14
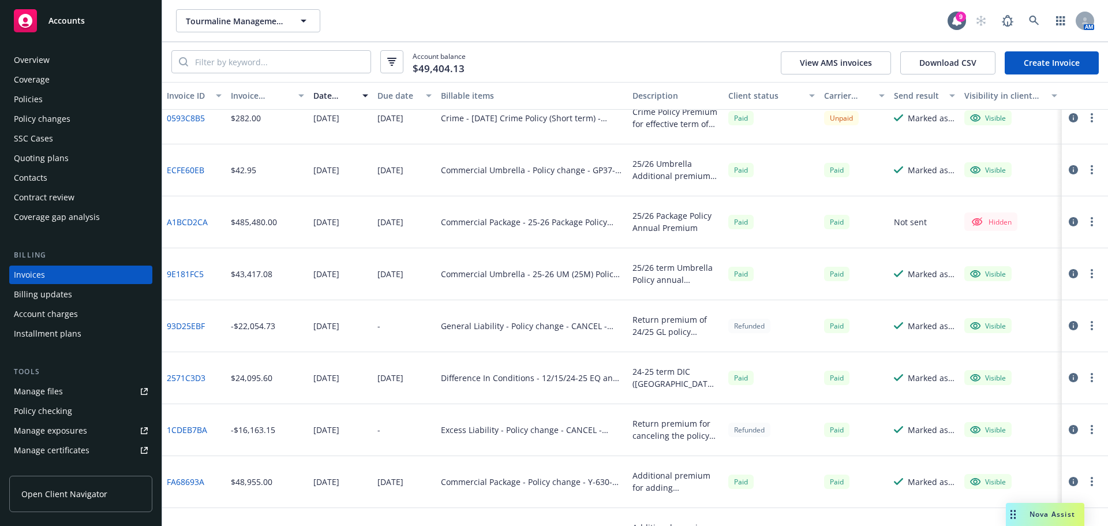
click at [31, 156] on div "Quoting plans" at bounding box center [41, 158] width 55 height 18
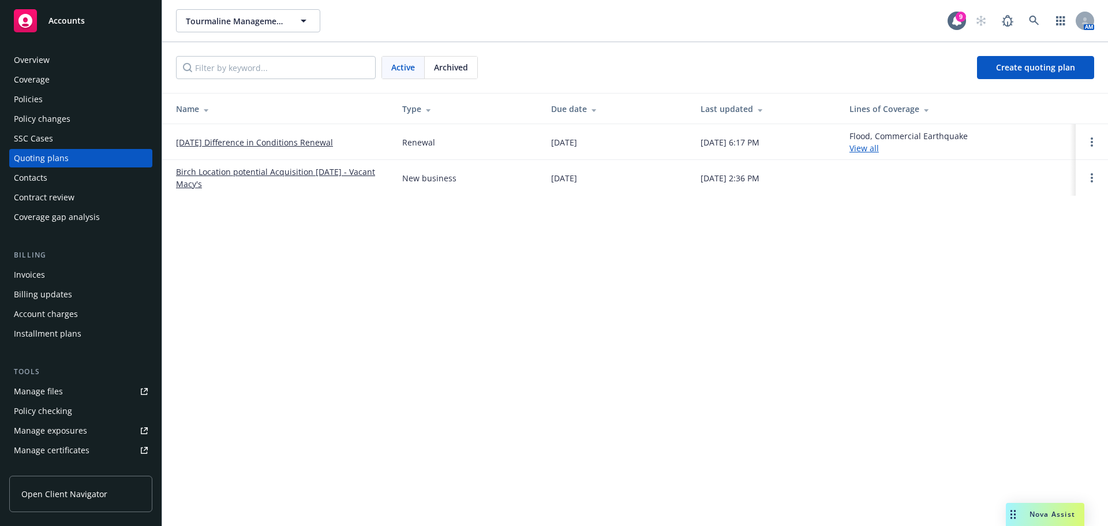
click at [28, 113] on div "Policy changes" at bounding box center [42, 119] width 57 height 18
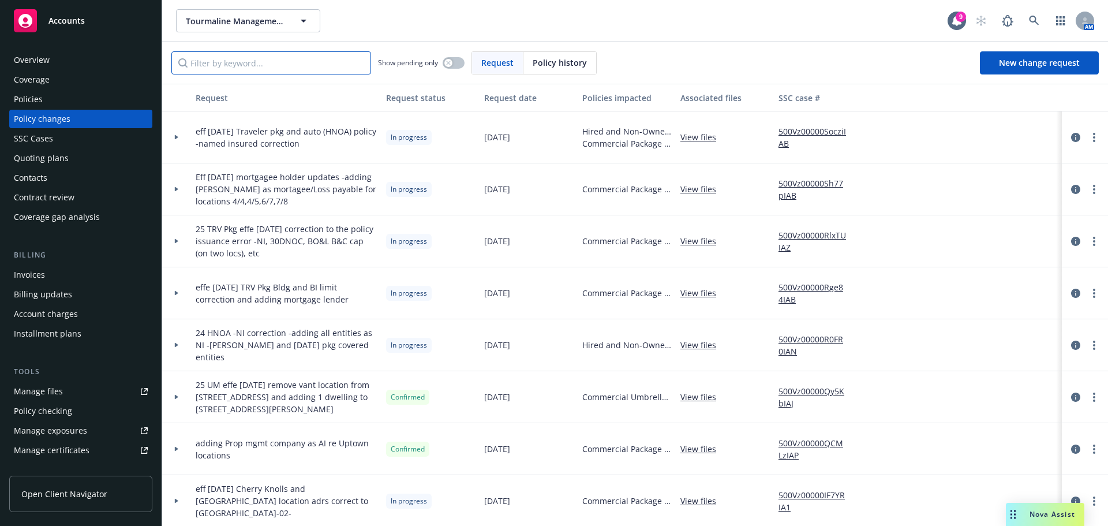
click at [204, 73] on input "Filter by keyword..." at bounding box center [271, 62] width 200 height 23
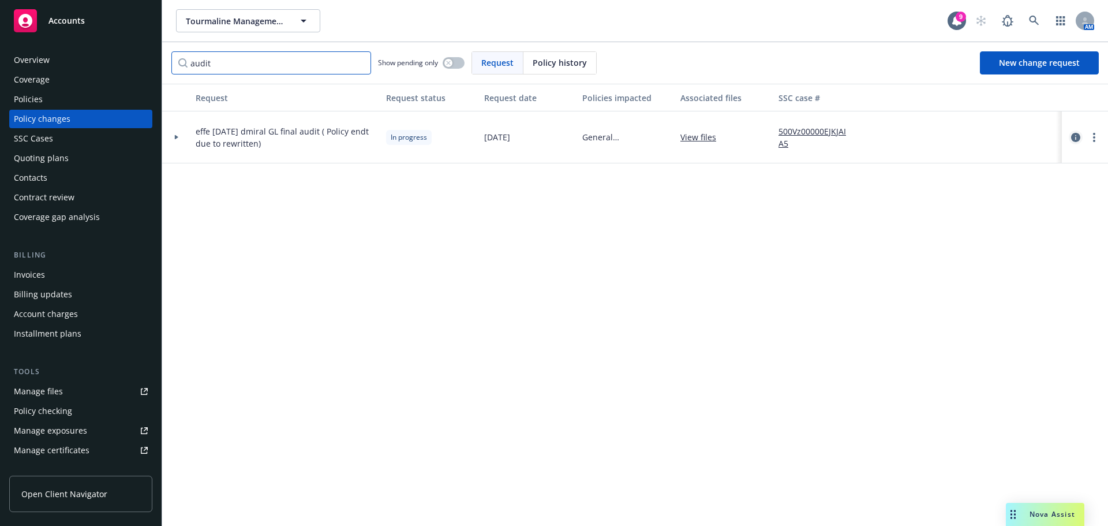
type input "audit"
click at [1072, 141] on icon "circleInformation" at bounding box center [1075, 137] width 9 height 9
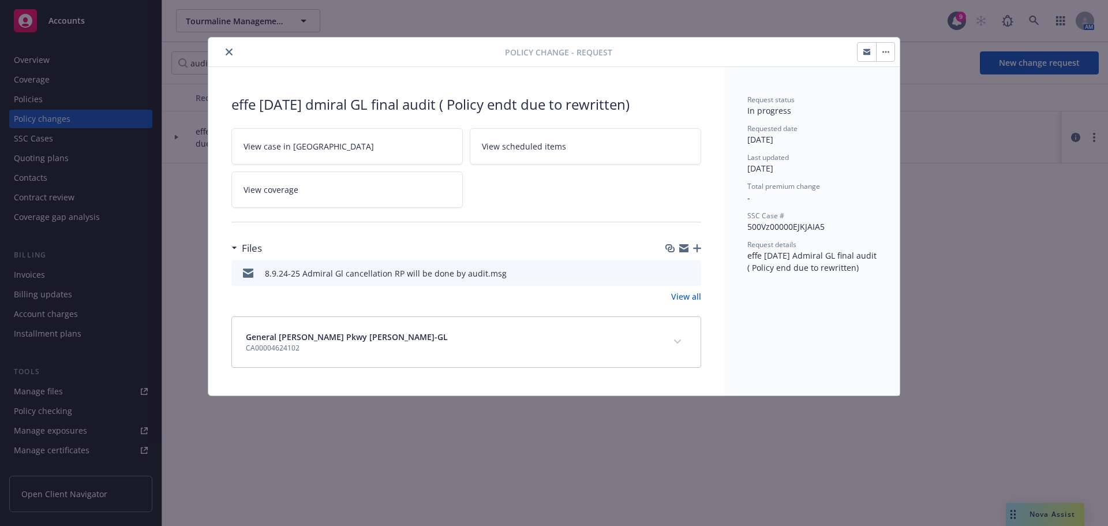
click at [229, 55] on button "close" at bounding box center [229, 52] width 14 height 14
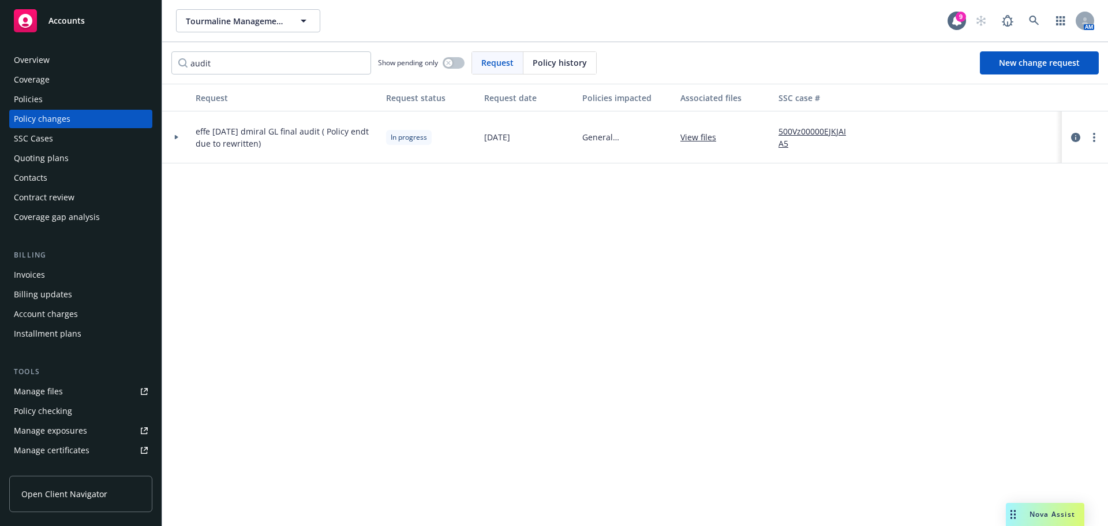
click at [25, 279] on div "Invoices" at bounding box center [29, 275] width 31 height 18
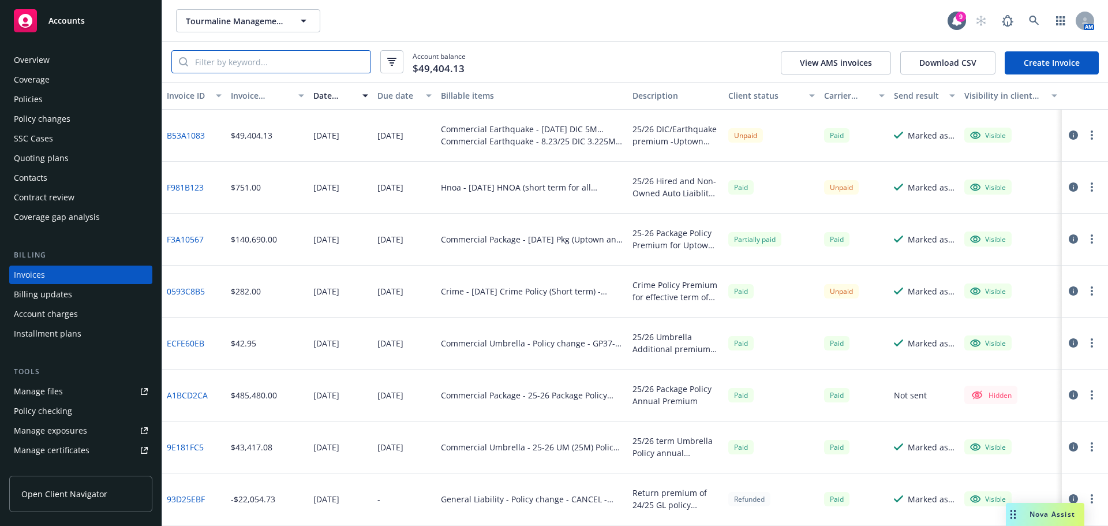
click at [218, 65] on input "search" at bounding box center [279, 62] width 182 height 22
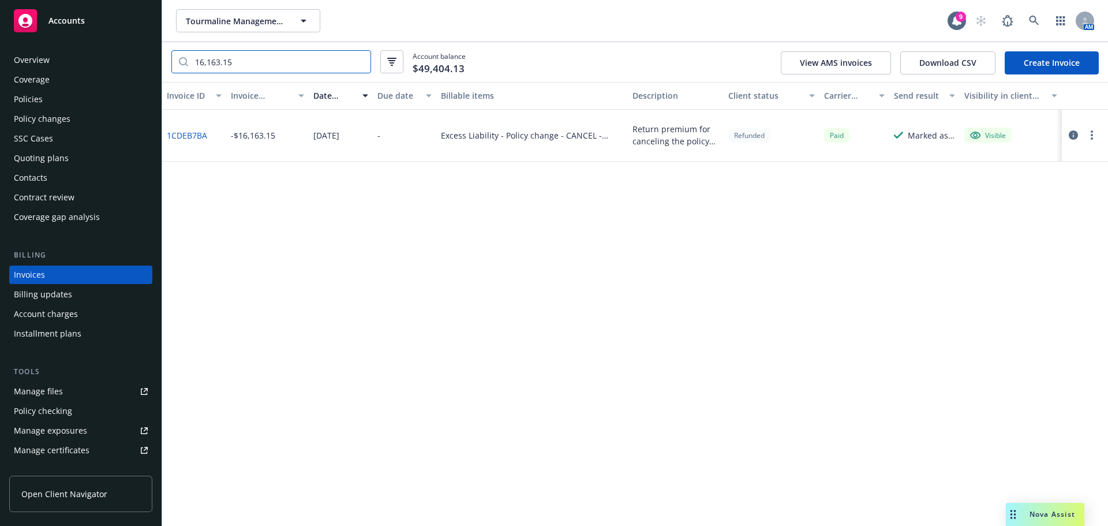
type input "16,163.15"
click at [1090, 137] on button "button" at bounding box center [1092, 135] width 14 height 14
click at [198, 136] on link "1CDEB7BA" at bounding box center [187, 135] width 40 height 12
click at [1069, 136] on icon "button" at bounding box center [1073, 134] width 9 height 9
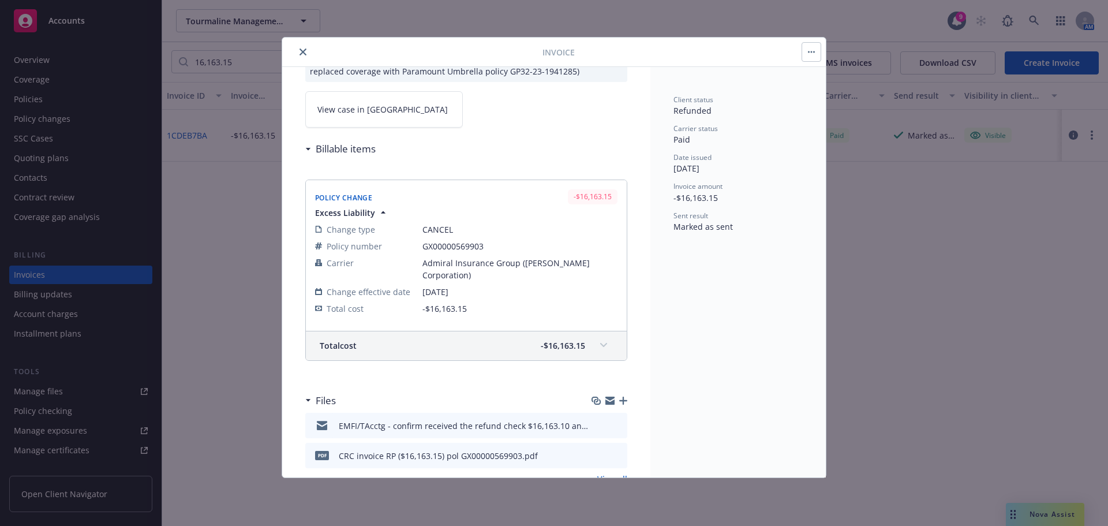
scroll to position [109, 0]
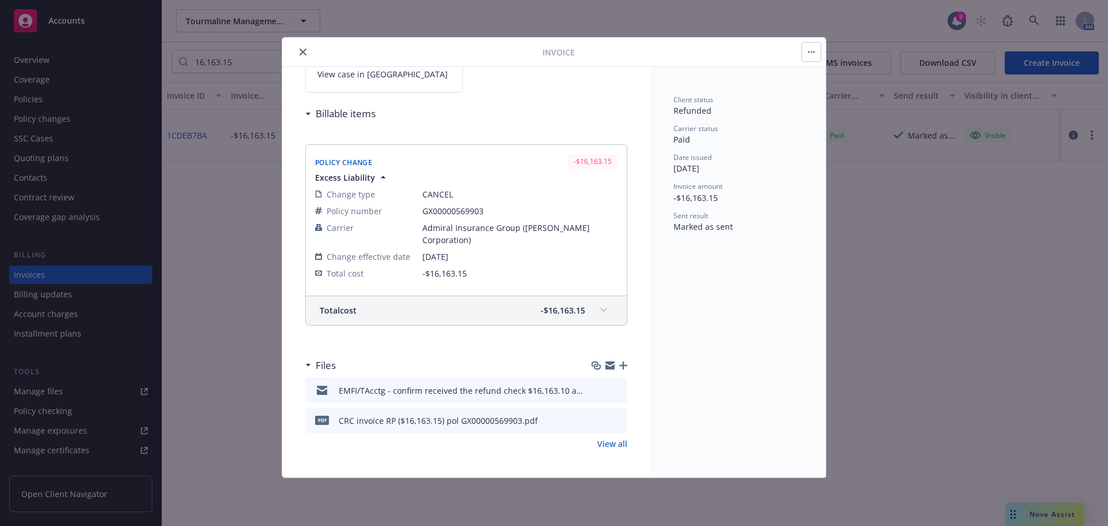
click at [611, 390] on icon "preview file" at bounding box center [616, 390] width 10 height 8
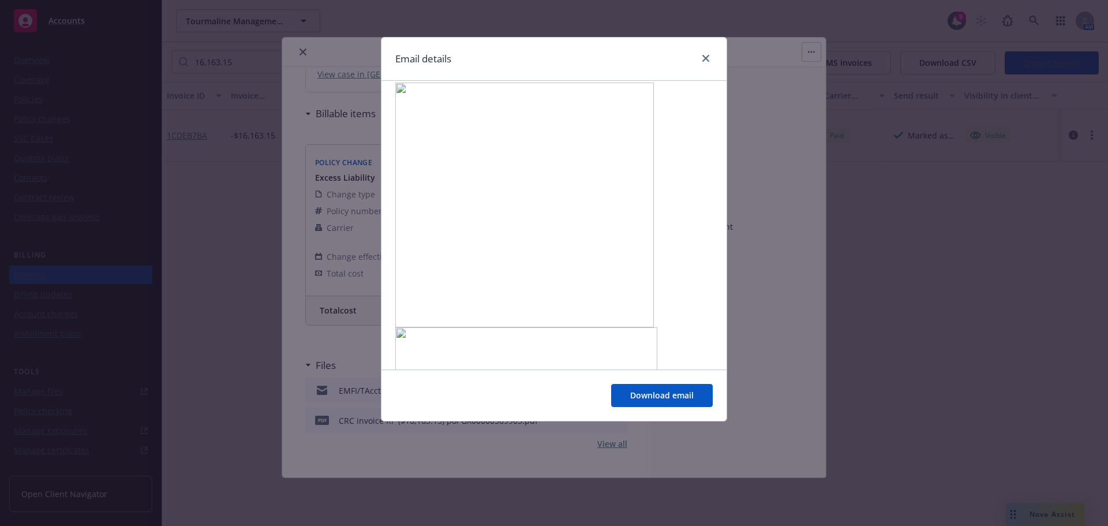
scroll to position [577, 0]
